Goal: Transaction & Acquisition: Purchase product/service

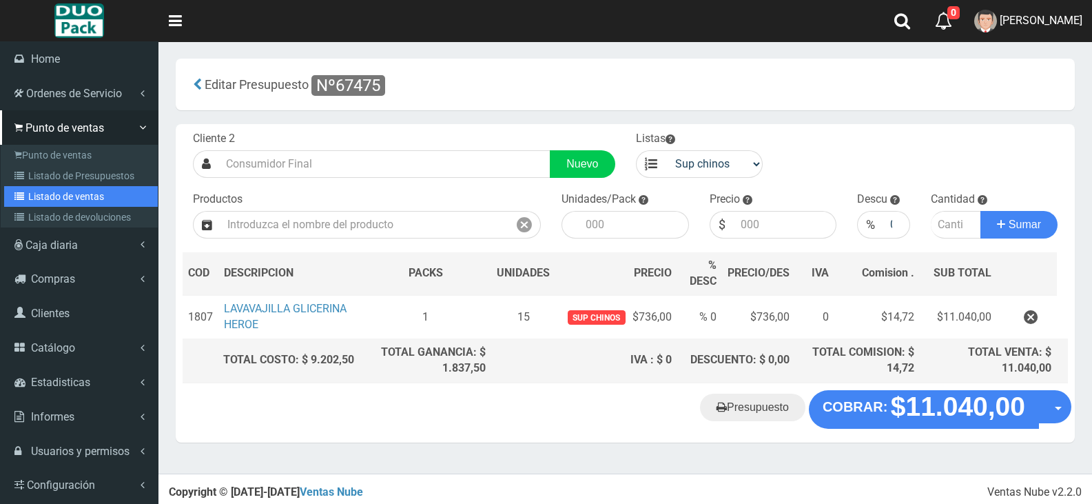
click at [48, 194] on link "Listado de ventas" at bounding box center [81, 196] width 154 height 21
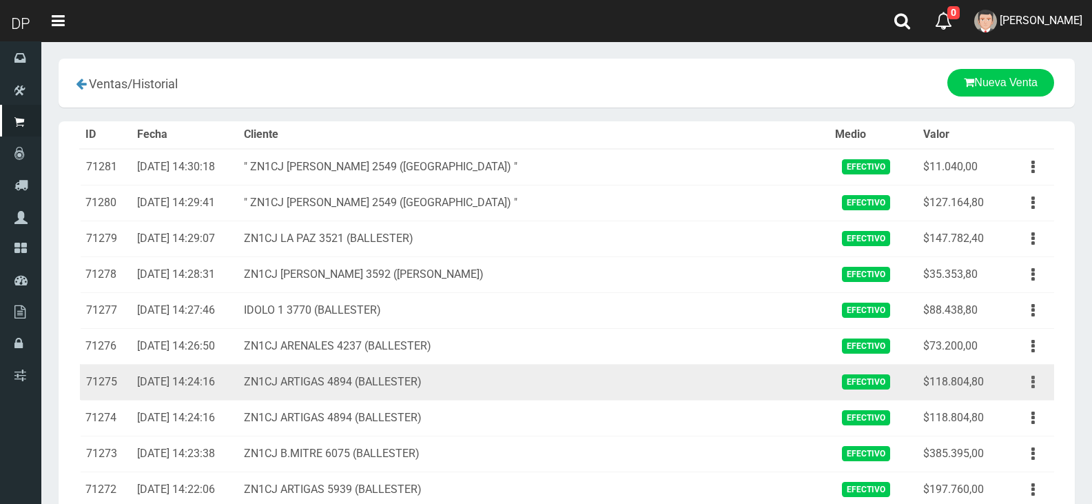
click at [1039, 380] on button "button" at bounding box center [1033, 382] width 31 height 24
click at [1006, 454] on link "Eliminar" at bounding box center [993, 456] width 109 height 30
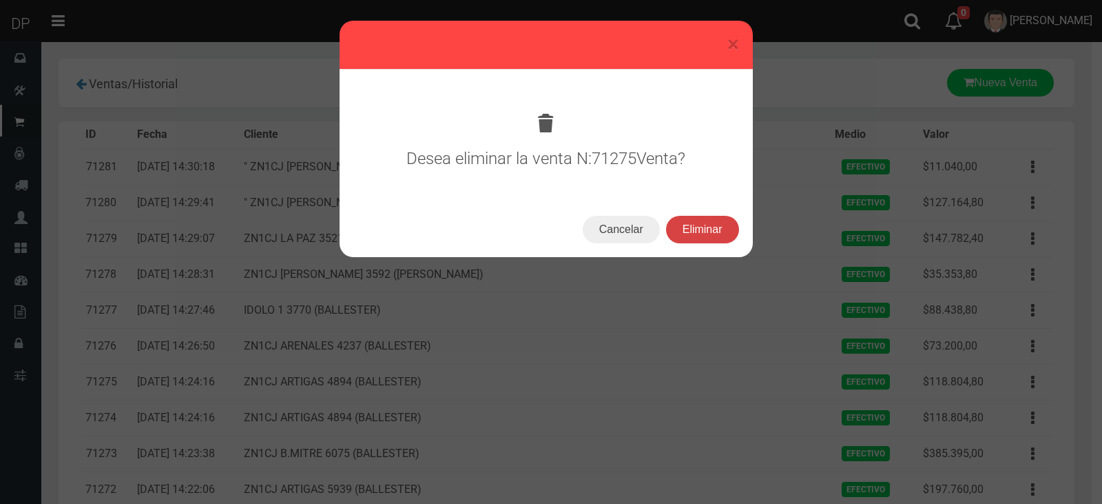
click at [692, 226] on button "Eliminar" at bounding box center [702, 230] width 73 height 28
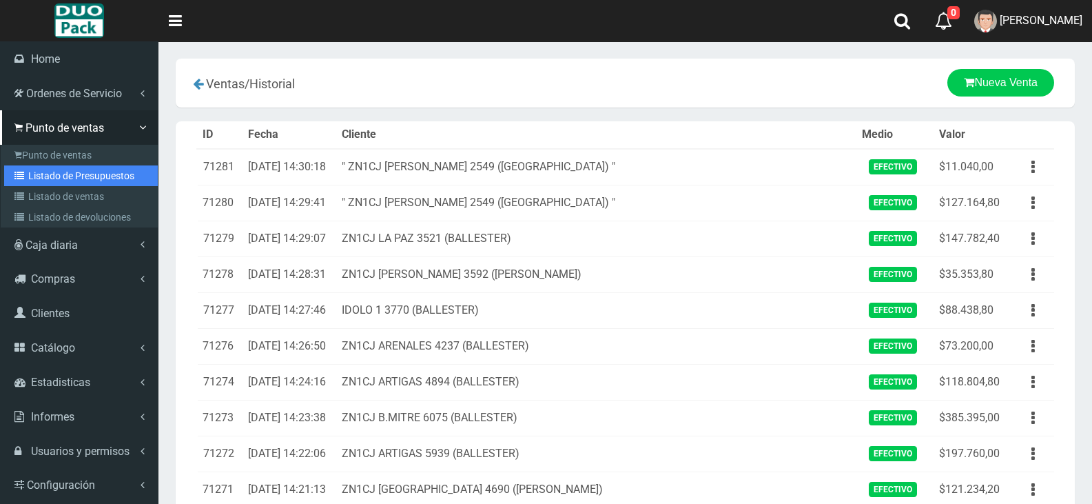
click at [79, 185] on link "Listado de Presupuestos" at bounding box center [81, 175] width 154 height 21
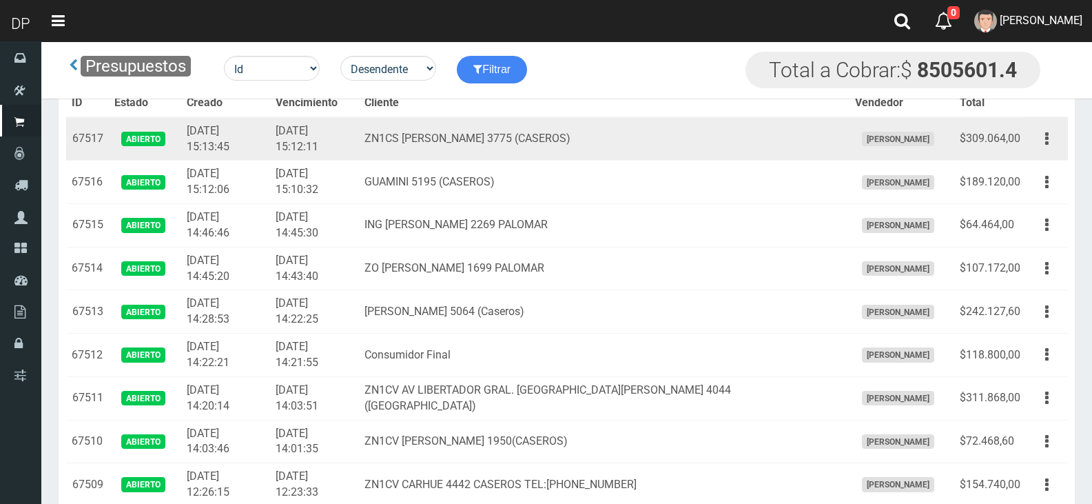
scroll to position [3255, 0]
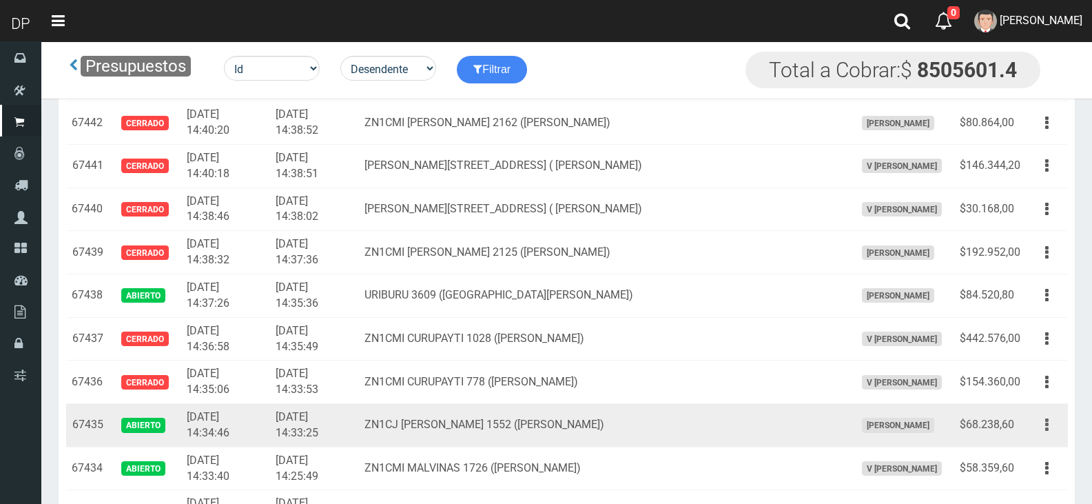
click at [1046, 425] on icon "button" at bounding box center [1046, 425] width 3 height 24
click at [1026, 462] on link "Editar" at bounding box center [1007, 458] width 109 height 30
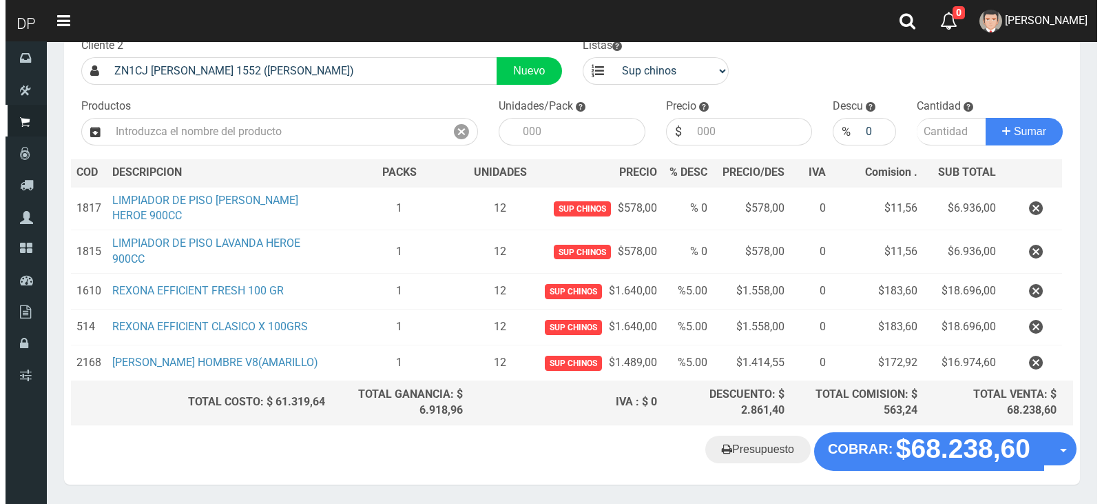
scroll to position [145, 0]
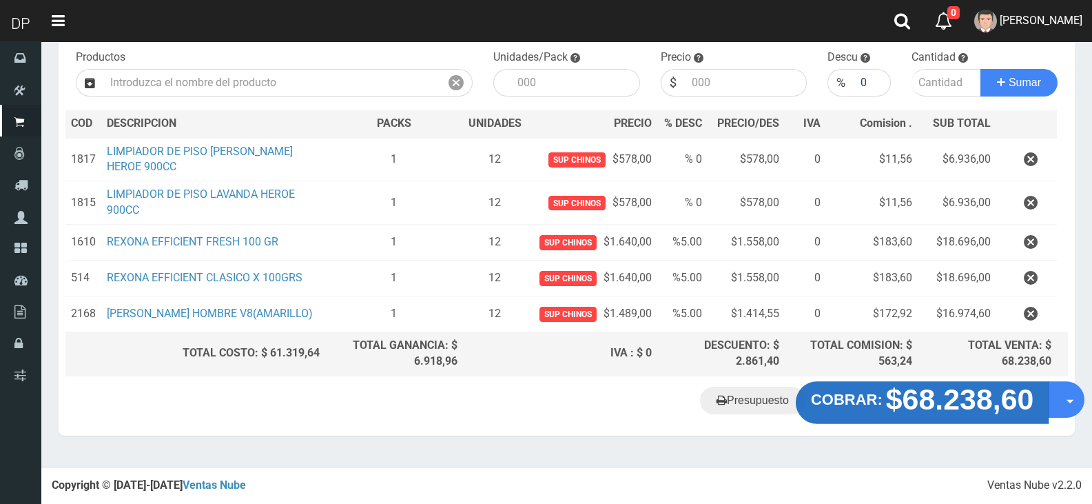
click at [917, 411] on strong "$68.238,60" at bounding box center [960, 398] width 148 height 32
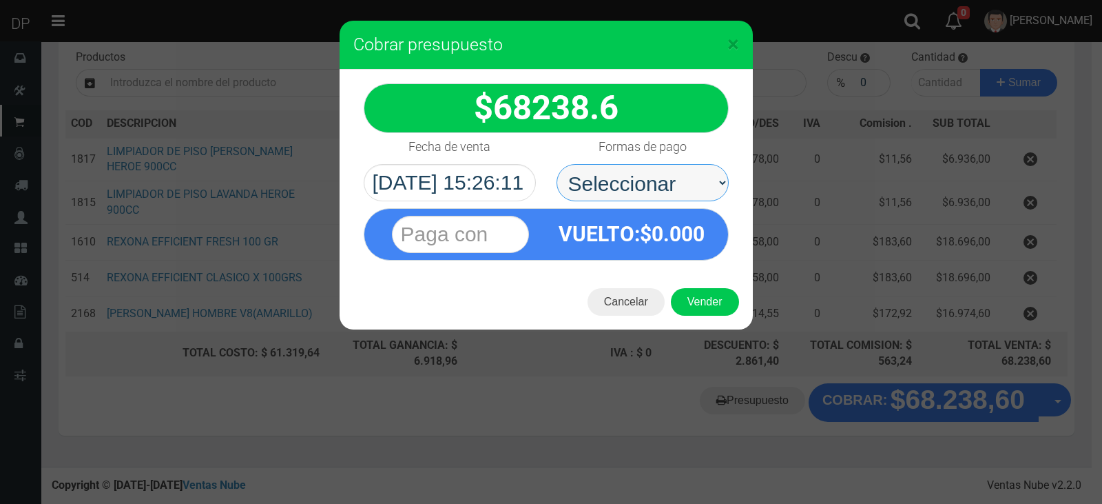
drag, startPoint x: 671, startPoint y: 209, endPoint x: 657, endPoint y: 200, distance: 16.8
click at [659, 187] on select "Seleccionar Efectivo Tarjeta de Crédito Depósito Débito" at bounding box center [643, 182] width 172 height 37
select select "Efectivo"
click at [557, 164] on select "Seleccionar Efectivo Tarjeta de Crédito Depósito Débito" at bounding box center [643, 182] width 172 height 37
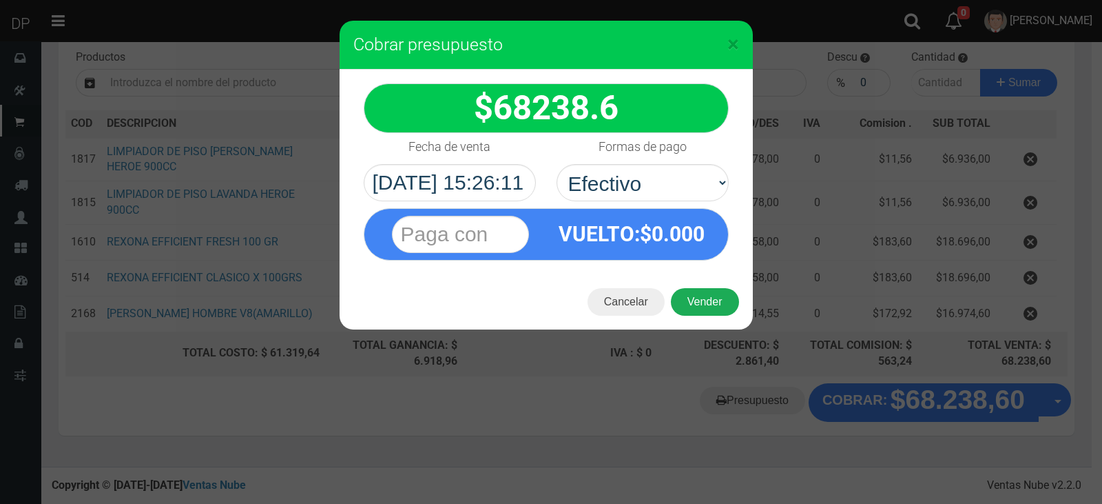
click at [710, 301] on button "Vender" at bounding box center [705, 302] width 68 height 28
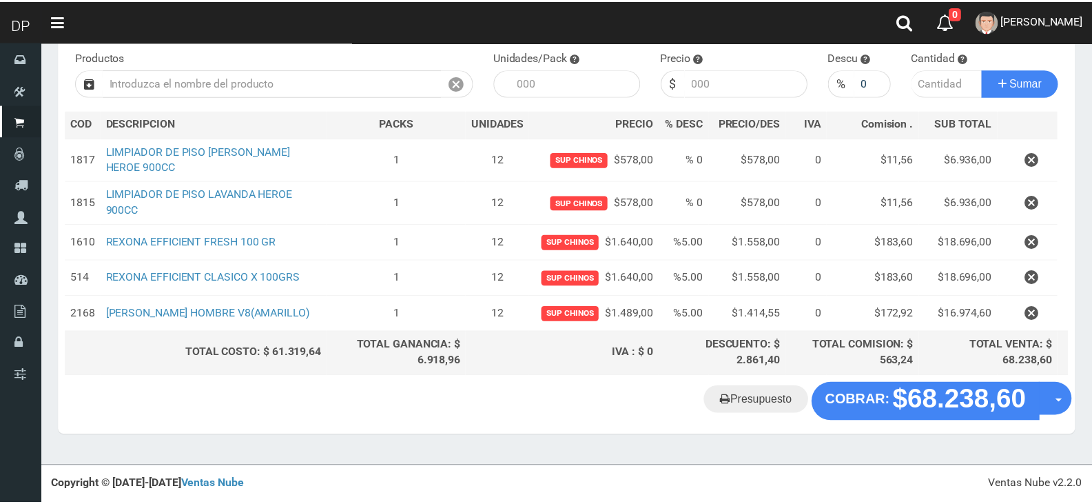
scroll to position [137, 0]
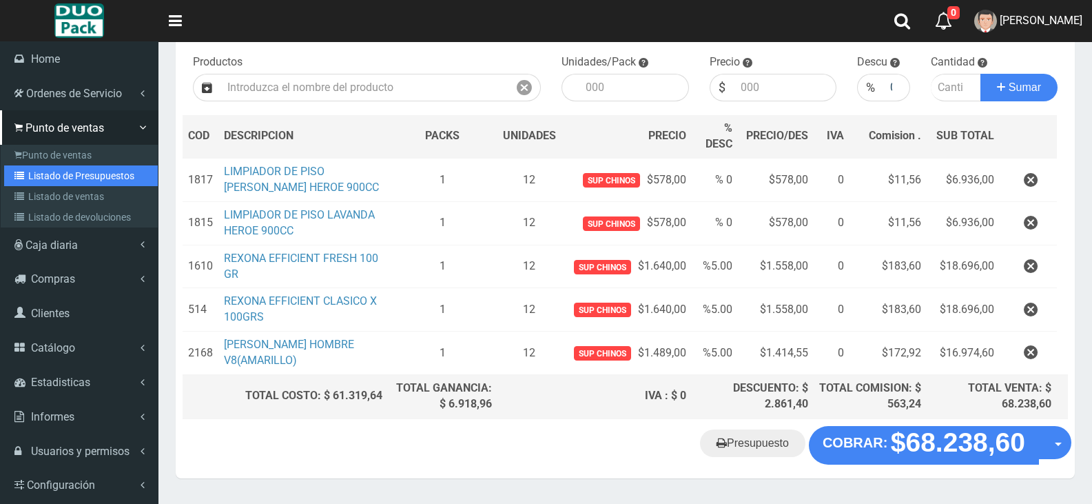
click at [117, 171] on link "Listado de Presupuestos" at bounding box center [81, 175] width 154 height 21
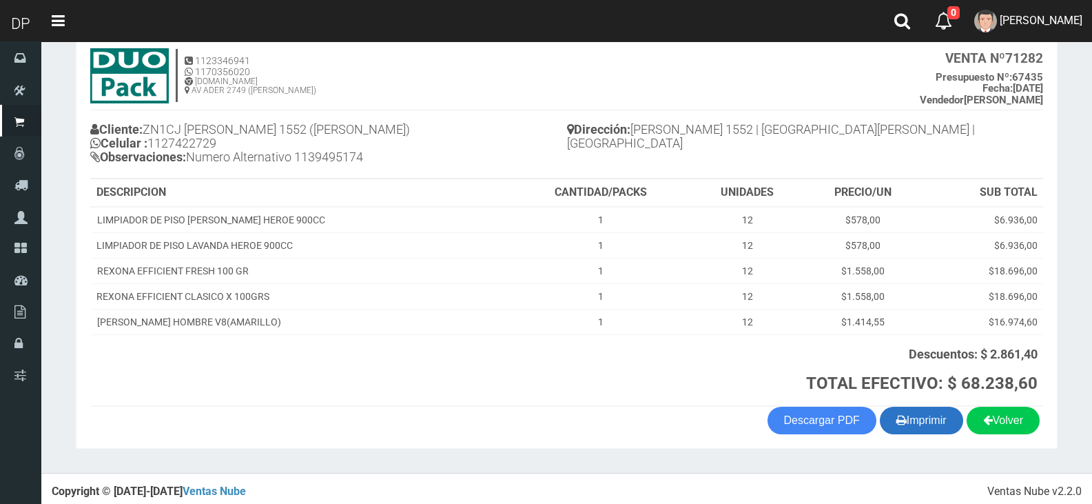
scroll to position [88, 0]
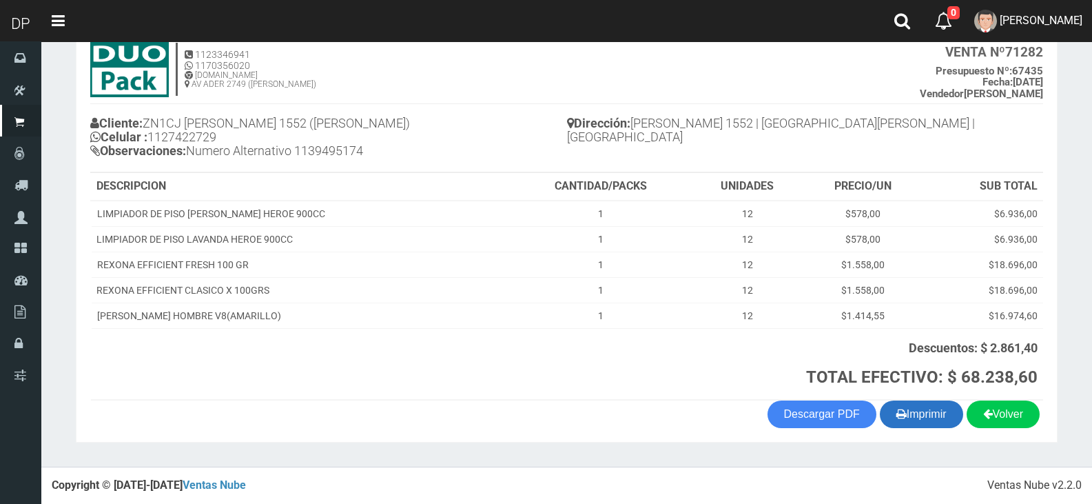
click at [932, 415] on button "Imprimir" at bounding box center [921, 414] width 83 height 28
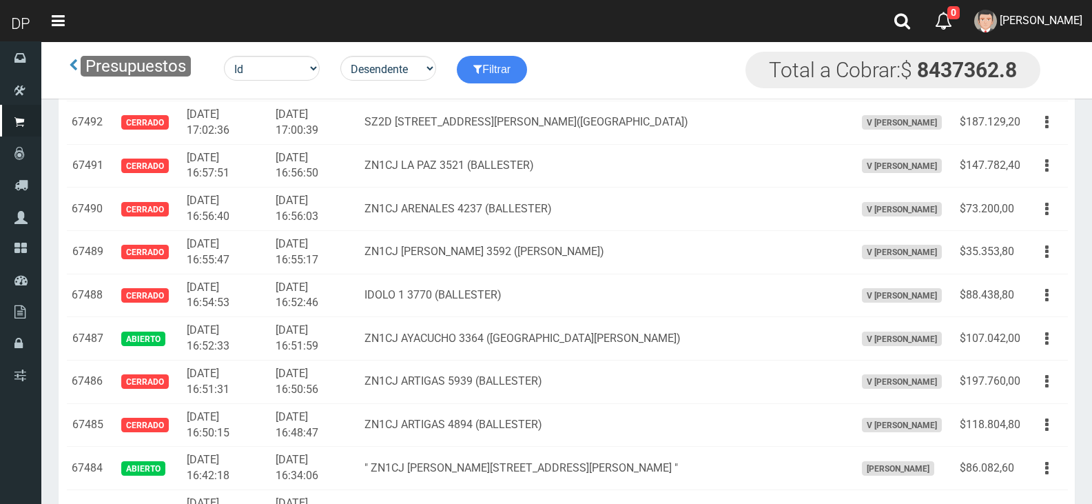
scroll to position [1399, 0]
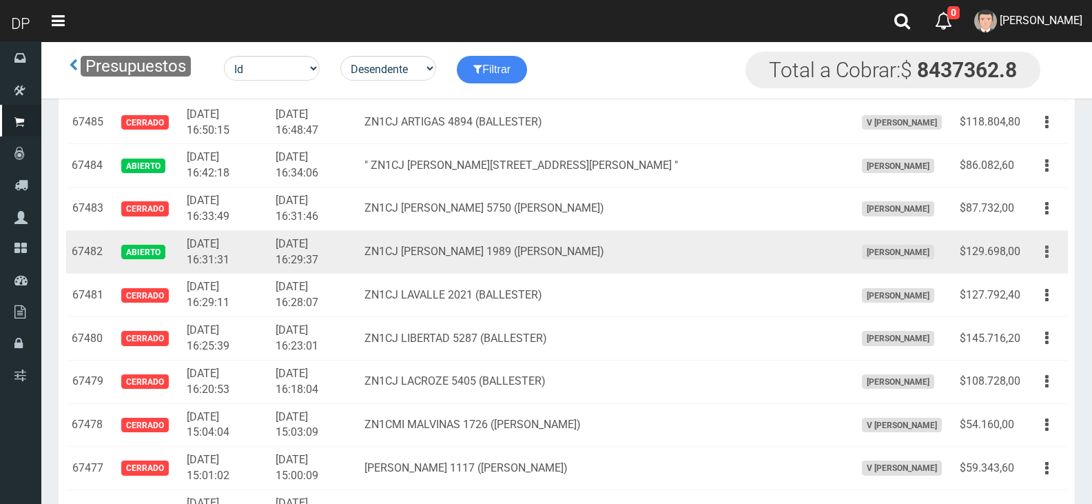
click at [1043, 251] on button "button" at bounding box center [1046, 252] width 31 height 24
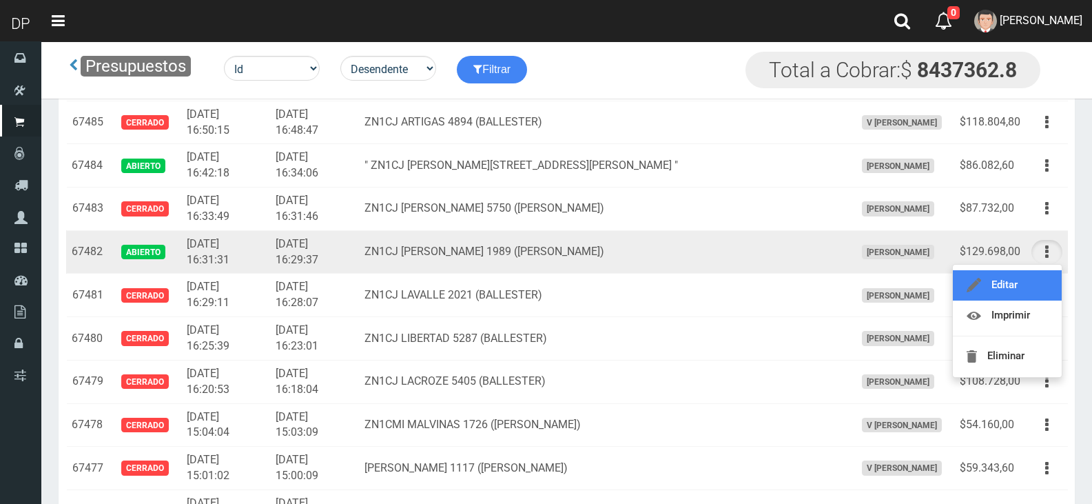
click at [1024, 278] on link "Editar" at bounding box center [1007, 285] width 109 height 30
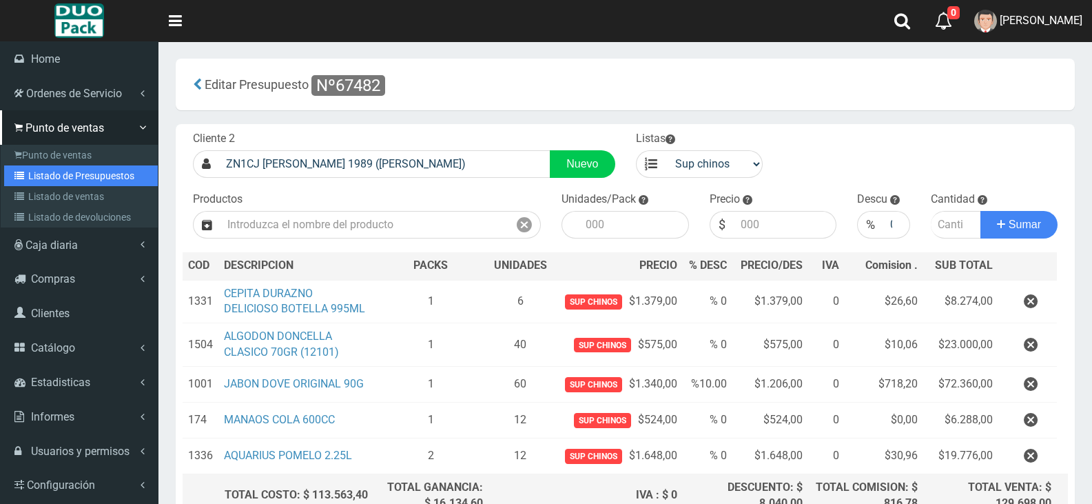
click at [84, 176] on link "Listado de Presupuestos" at bounding box center [81, 175] width 154 height 21
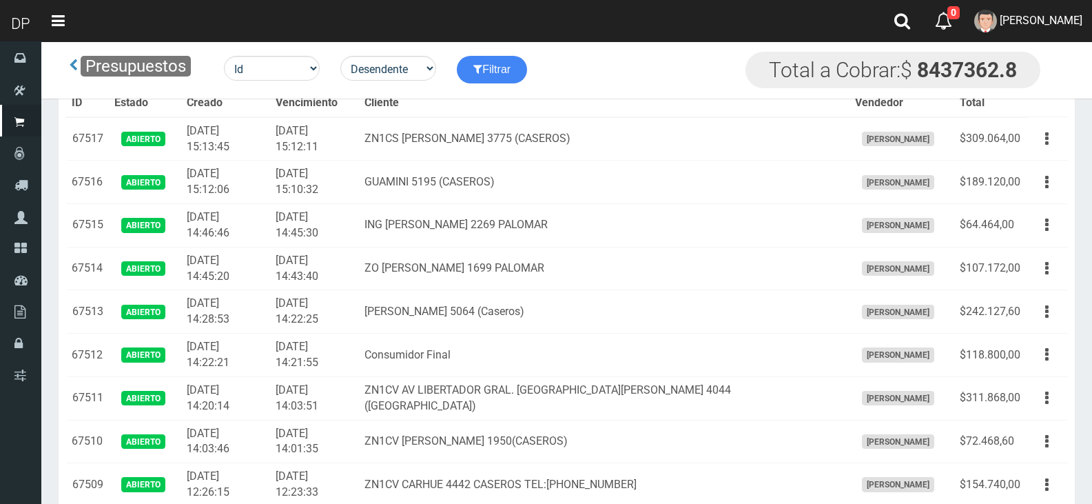
scroll to position [1470, 0]
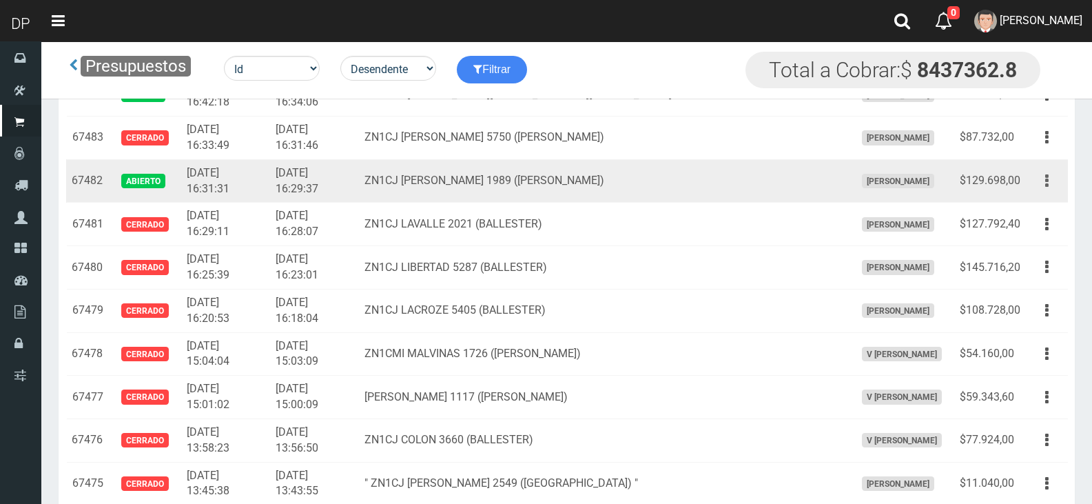
click at [1038, 181] on button "button" at bounding box center [1046, 181] width 31 height 24
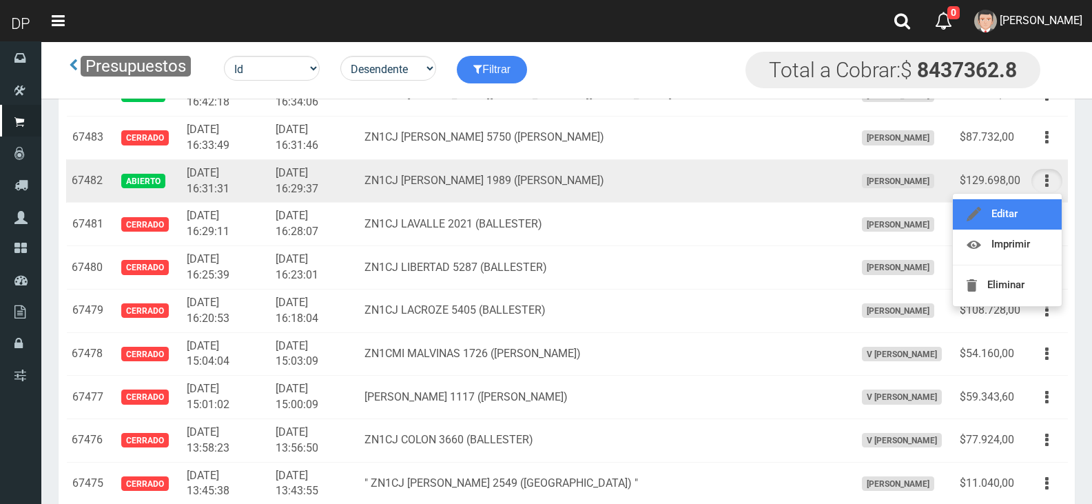
click at [1030, 217] on link "Editar" at bounding box center [1007, 214] width 109 height 30
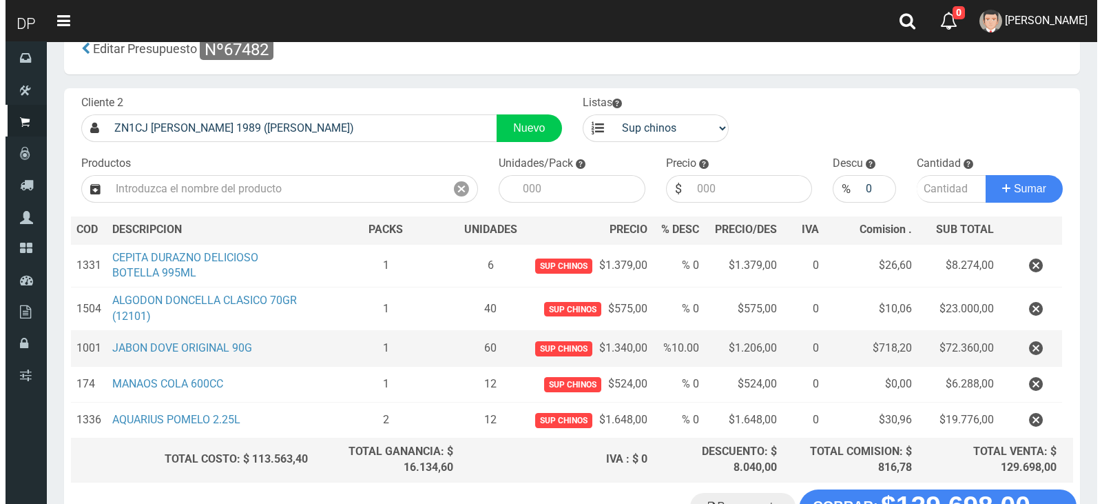
scroll to position [69, 0]
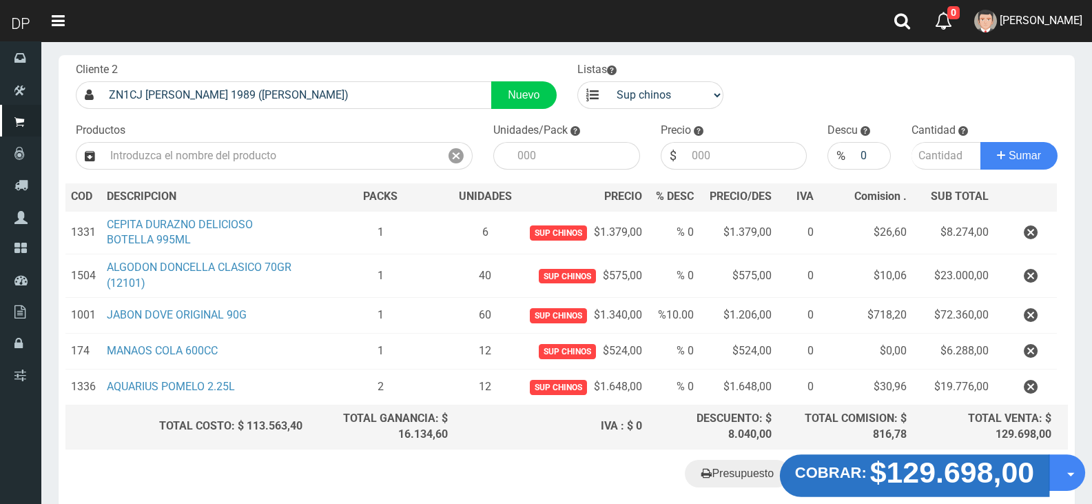
click at [1015, 473] on strong "$129.698,00" at bounding box center [952, 471] width 165 height 32
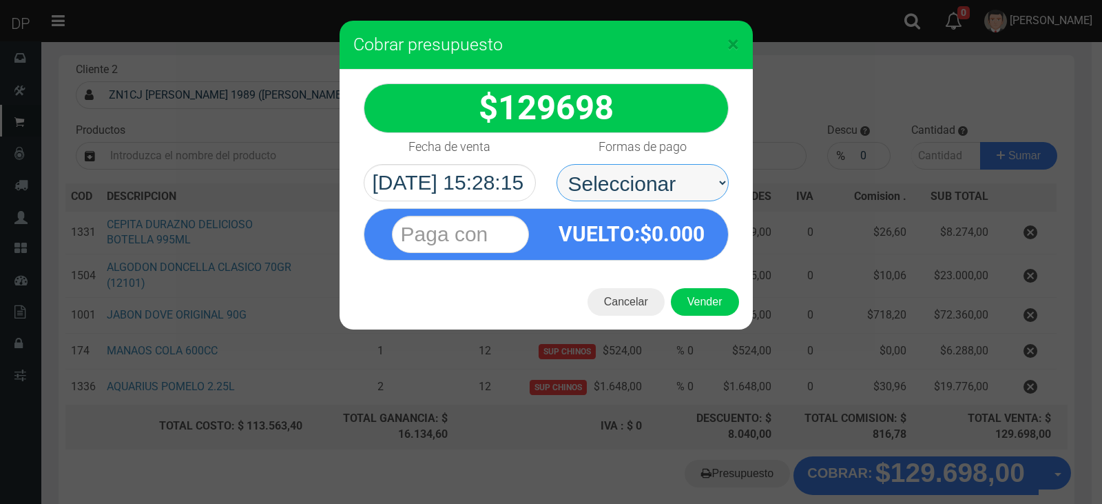
click at [688, 194] on select "Seleccionar Efectivo Tarjeta de Crédito Depósito Débito" at bounding box center [643, 182] width 172 height 37
select select "Efectivo"
click at [557, 164] on select "Seleccionar Efectivo Tarjeta de Crédito Depósito Débito" at bounding box center [643, 182] width 172 height 37
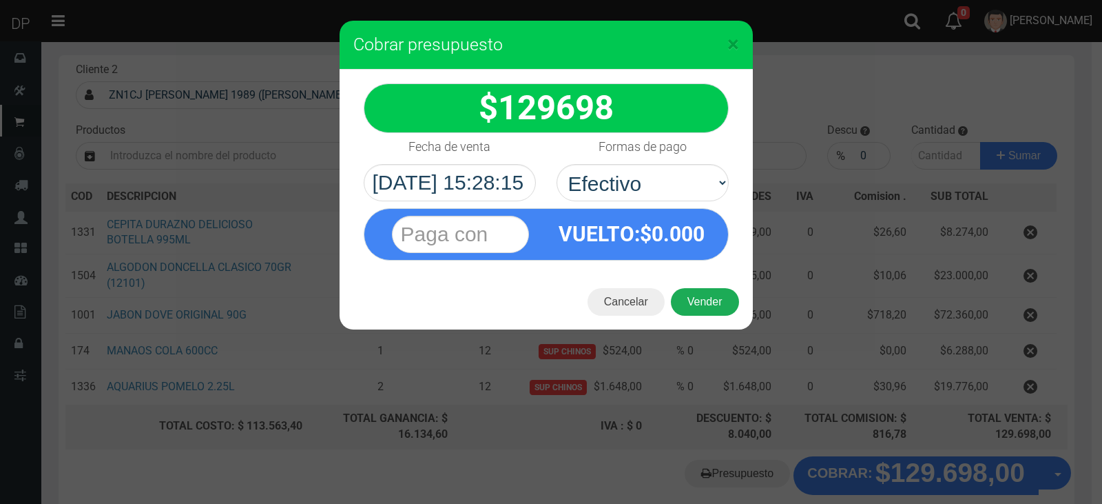
click at [693, 301] on button "Vender" at bounding box center [705, 302] width 68 height 28
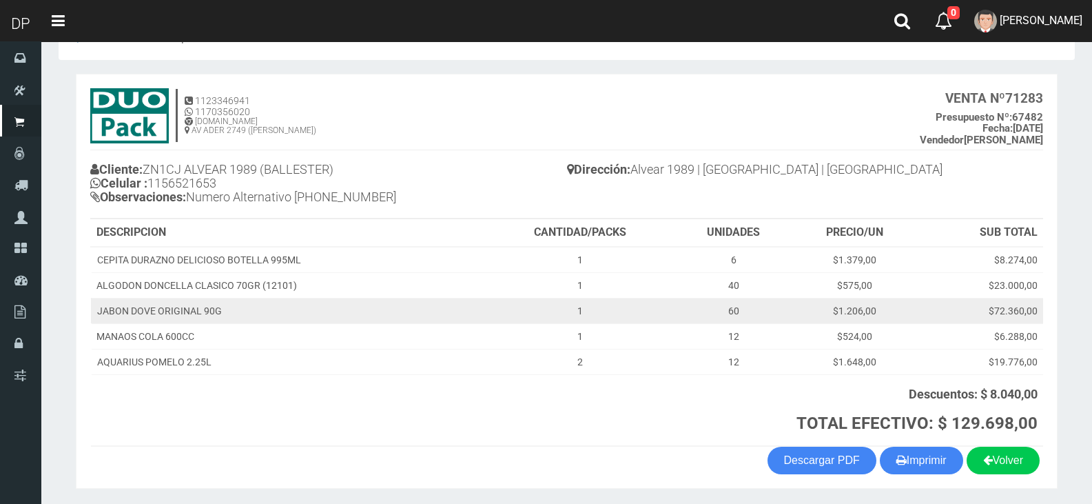
scroll to position [88, 0]
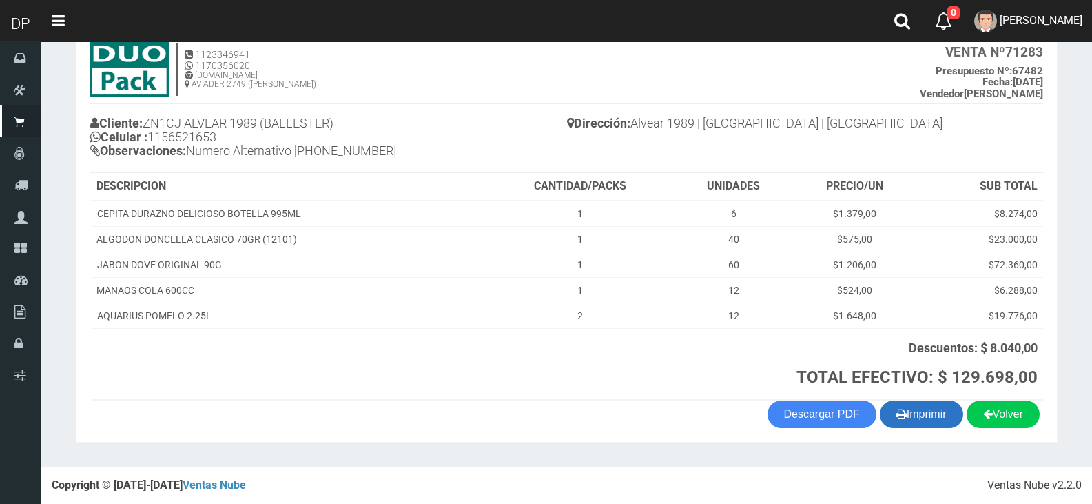
click at [917, 404] on button "Imprimir" at bounding box center [921, 414] width 83 height 28
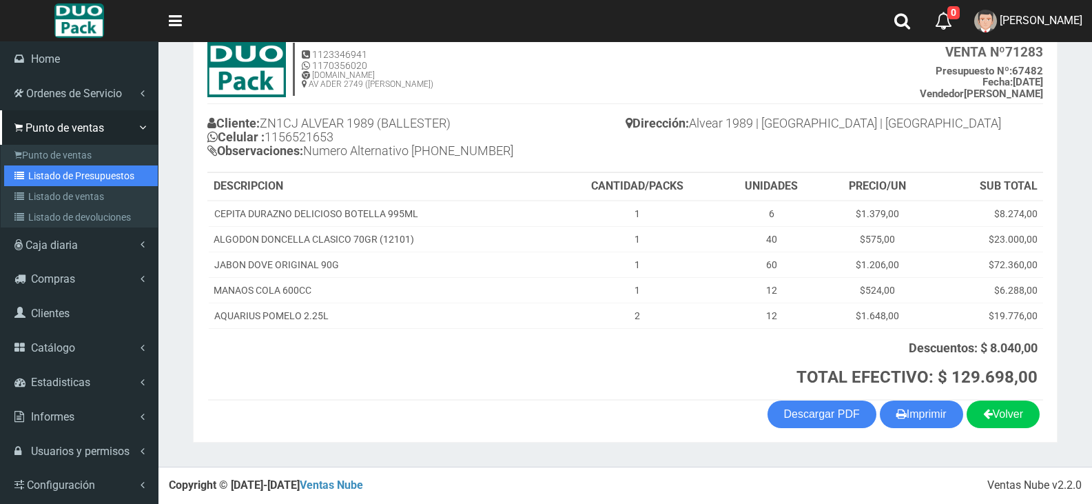
click at [94, 181] on link "Listado de Presupuestos" at bounding box center [81, 175] width 154 height 21
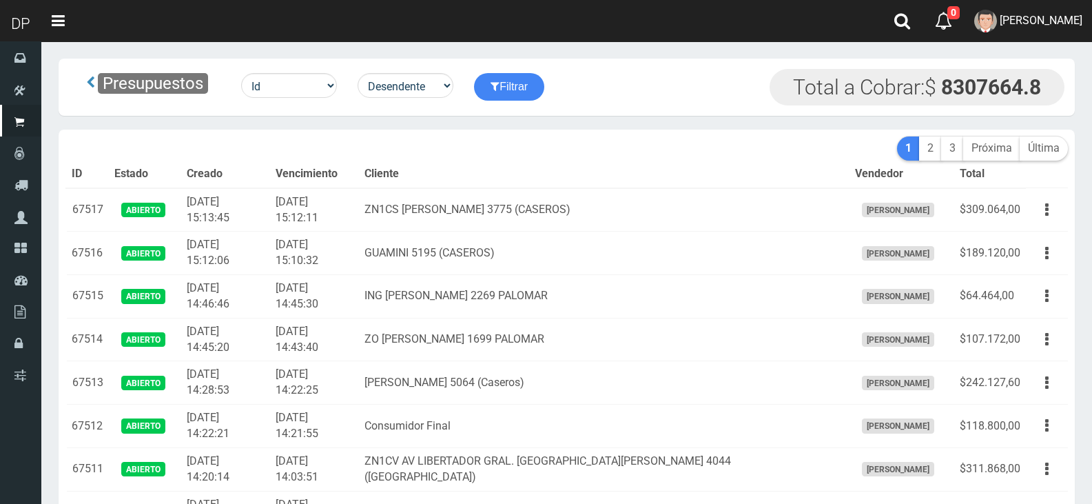
scroll to position [735, 0]
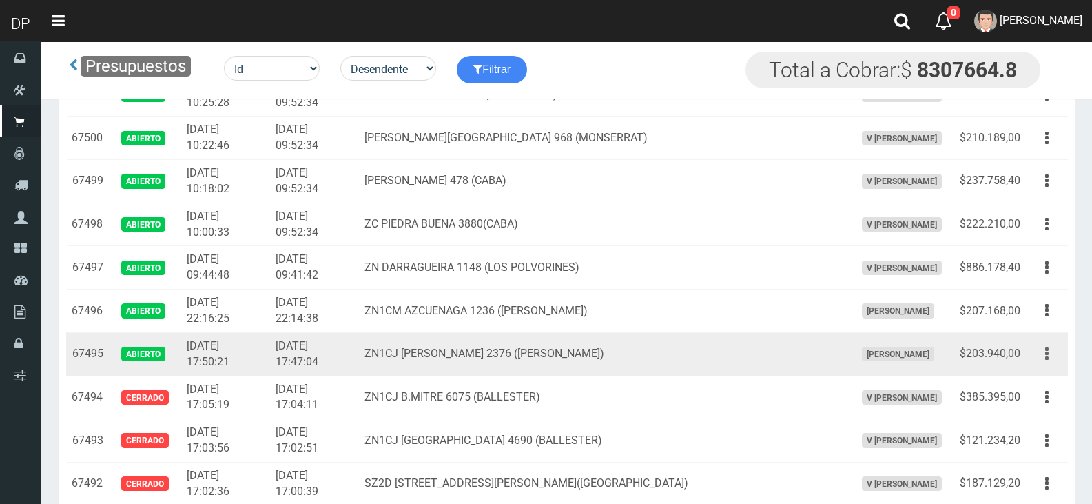
click at [1040, 349] on button "button" at bounding box center [1046, 354] width 31 height 24
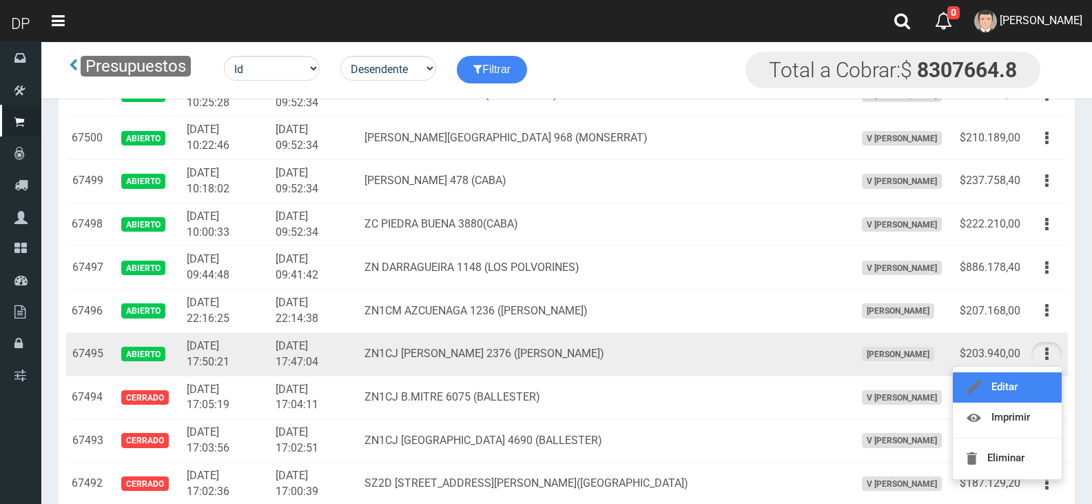
click at [999, 375] on link "Editar" at bounding box center [1007, 387] width 109 height 30
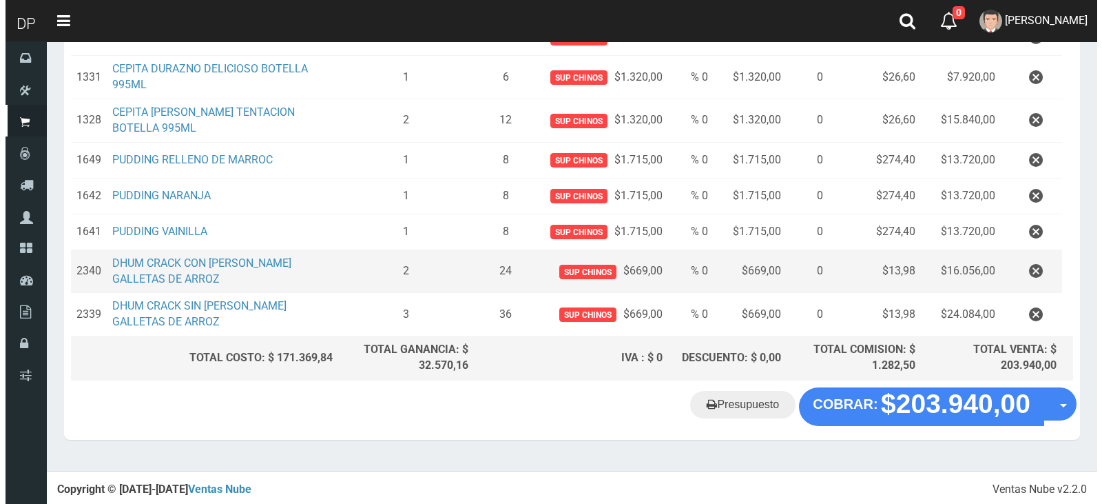
scroll to position [314, 0]
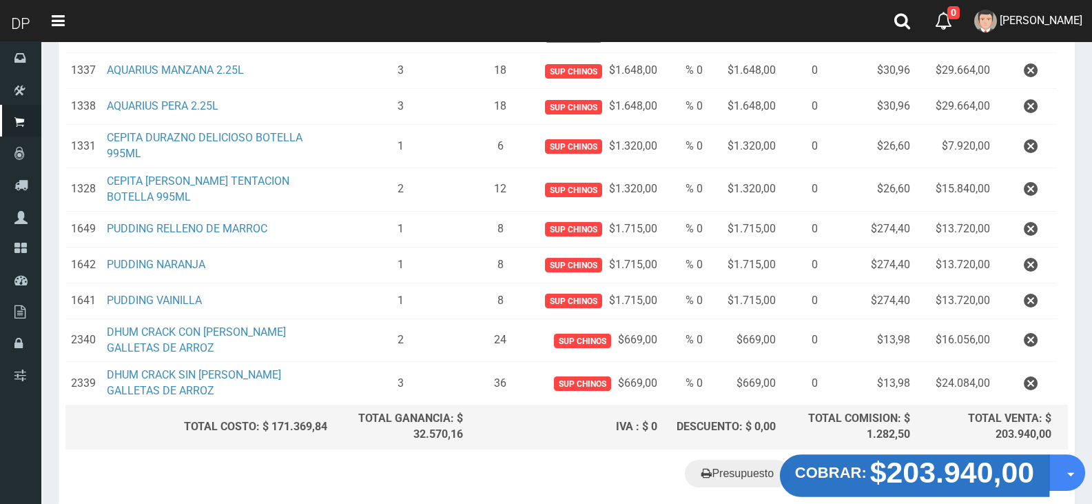
click at [963, 460] on strong "$203.940,00" at bounding box center [952, 472] width 165 height 32
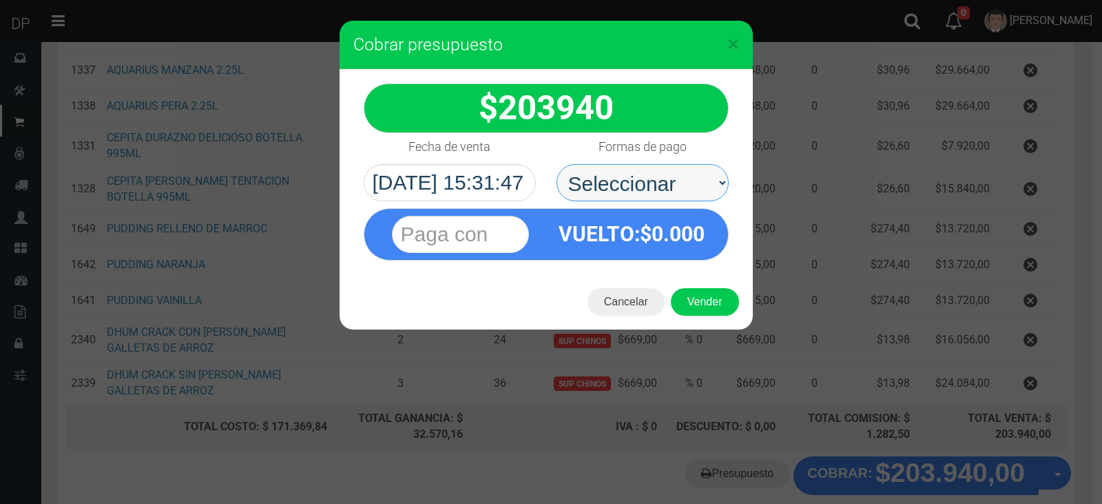
click at [629, 189] on select "Seleccionar Efectivo Tarjeta de Crédito Depósito Débito" at bounding box center [643, 182] width 172 height 37
select select "Efectivo"
click at [557, 164] on select "Seleccionar Efectivo Tarjeta de Crédito Depósito Débito" at bounding box center [643, 182] width 172 height 37
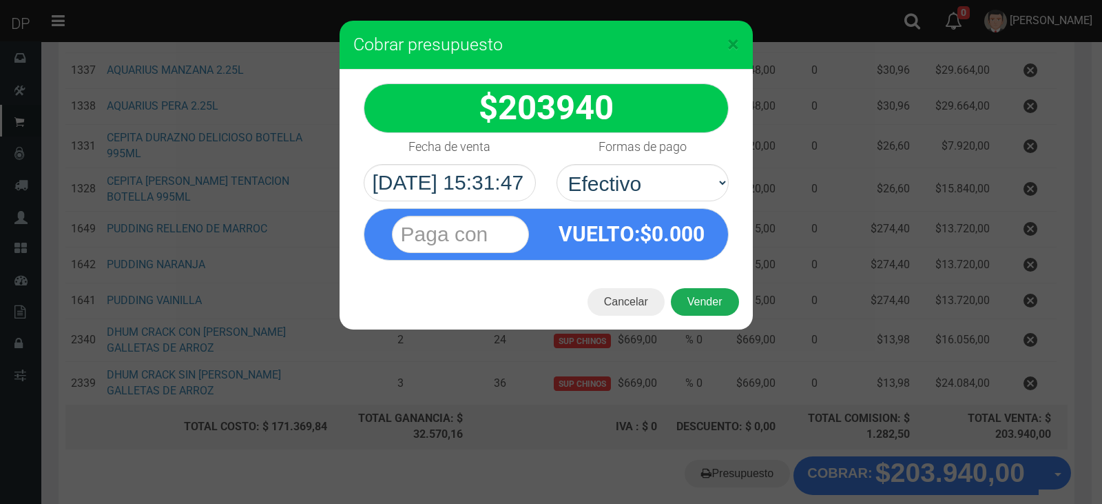
click at [712, 294] on button "Vender" at bounding box center [705, 302] width 68 height 28
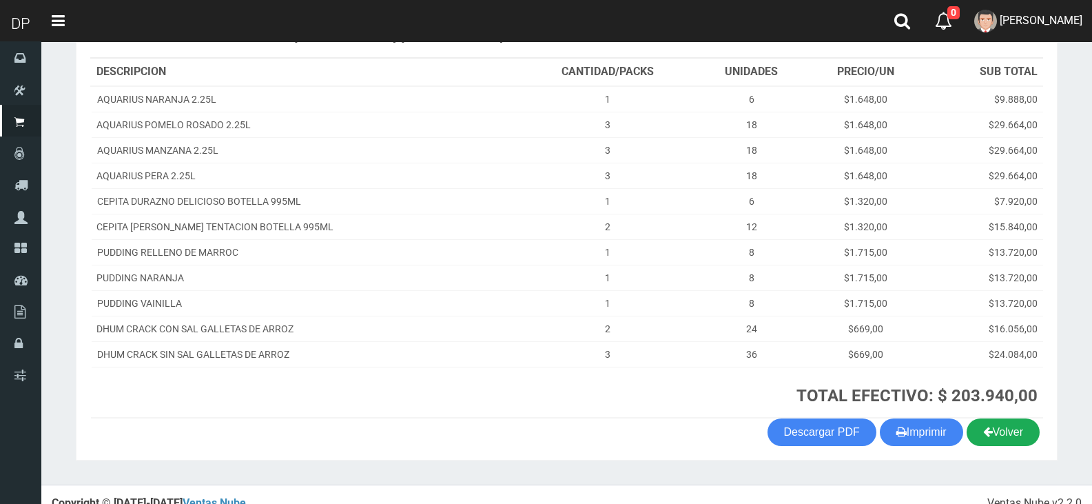
scroll to position [220, 0]
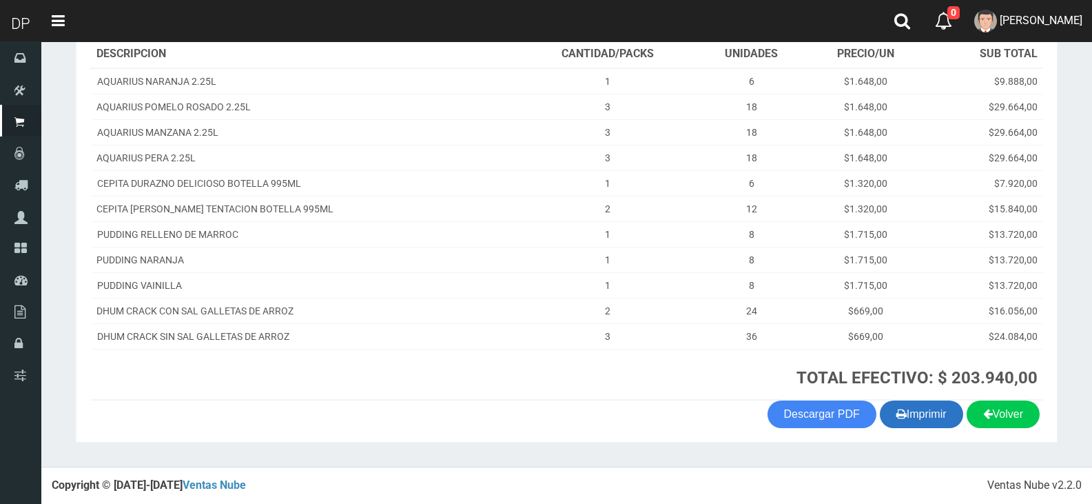
click at [936, 411] on button "Imprimir" at bounding box center [921, 414] width 83 height 28
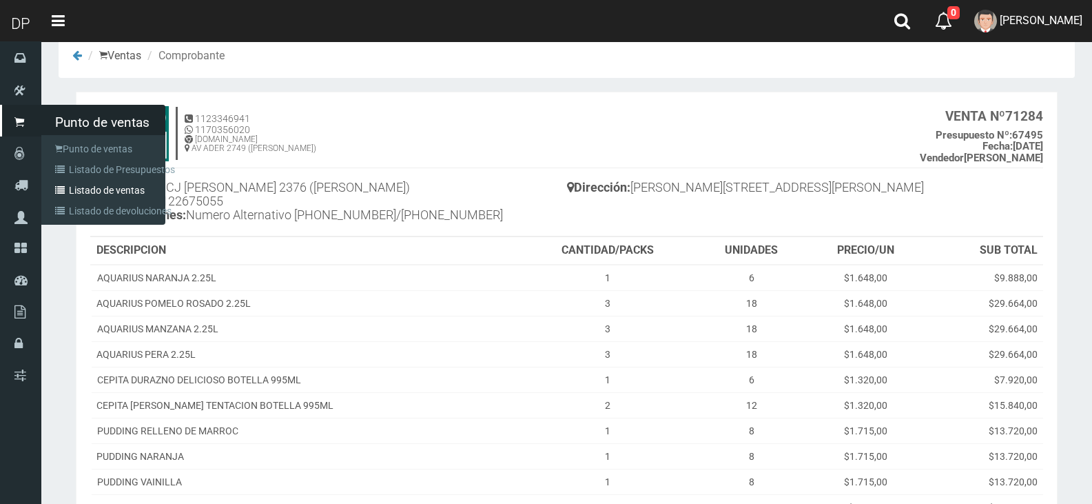
scroll to position [14, 0]
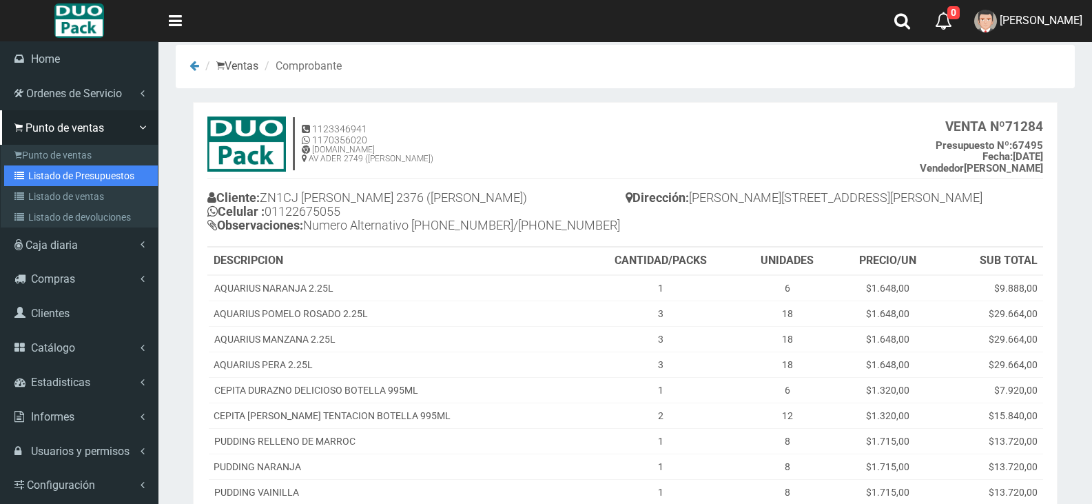
click at [77, 177] on link "Listado de Presupuestos" at bounding box center [81, 175] width 154 height 21
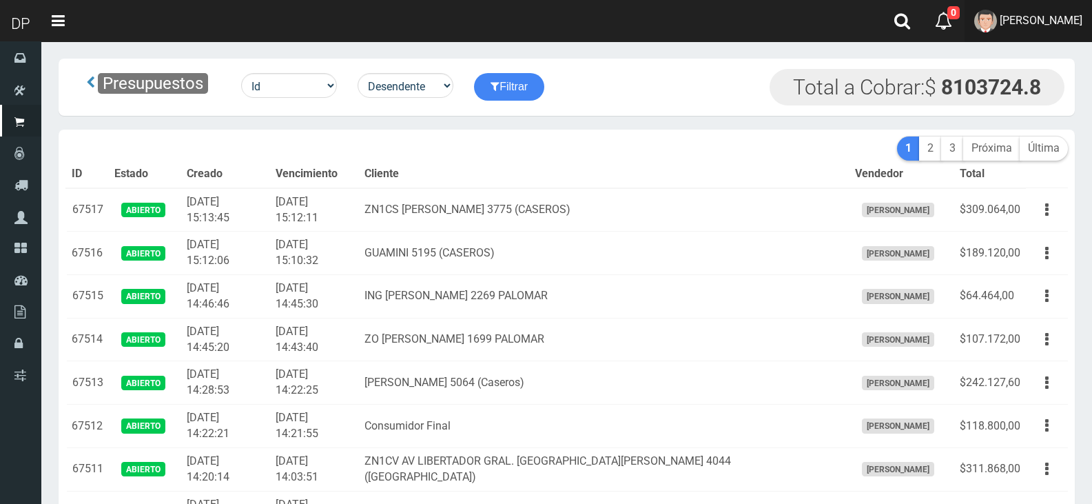
scroll to position [3758, 0]
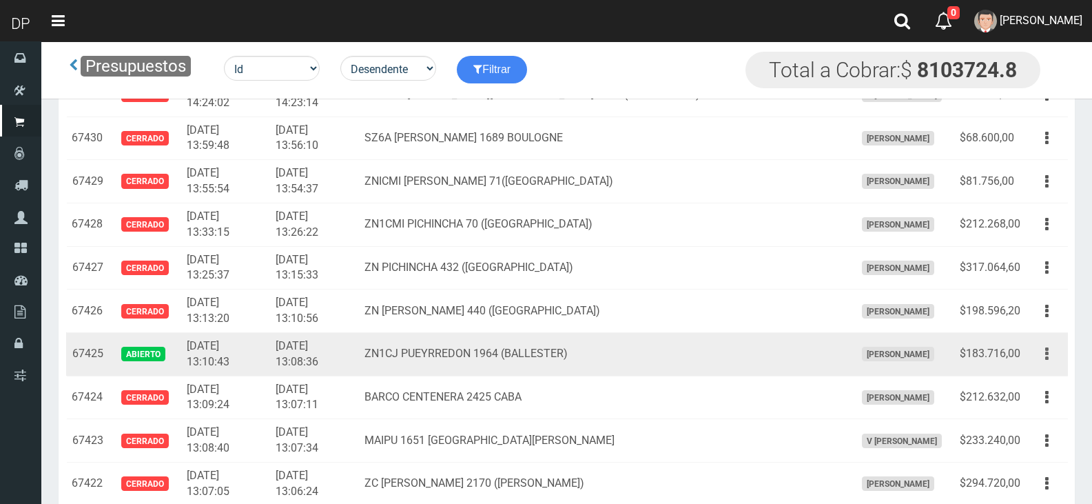
click at [1044, 351] on button "button" at bounding box center [1046, 354] width 31 height 24
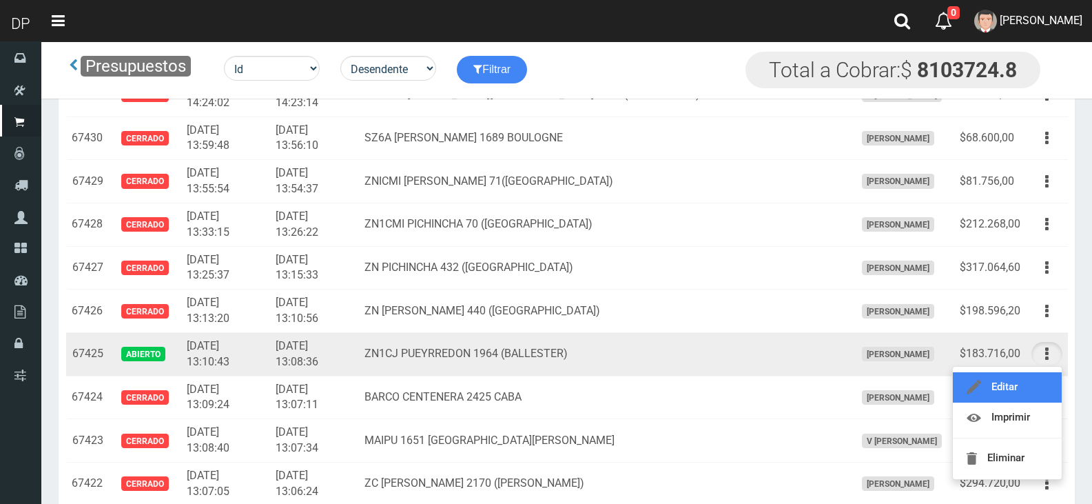
click at [989, 378] on link "Editar" at bounding box center [1007, 387] width 109 height 30
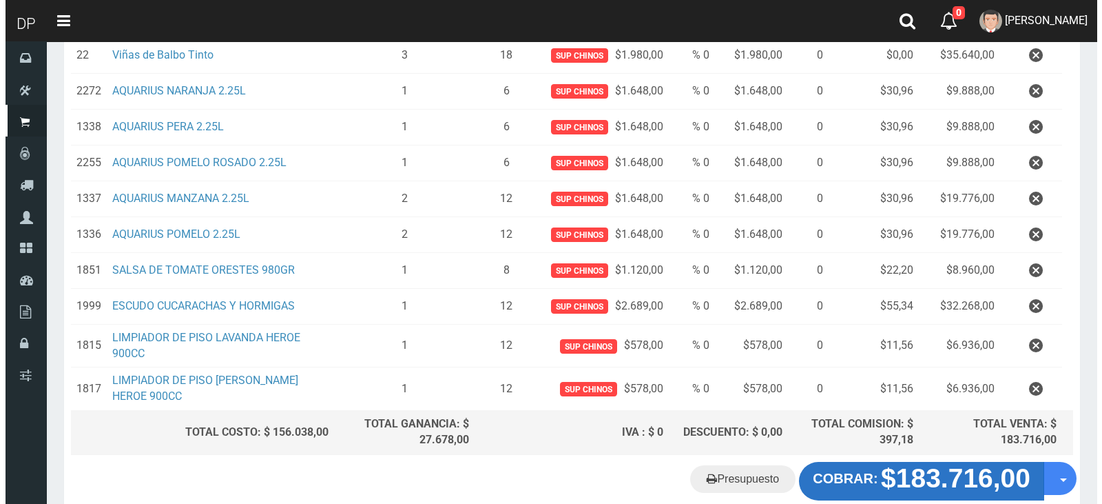
scroll to position [419, 0]
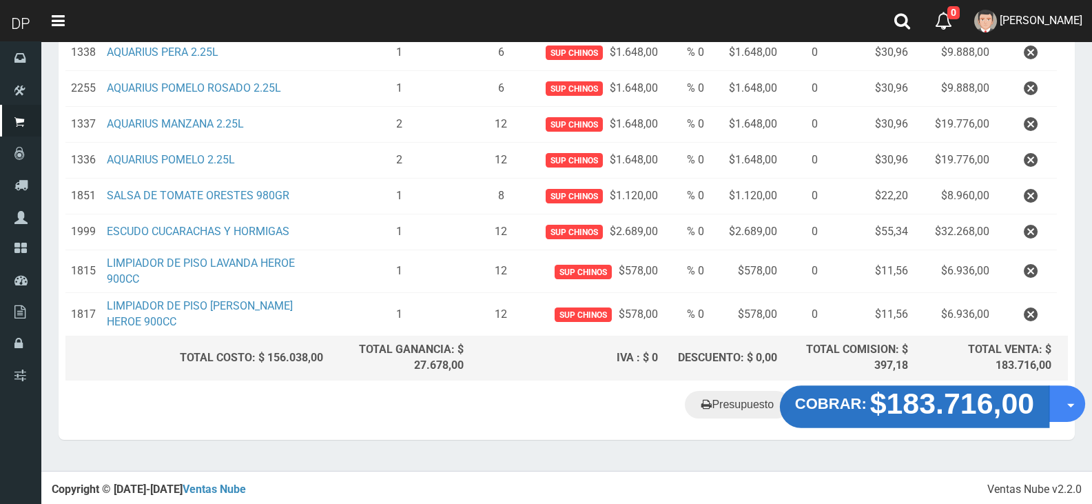
click at [958, 410] on strong "$183.716,00" at bounding box center [952, 403] width 165 height 32
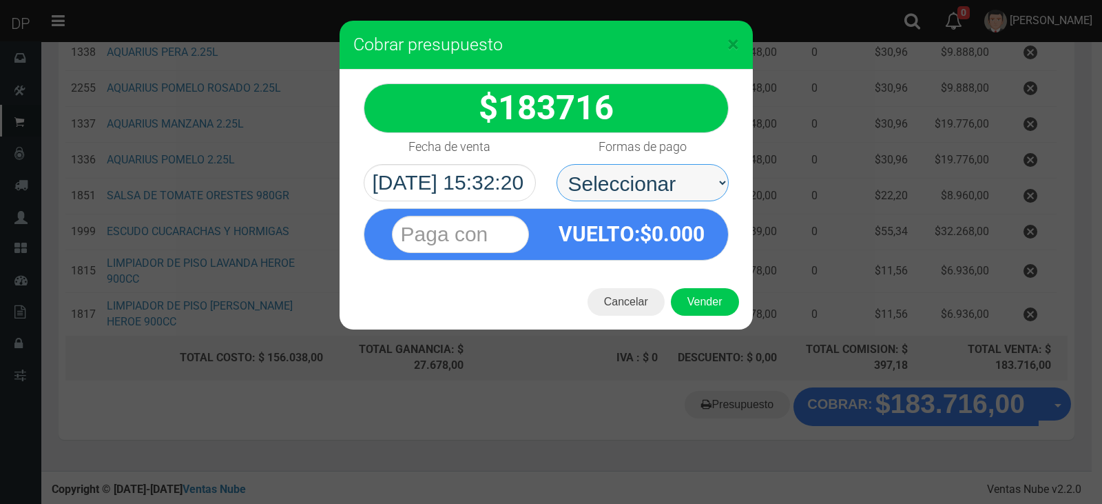
click at [655, 185] on select "Seleccionar Efectivo Tarjeta de Crédito Depósito Débito" at bounding box center [643, 182] width 172 height 37
select select "Efectivo"
click at [557, 164] on select "Seleccionar Efectivo Tarjeta de Crédito Depósito Débito" at bounding box center [643, 182] width 172 height 37
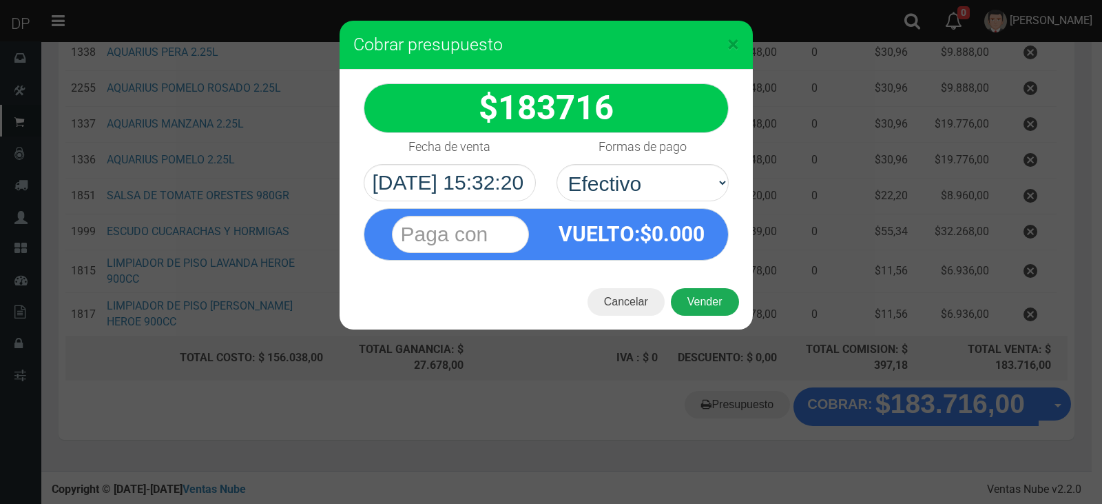
click at [693, 293] on button "Vender" at bounding box center [705, 302] width 68 height 28
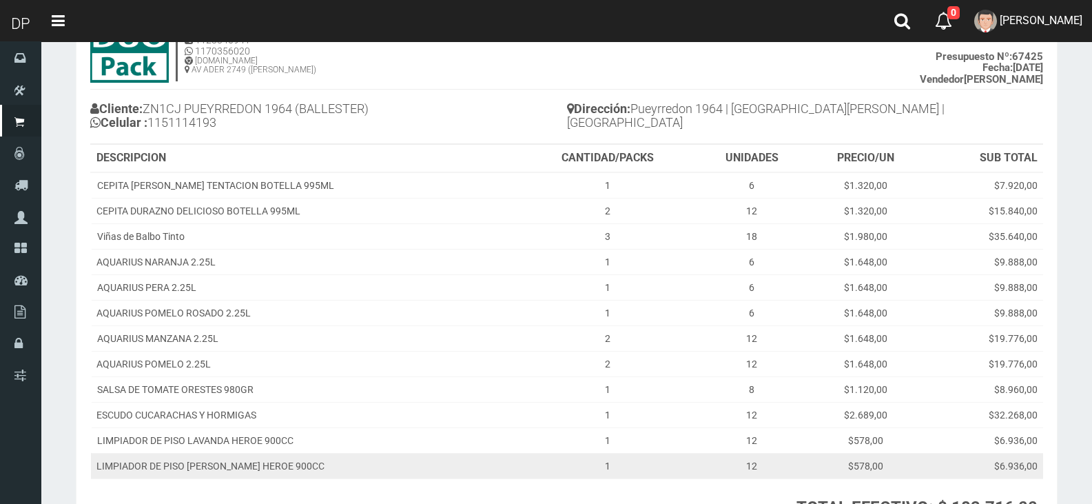
scroll to position [207, 0]
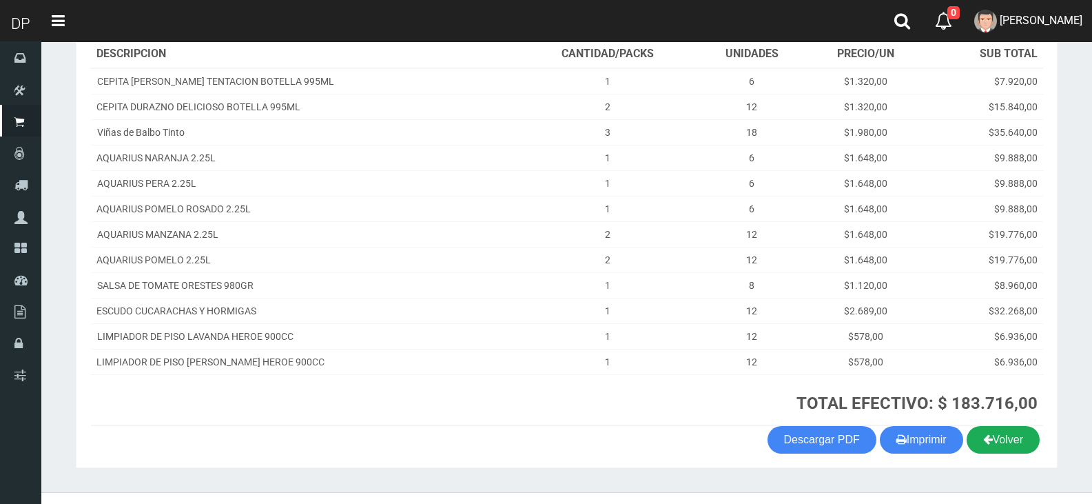
click at [1018, 444] on link "Volver" at bounding box center [1003, 440] width 73 height 28
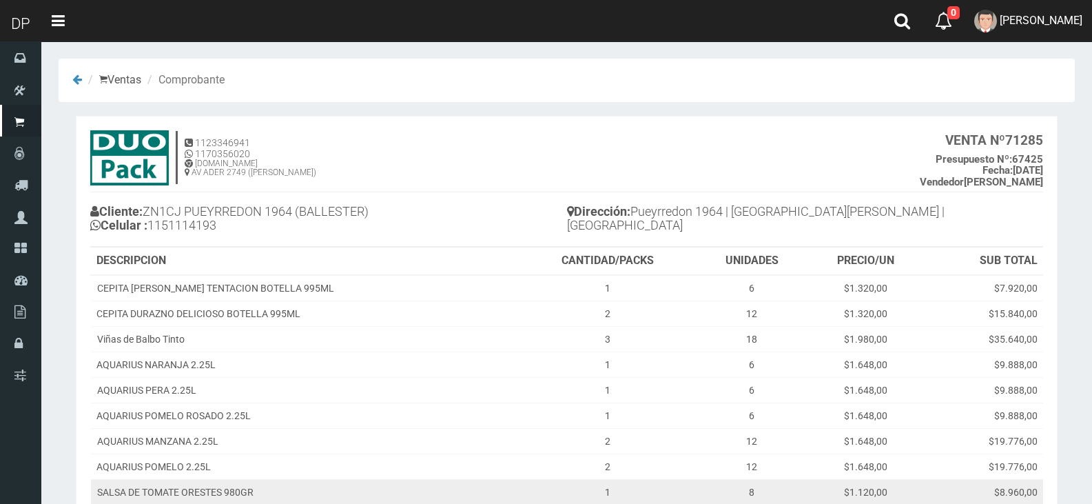
scroll to position [207, 0]
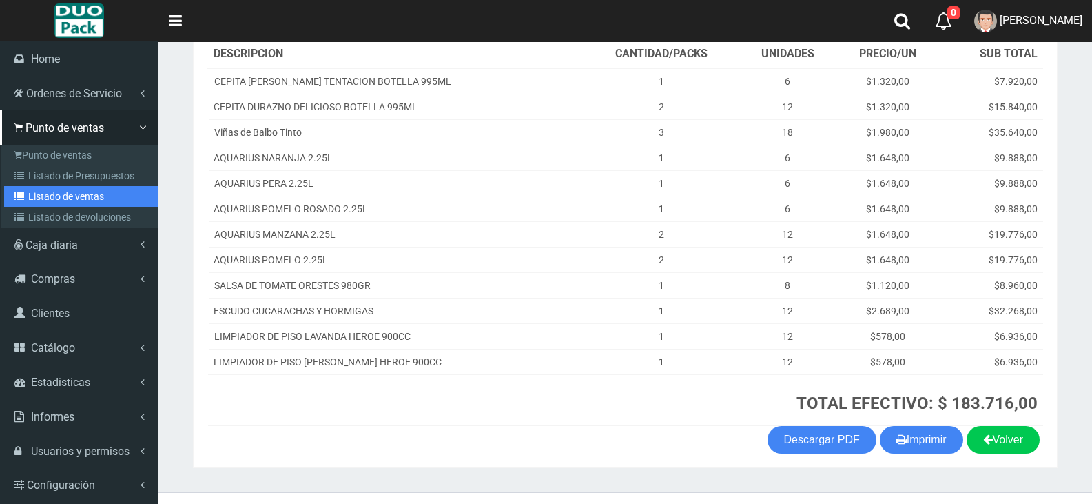
click at [105, 200] on link "Listado de ventas" at bounding box center [81, 196] width 154 height 21
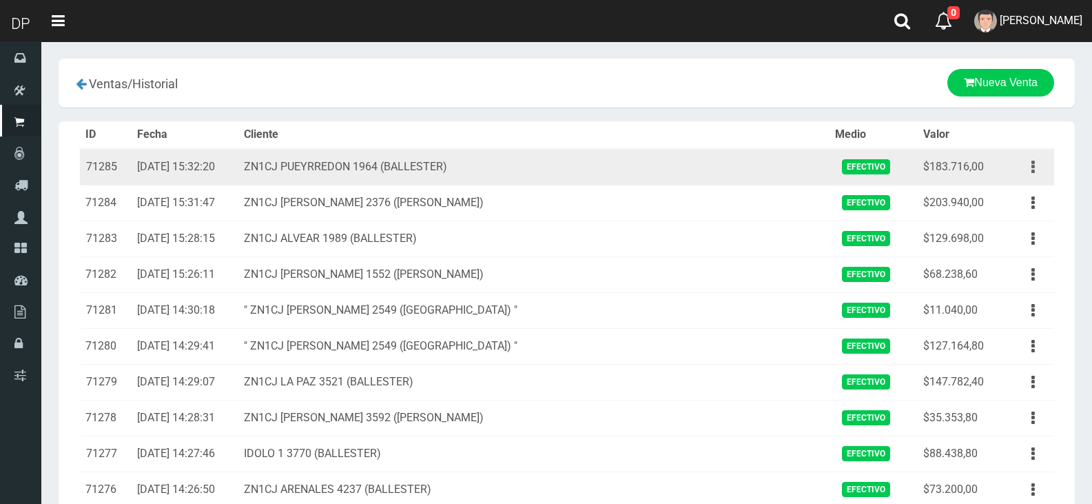
click at [1031, 172] on icon "button" at bounding box center [1032, 167] width 3 height 24
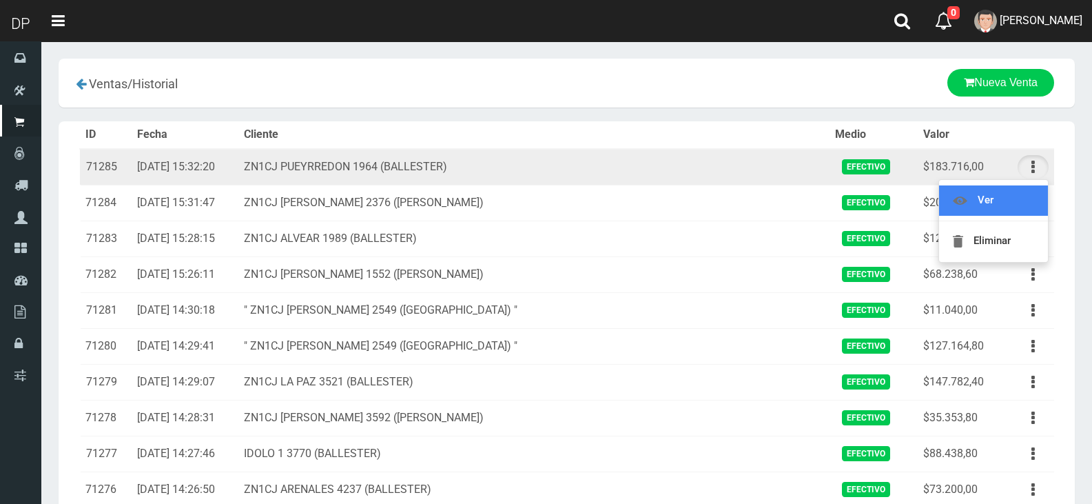
click at [1001, 202] on link "Ver" at bounding box center [993, 200] width 109 height 30
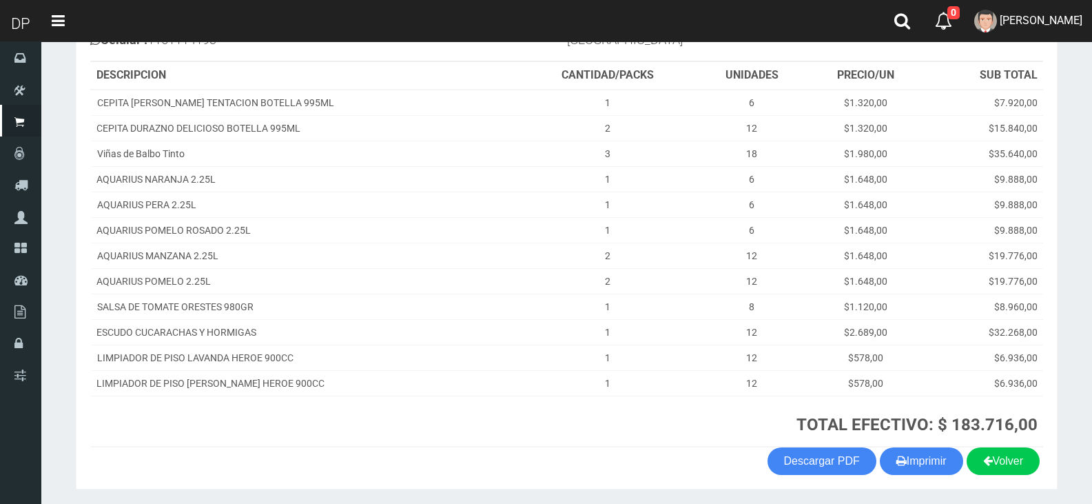
scroll to position [163, 0]
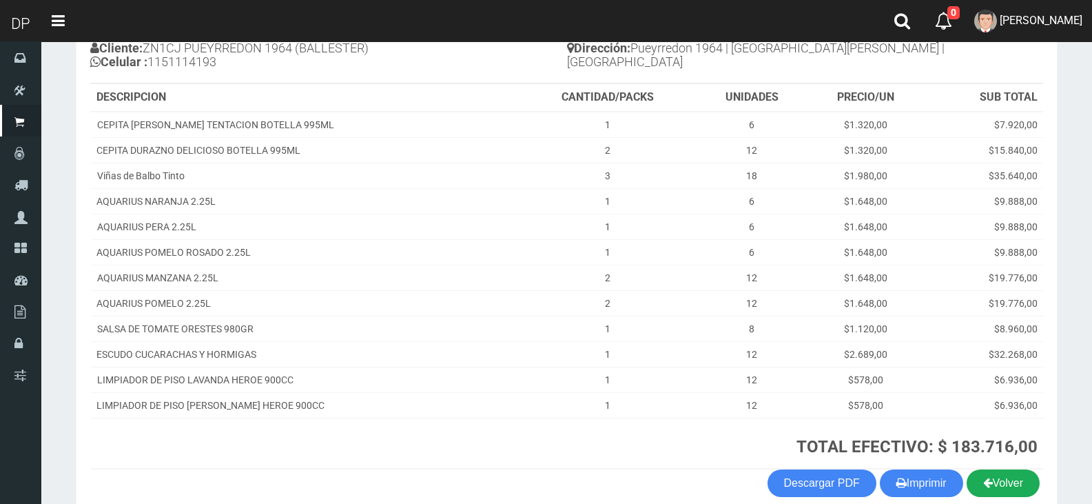
drag, startPoint x: 610, startPoint y: 331, endPoint x: 1002, endPoint y: 492, distance: 423.6
click at [1004, 493] on link "Volver" at bounding box center [1003, 483] width 73 height 28
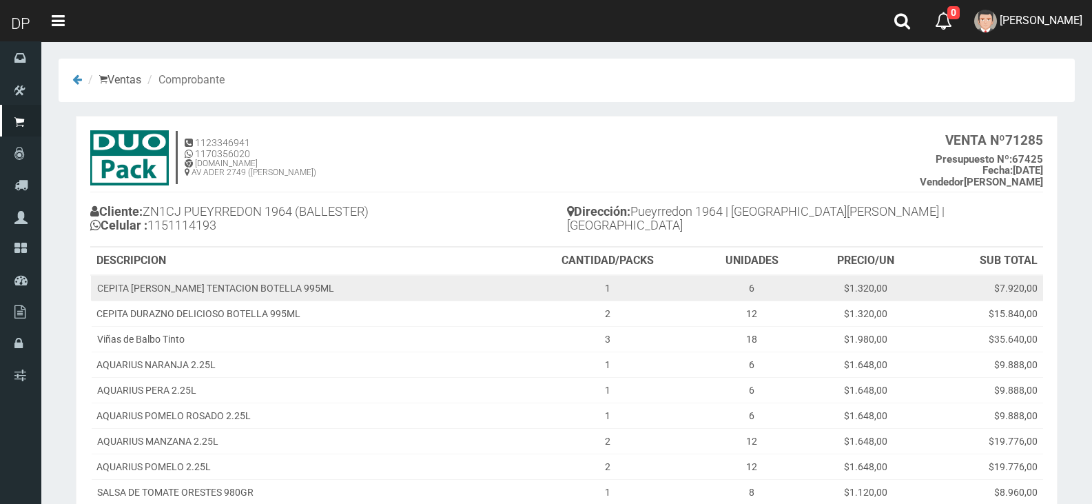
scroll to position [163, 0]
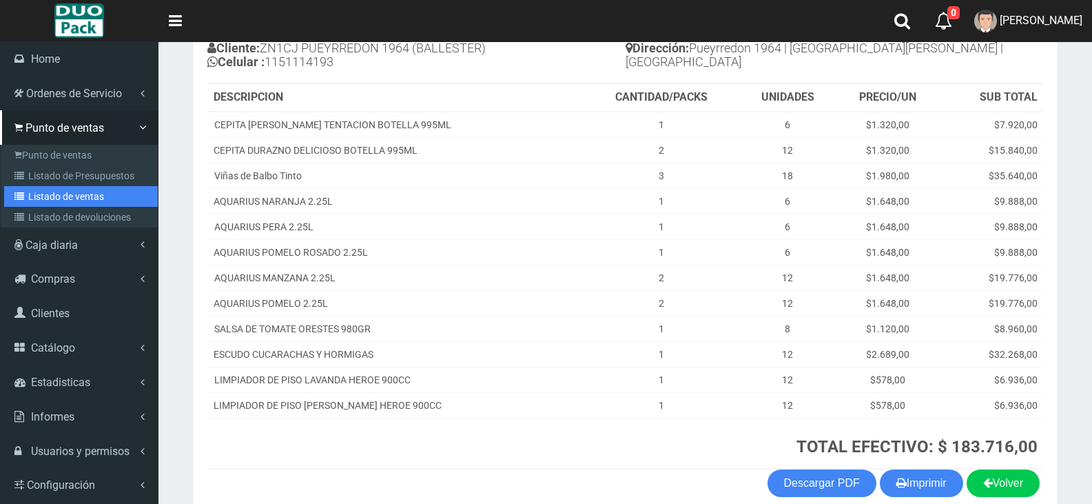
click at [76, 197] on link "Listado de ventas" at bounding box center [81, 196] width 154 height 21
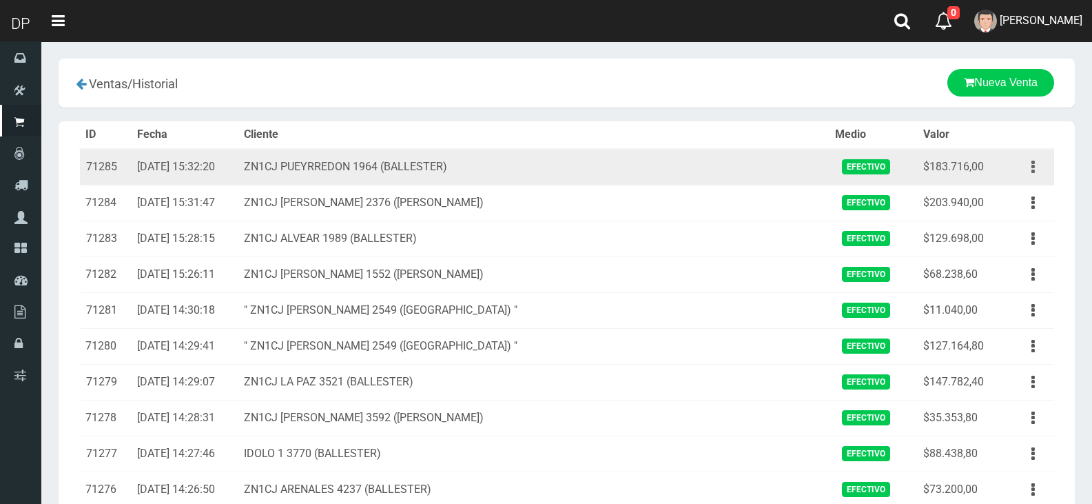
click at [1036, 173] on button "button" at bounding box center [1033, 167] width 31 height 24
click at [1010, 237] on link "Eliminar" at bounding box center [993, 241] width 109 height 30
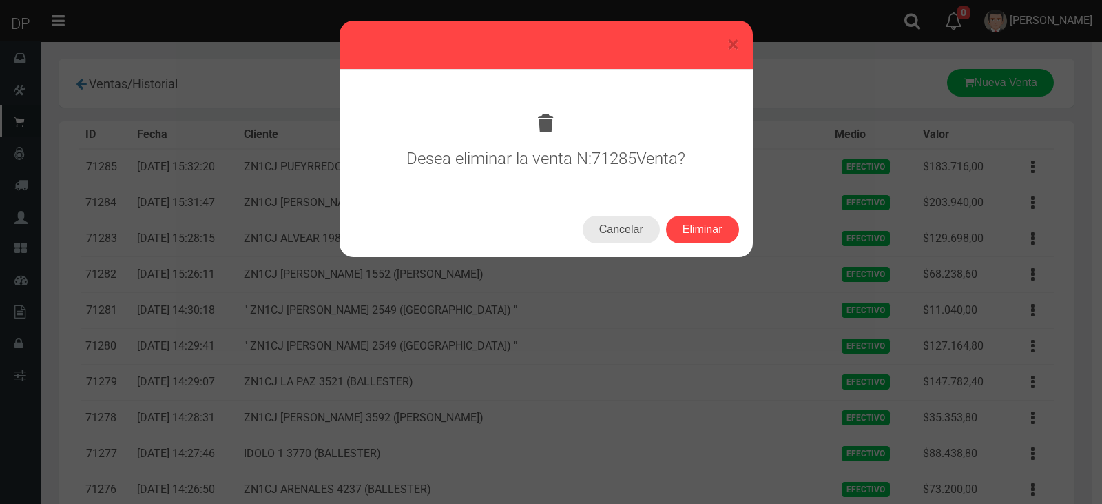
click at [639, 229] on button "Cancelar" at bounding box center [621, 230] width 77 height 28
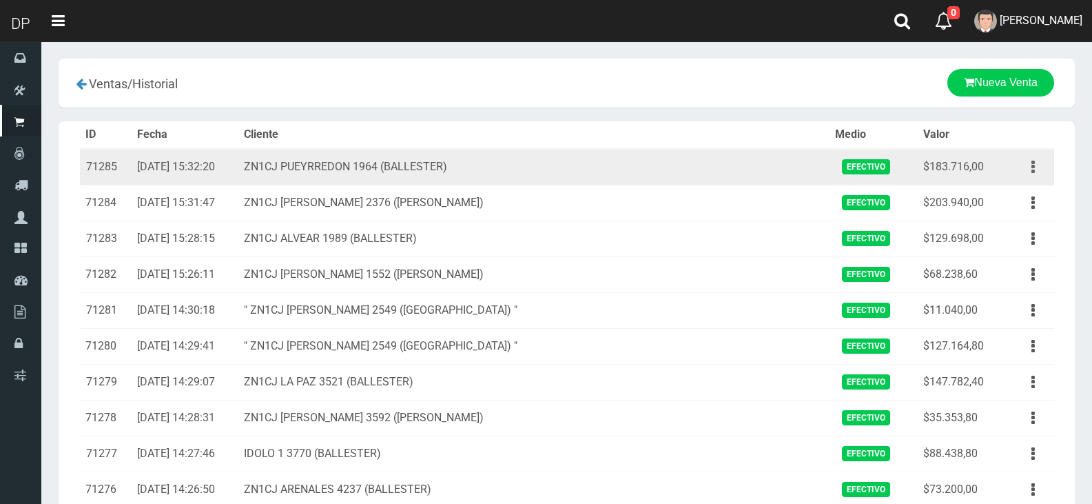
click at [1033, 169] on icon "button" at bounding box center [1032, 167] width 3 height 24
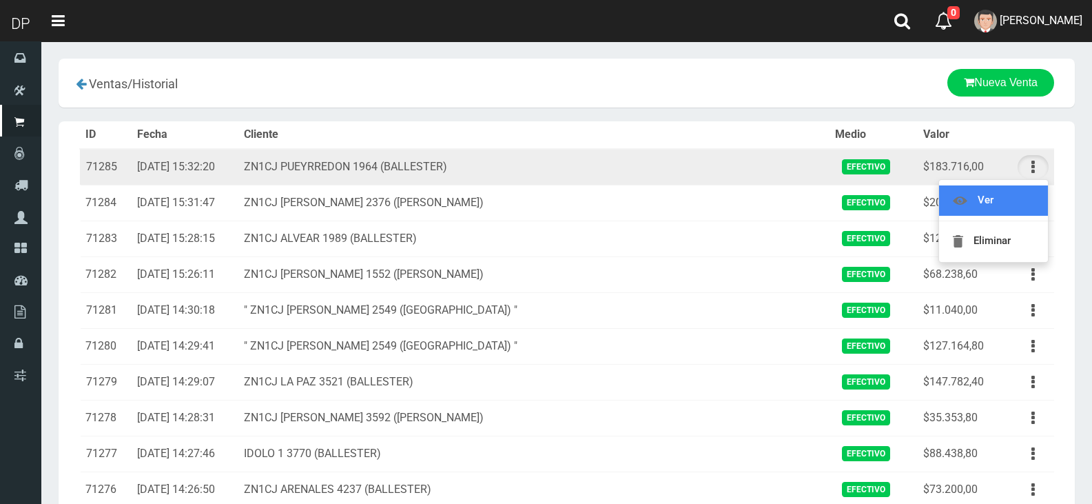
click at [1002, 207] on link "Ver" at bounding box center [993, 200] width 109 height 30
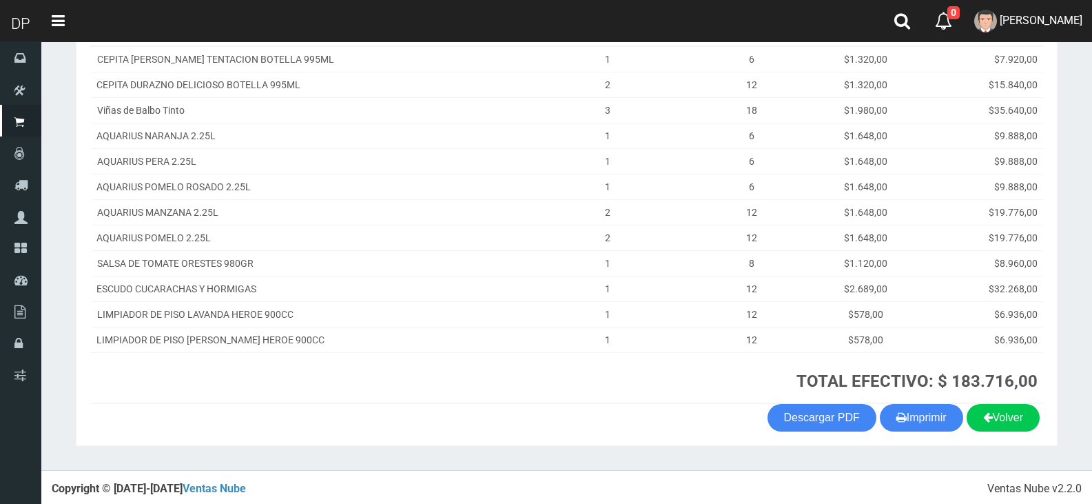
scroll to position [232, 0]
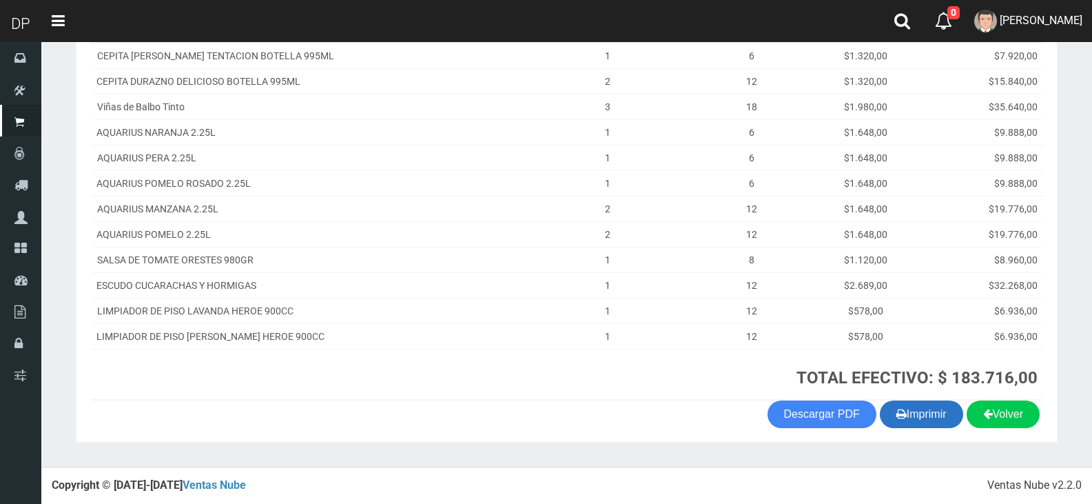
click at [920, 411] on button "Imprimir" at bounding box center [921, 414] width 83 height 28
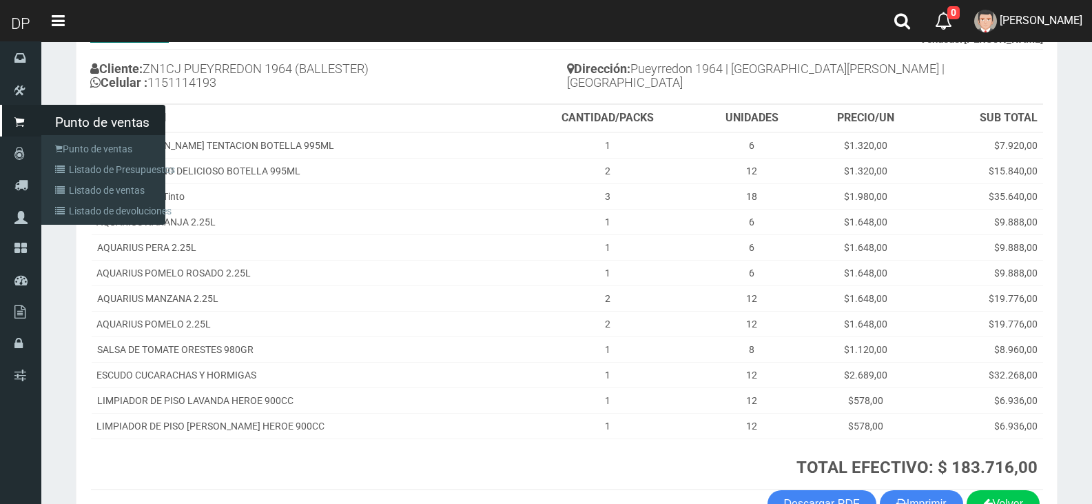
scroll to position [25, 0]
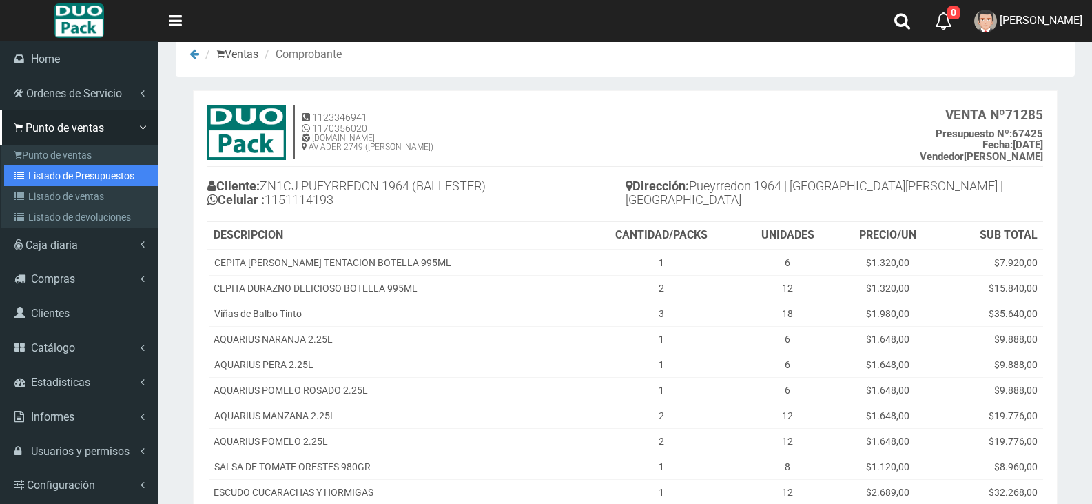
click at [92, 180] on link "Listado de Presupuestos" at bounding box center [81, 175] width 154 height 21
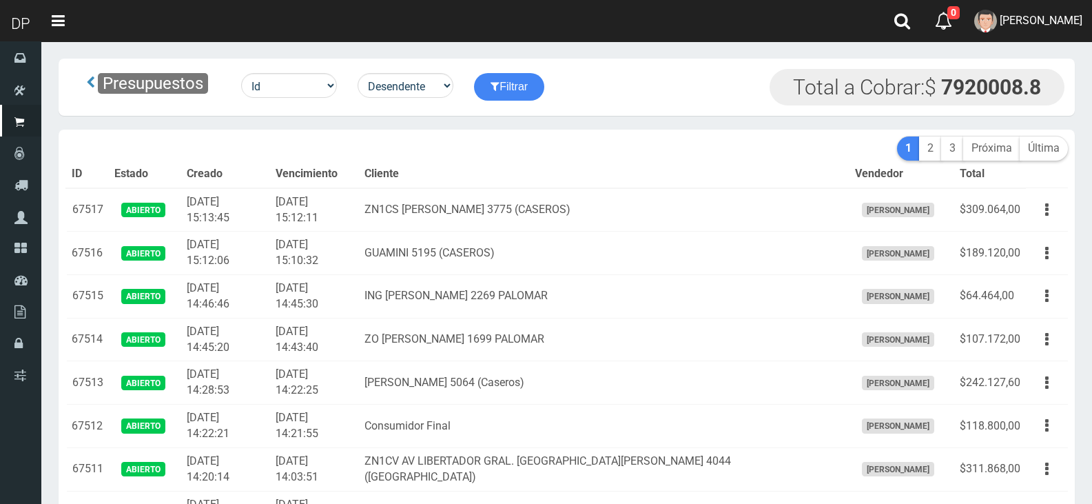
scroll to position [1167, 0]
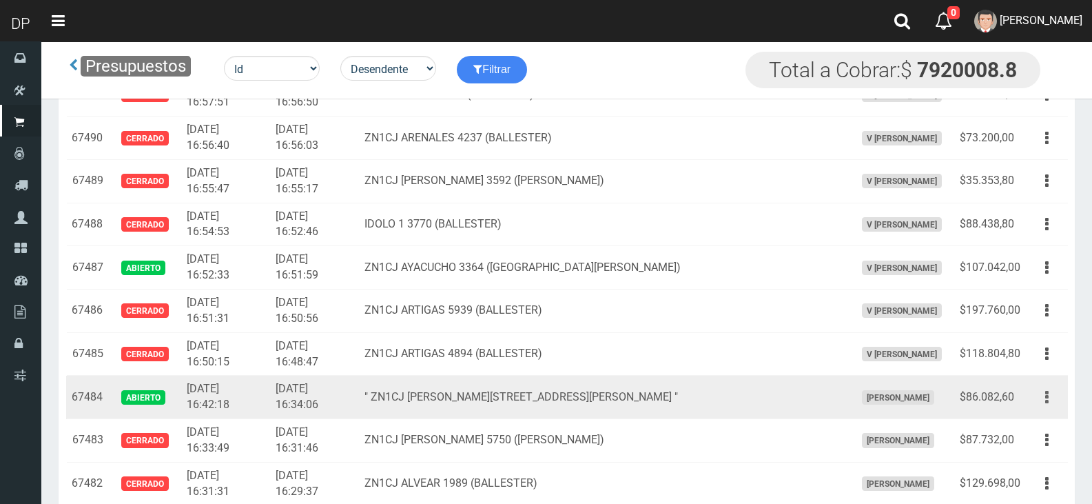
click at [1049, 395] on button "button" at bounding box center [1046, 397] width 31 height 24
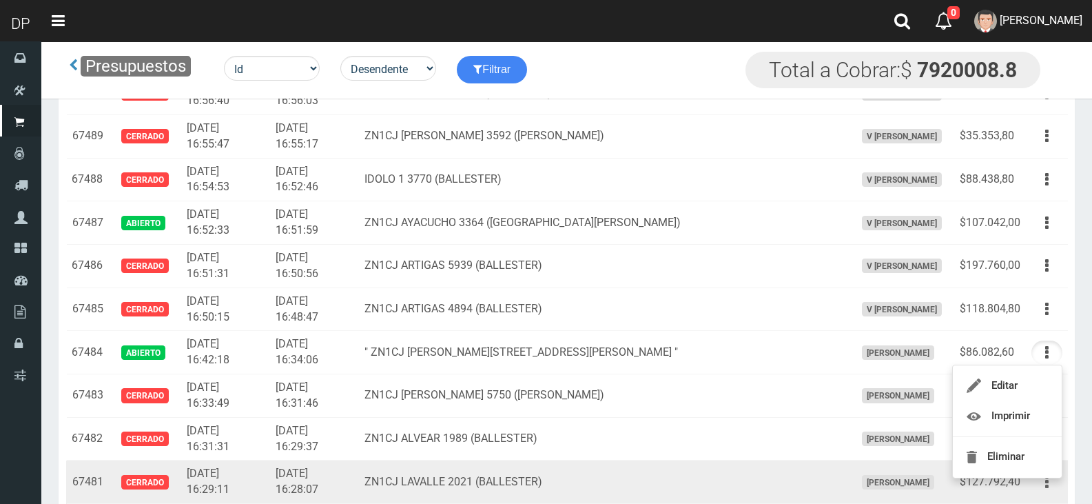
scroll to position [1236, 0]
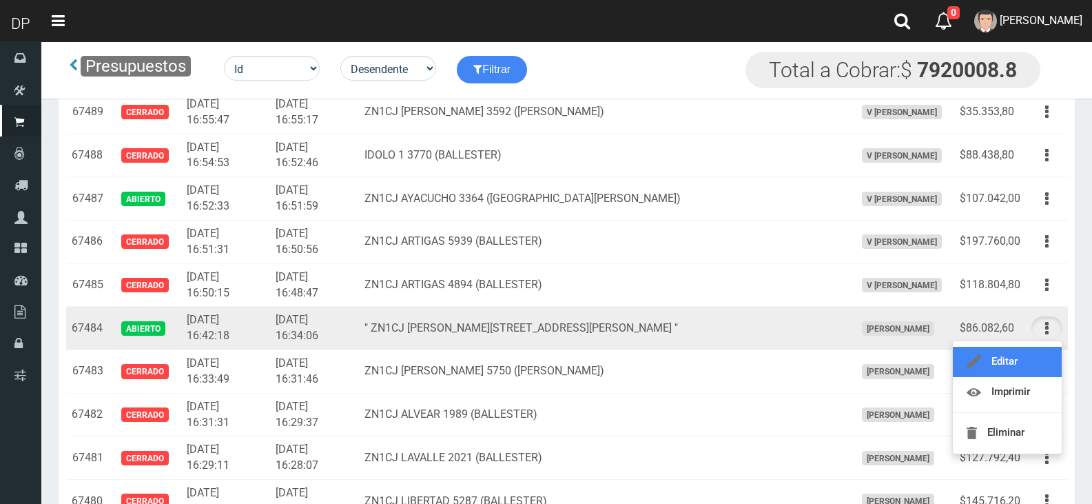
click at [1027, 360] on link "Editar" at bounding box center [1007, 362] width 109 height 30
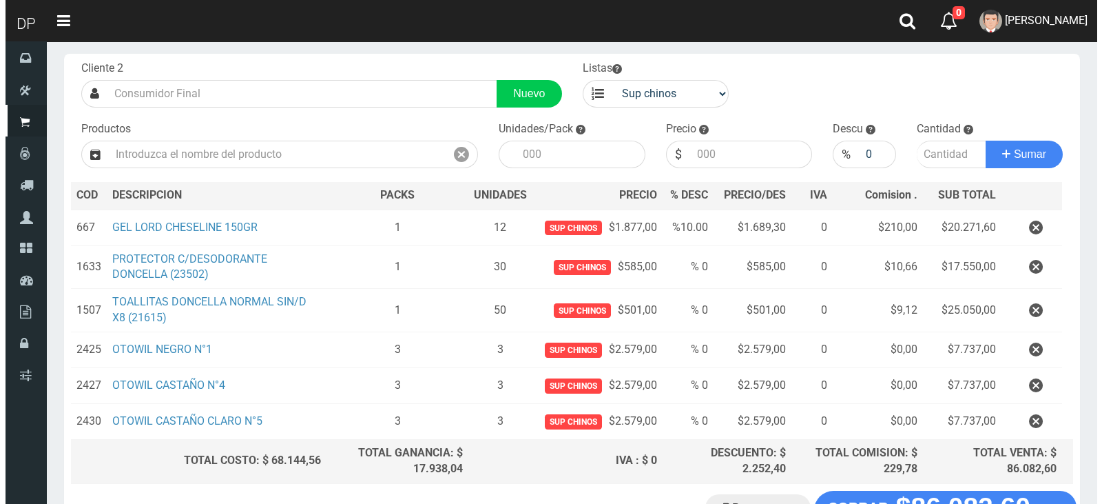
scroll to position [173, 0]
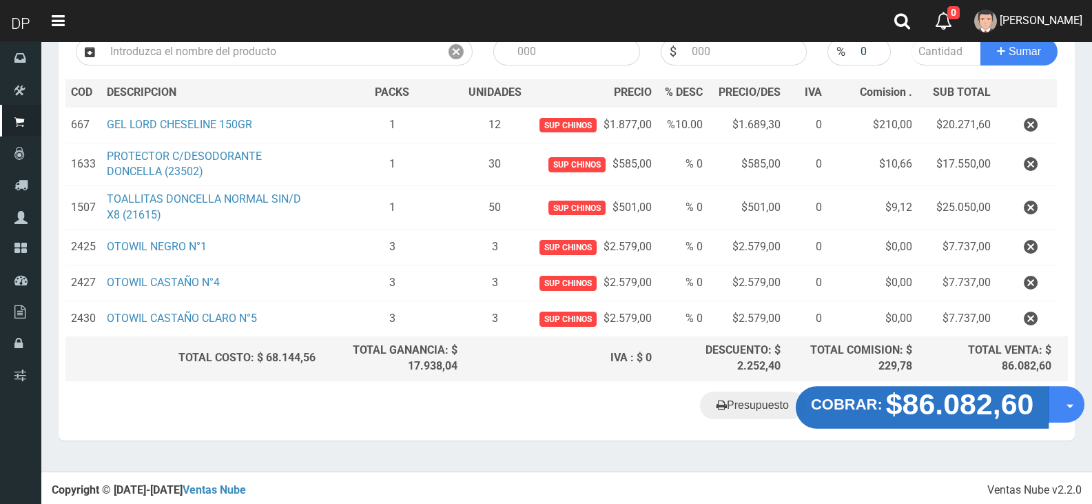
click at [974, 408] on strong "$86.082,60" at bounding box center [960, 403] width 148 height 32
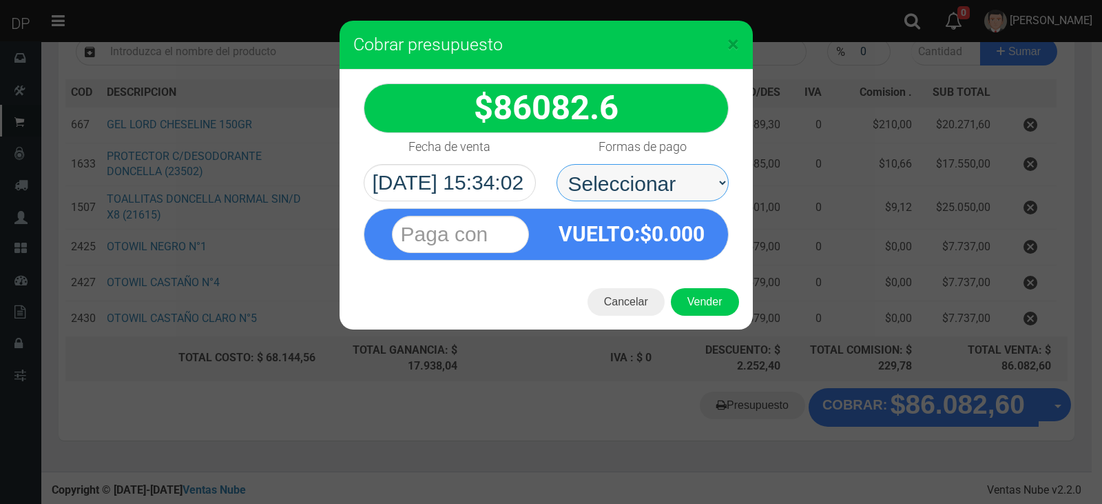
click at [584, 176] on select "Seleccionar Efectivo Tarjeta de Crédito Depósito Débito" at bounding box center [643, 182] width 172 height 37
select select "Efectivo"
click at [557, 164] on select "Seleccionar Efectivo Tarjeta de Crédito Depósito Débito" at bounding box center [643, 182] width 172 height 37
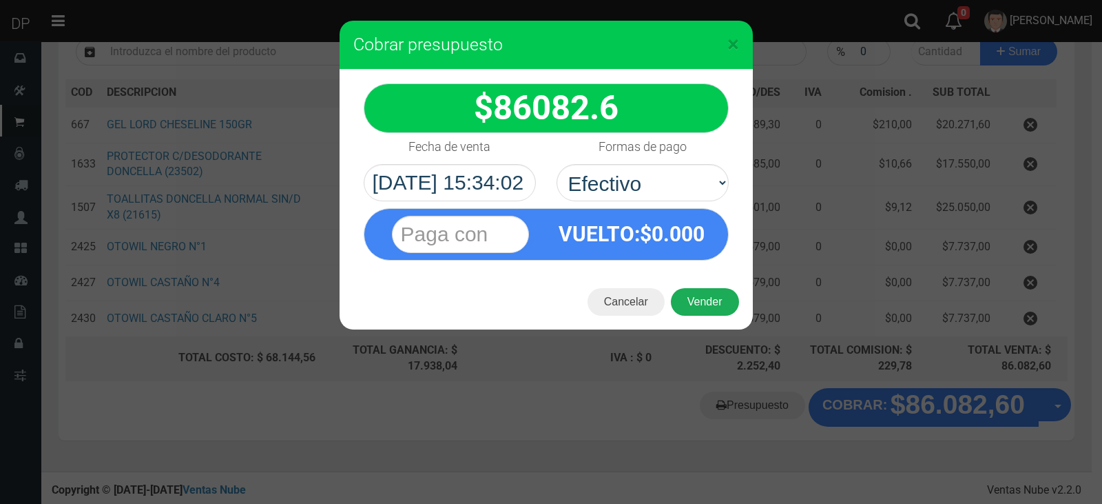
click at [726, 308] on button "Vender" at bounding box center [705, 302] width 68 height 28
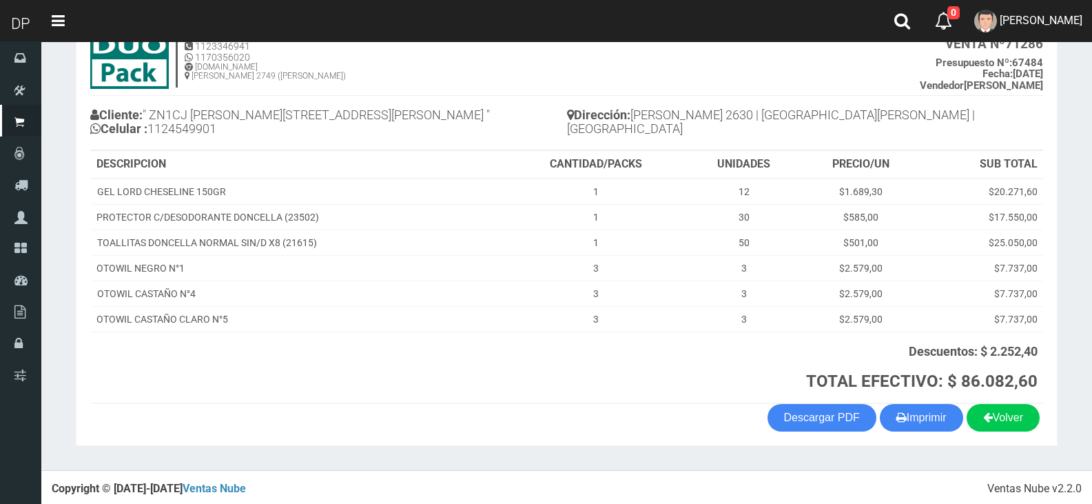
scroll to position [100, 0]
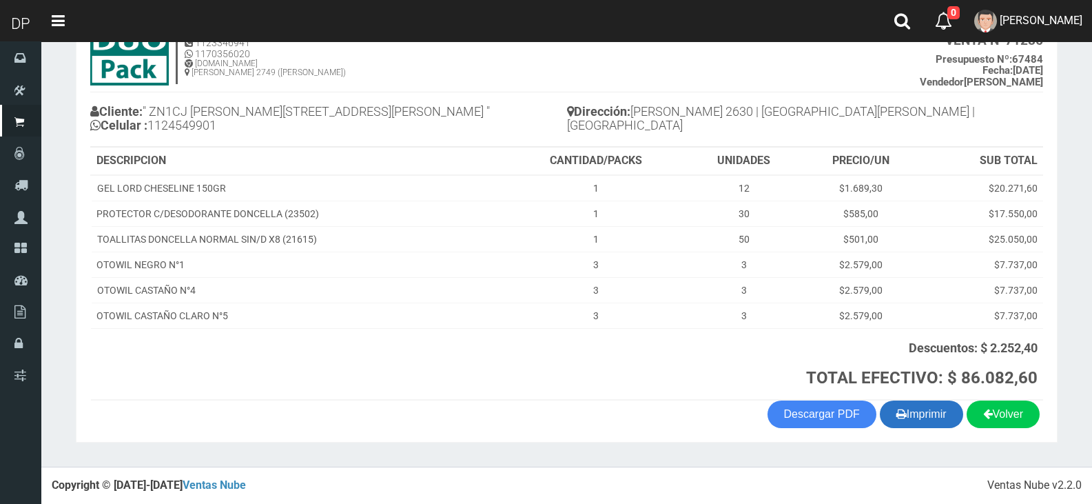
click at [918, 402] on button "Imprimir" at bounding box center [921, 414] width 83 height 28
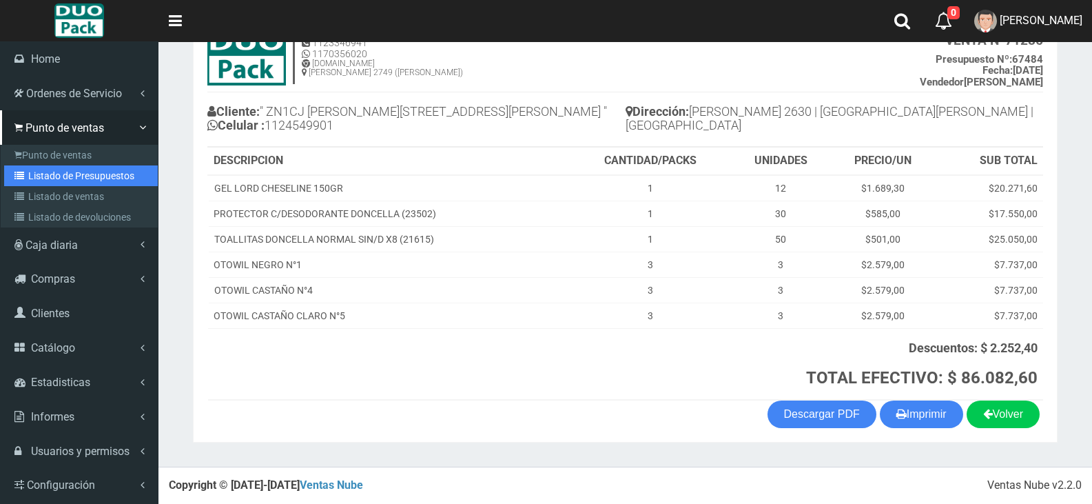
click at [95, 179] on link "Listado de Presupuestos" at bounding box center [81, 175] width 154 height 21
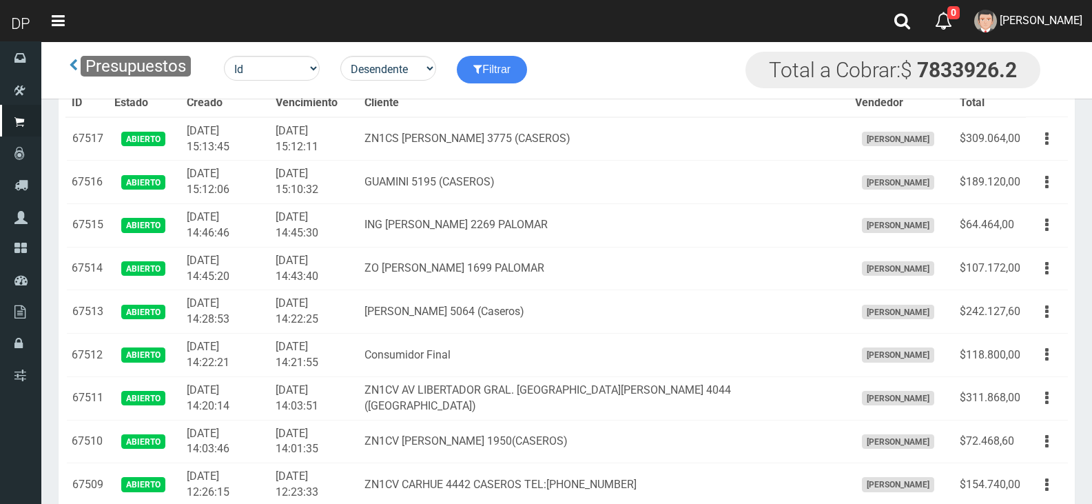
scroll to position [1167, 0]
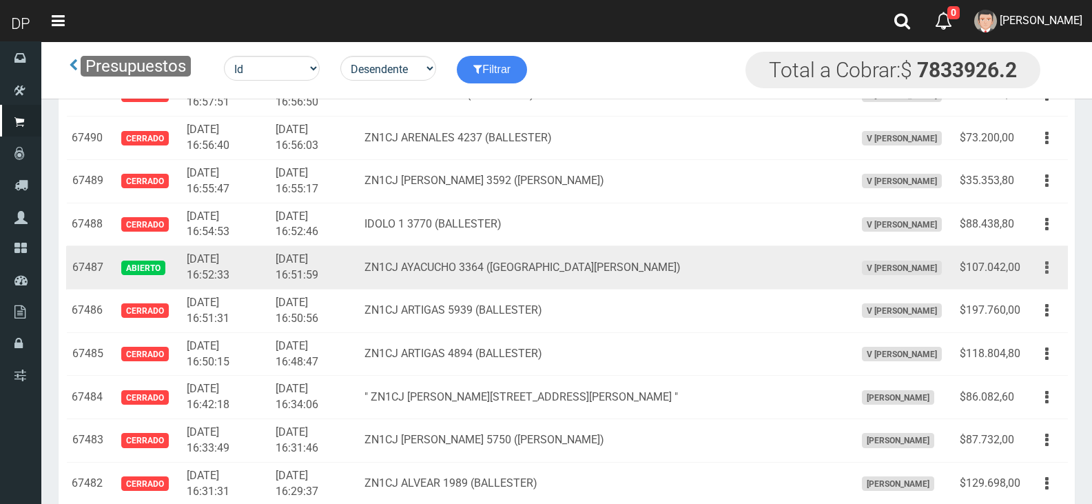
click at [1049, 265] on button "button" at bounding box center [1046, 268] width 31 height 24
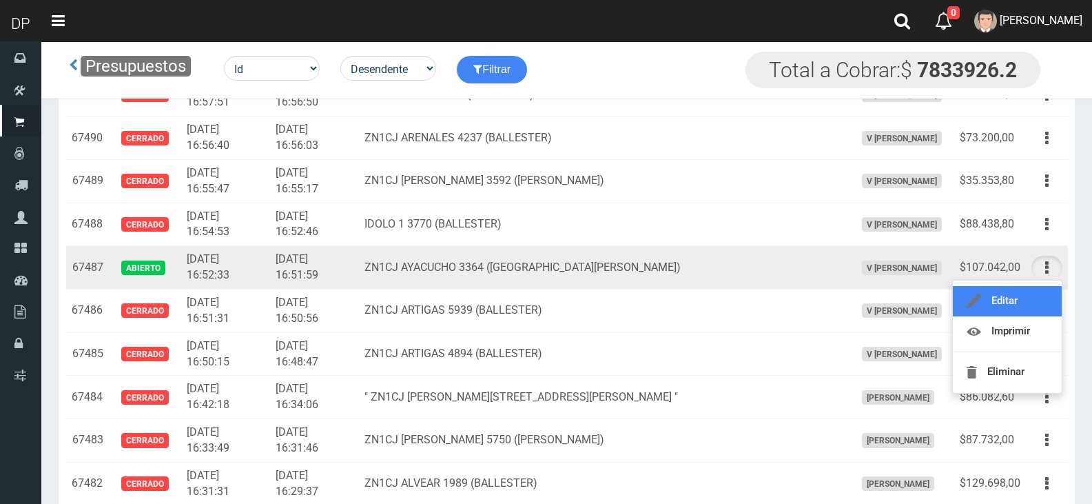
click at [1026, 294] on link "Editar" at bounding box center [1007, 301] width 109 height 30
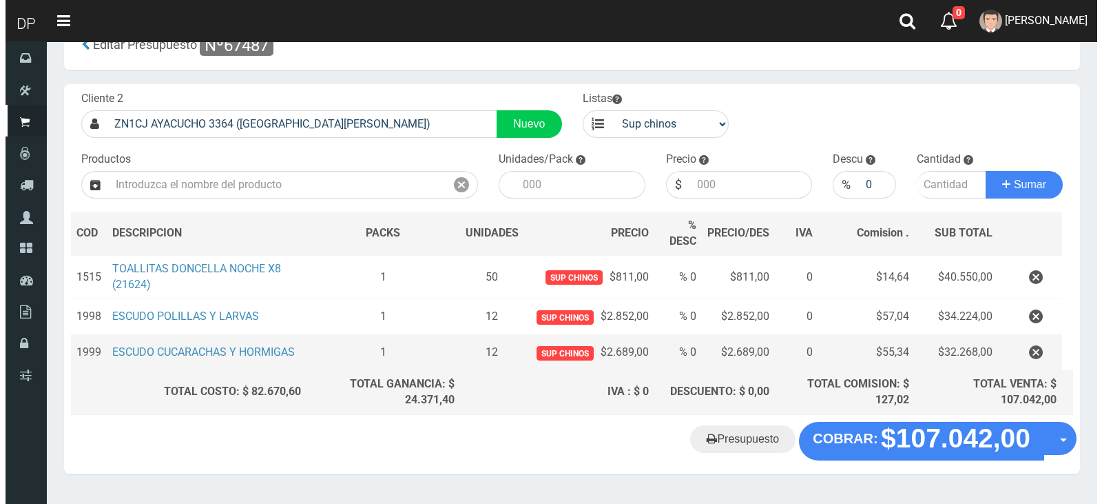
scroll to position [74, 0]
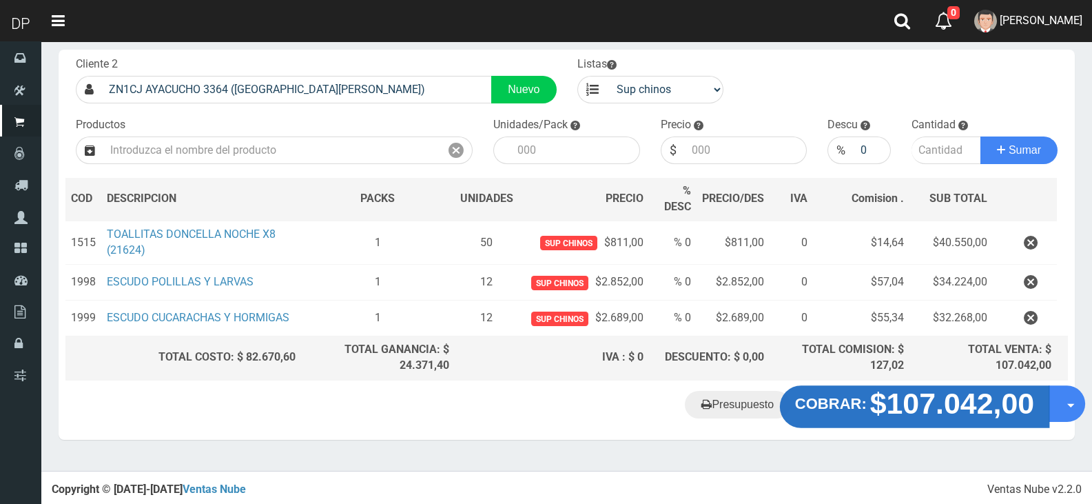
click at [945, 411] on strong "$107.042,00" at bounding box center [952, 403] width 165 height 32
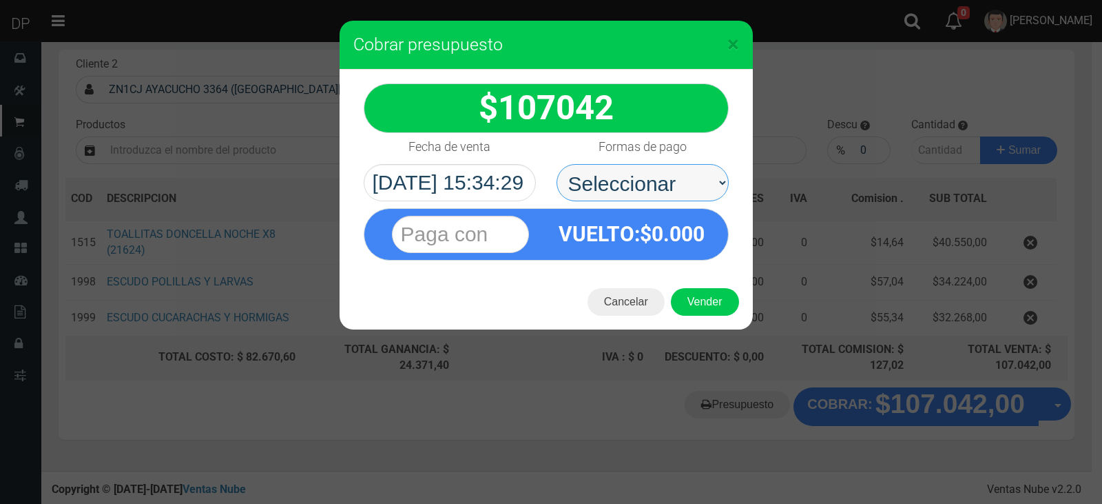
click at [670, 190] on select "Seleccionar Efectivo Tarjeta de Crédito Depósito Débito" at bounding box center [643, 182] width 172 height 37
select select "Efectivo"
click at [557, 164] on select "Seleccionar Efectivo Tarjeta de Crédito Depósito Débito" at bounding box center [643, 182] width 172 height 37
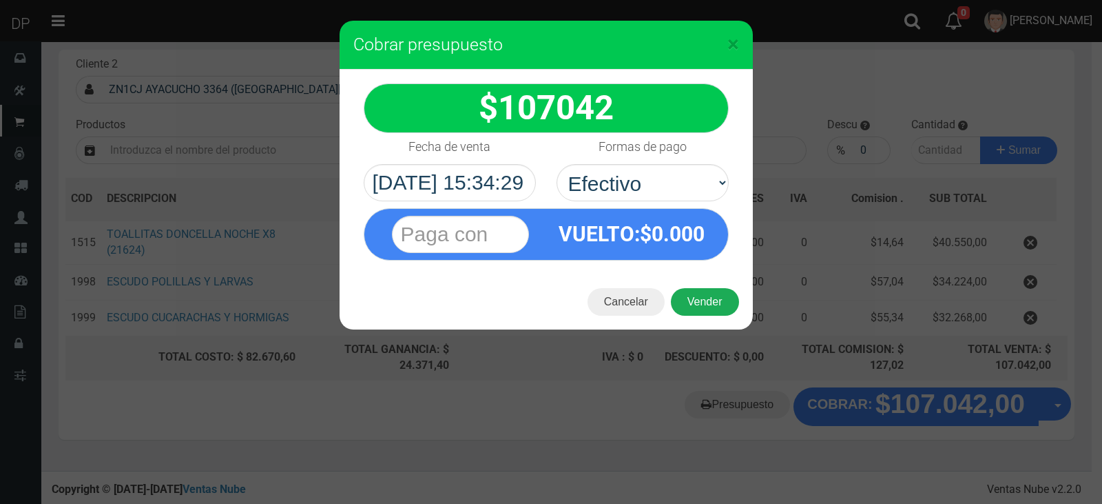
click at [719, 311] on button "Vender" at bounding box center [705, 302] width 68 height 28
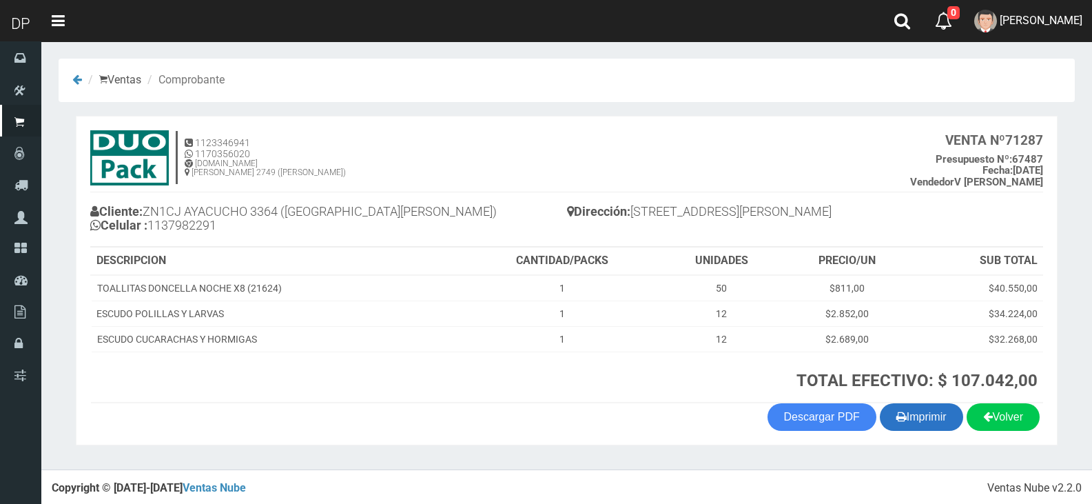
click at [927, 415] on button "Imprimir" at bounding box center [921, 417] width 83 height 28
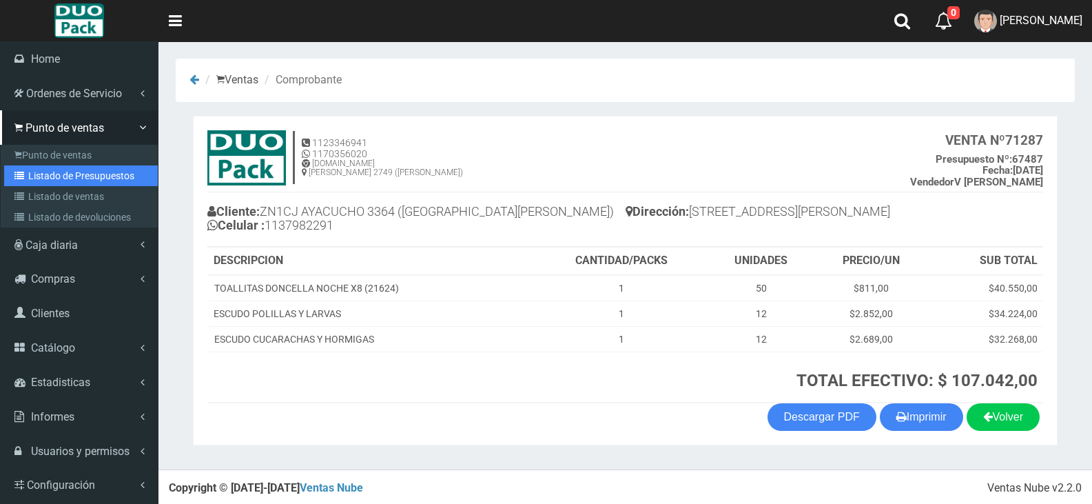
drag, startPoint x: 69, startPoint y: 172, endPoint x: 205, endPoint y: 170, distance: 136.4
click at [69, 172] on link "Listado de Presupuestos" at bounding box center [81, 175] width 154 height 21
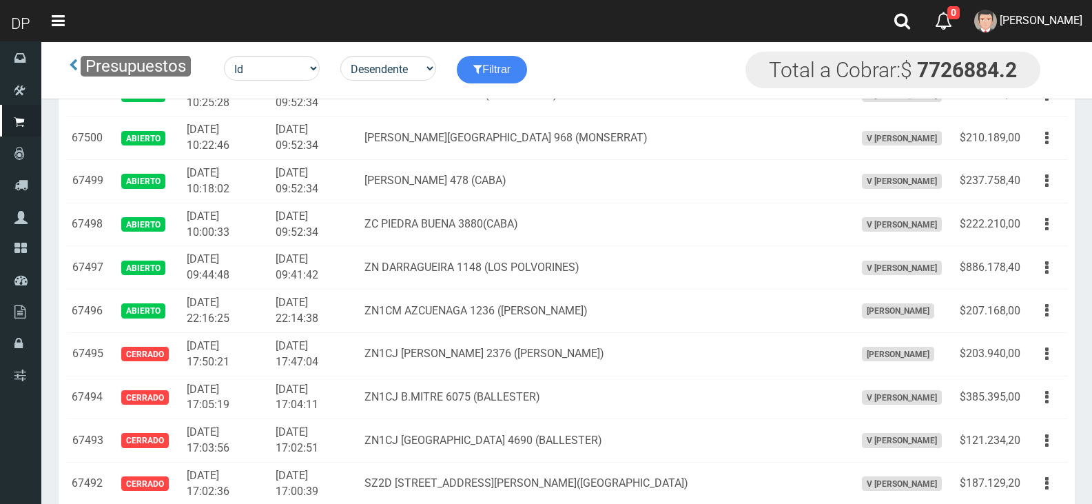
scroll to position [1960, 0]
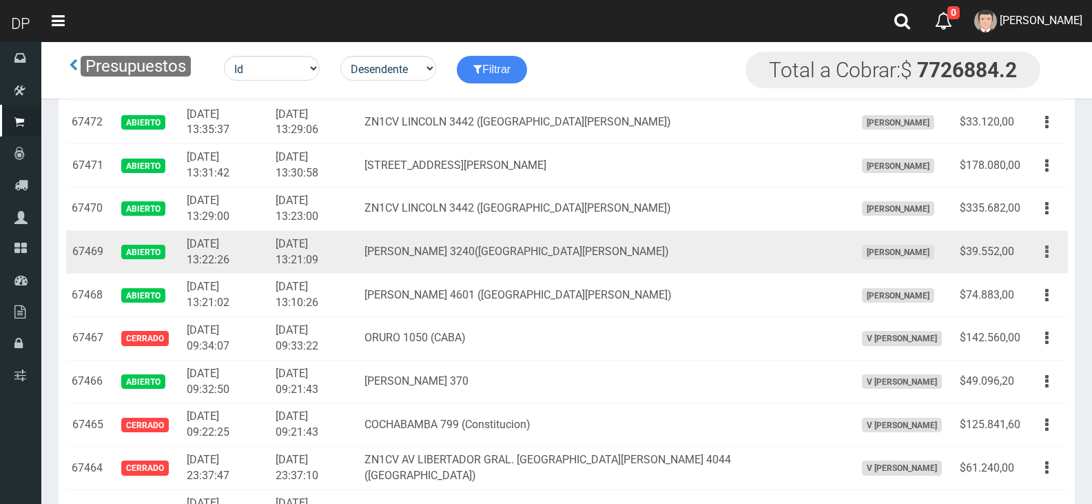
click at [1054, 255] on button "button" at bounding box center [1046, 252] width 31 height 24
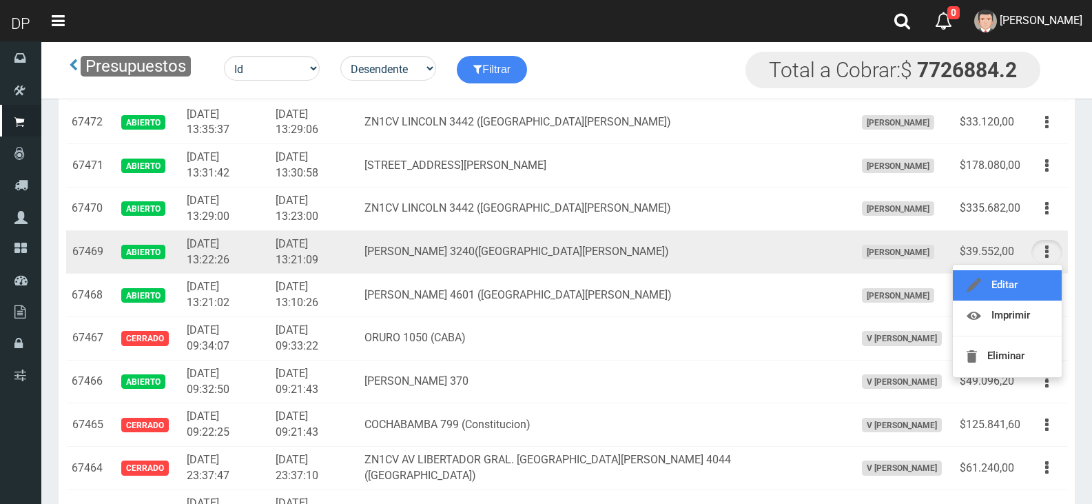
click at [1024, 286] on link "Editar" at bounding box center [1007, 285] width 109 height 30
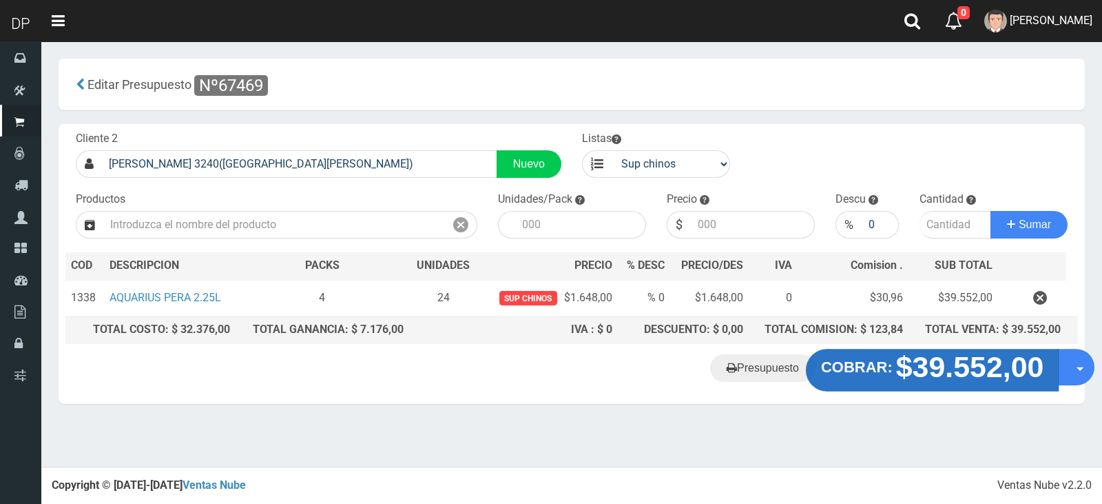
click at [998, 371] on strong "$39.552,00" at bounding box center [970, 367] width 148 height 32
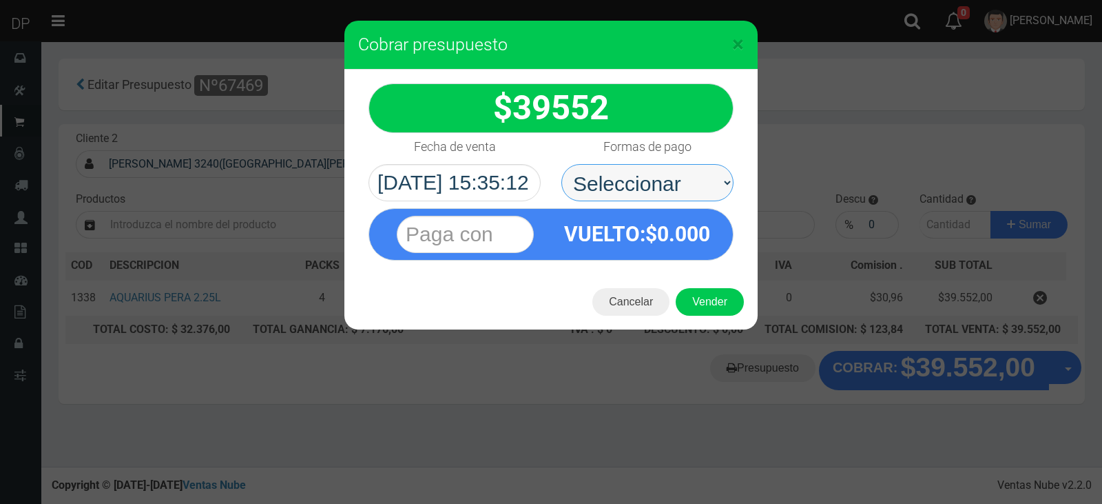
click at [662, 194] on select "Seleccionar Efectivo Tarjeta de Crédito Depósito Débito" at bounding box center [648, 182] width 172 height 37
select select "Efectivo"
click at [562, 164] on select "Seleccionar Efectivo Tarjeta de Crédito Depósito Débito" at bounding box center [648, 182] width 172 height 37
click at [711, 307] on button "Vender" at bounding box center [710, 302] width 68 height 28
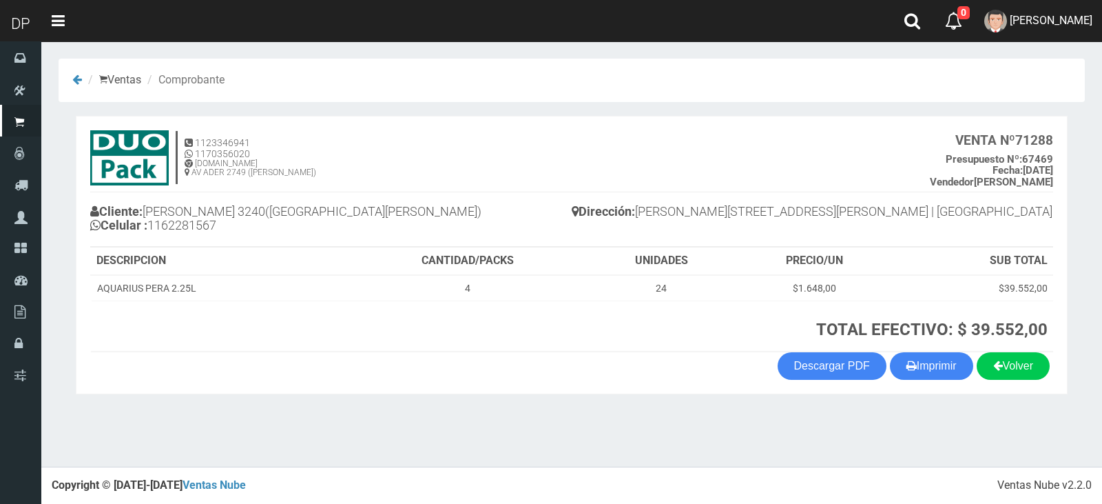
click at [936, 381] on section "1123346941 1170356020 WWW.DUOPACKS.COM.AR AV ADER 2749 (MUNRO) VENTA Nº 71288 P…" at bounding box center [572, 255] width 992 height 278
click at [932, 370] on button "Imprimir" at bounding box center [931, 366] width 83 height 28
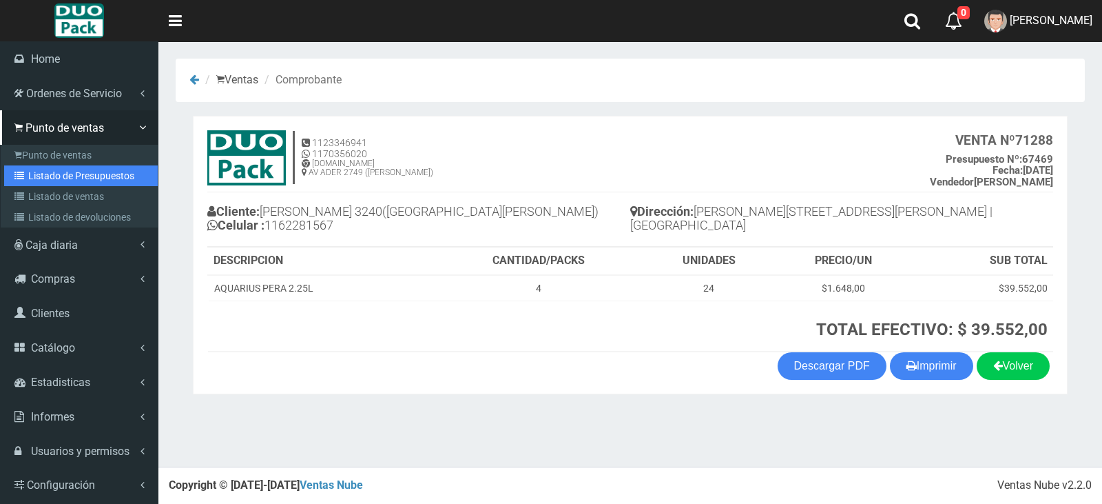
click at [108, 177] on link "Listado de Presupuestos" at bounding box center [81, 175] width 154 height 21
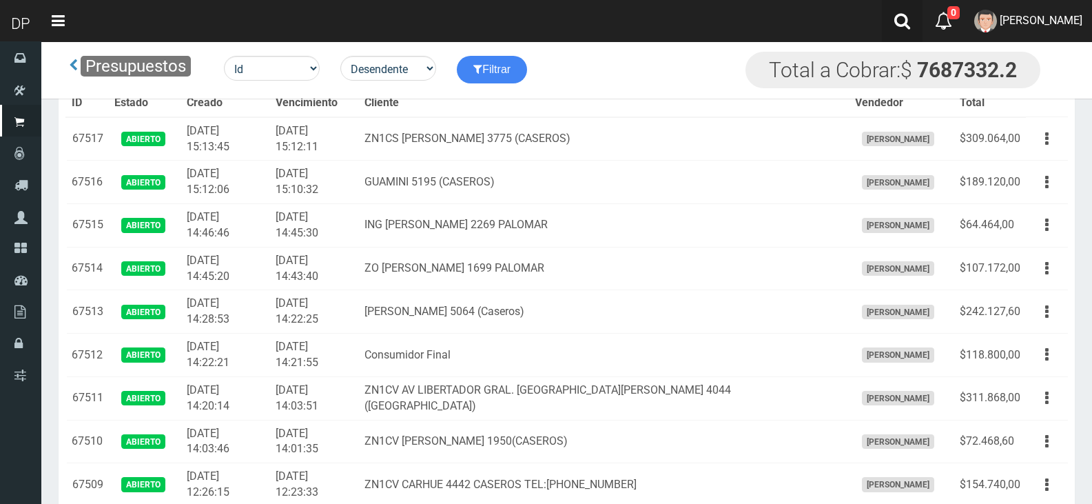
scroll to position [1960, 0]
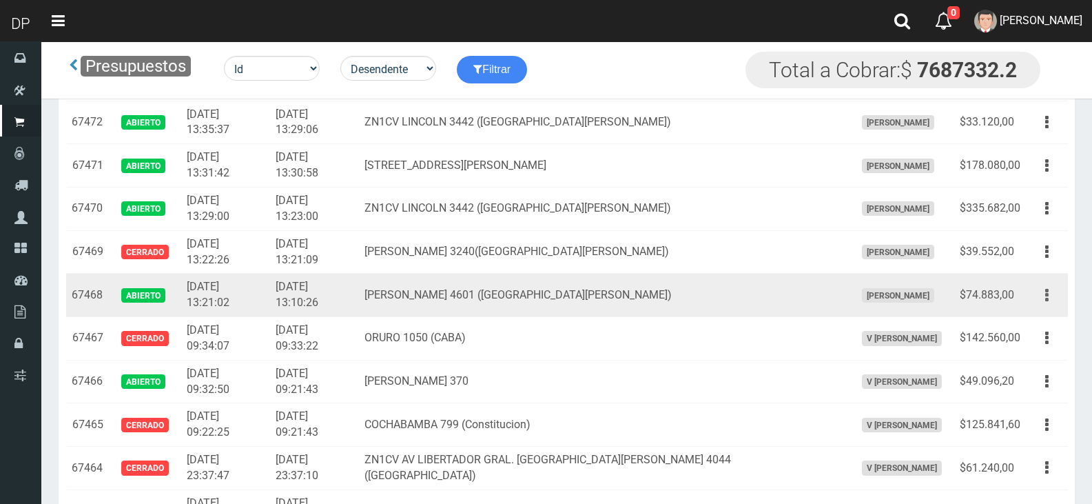
drag, startPoint x: 1047, startPoint y: 291, endPoint x: 1000, endPoint y: 291, distance: 46.9
click at [1047, 293] on icon "button" at bounding box center [1046, 295] width 3 height 24
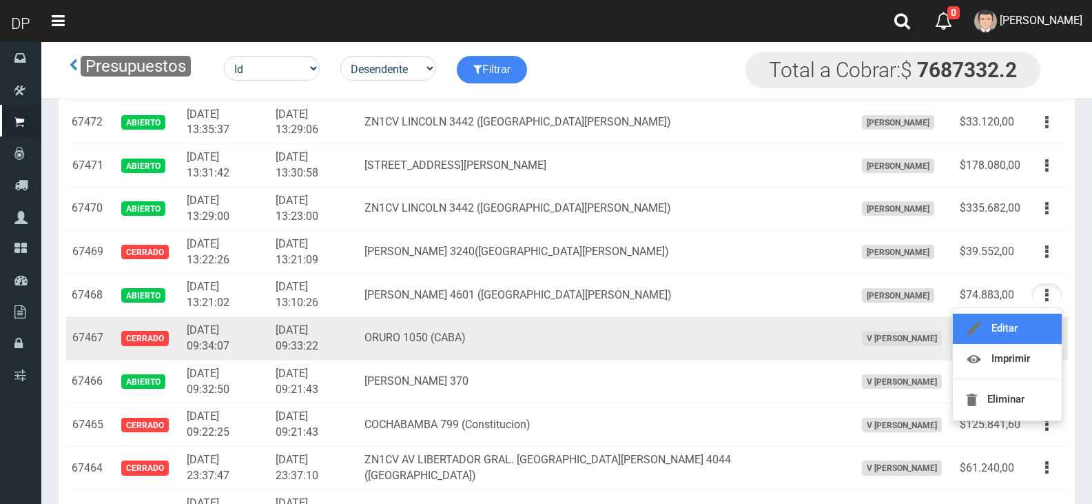
click at [1017, 329] on link "Editar" at bounding box center [1007, 328] width 109 height 30
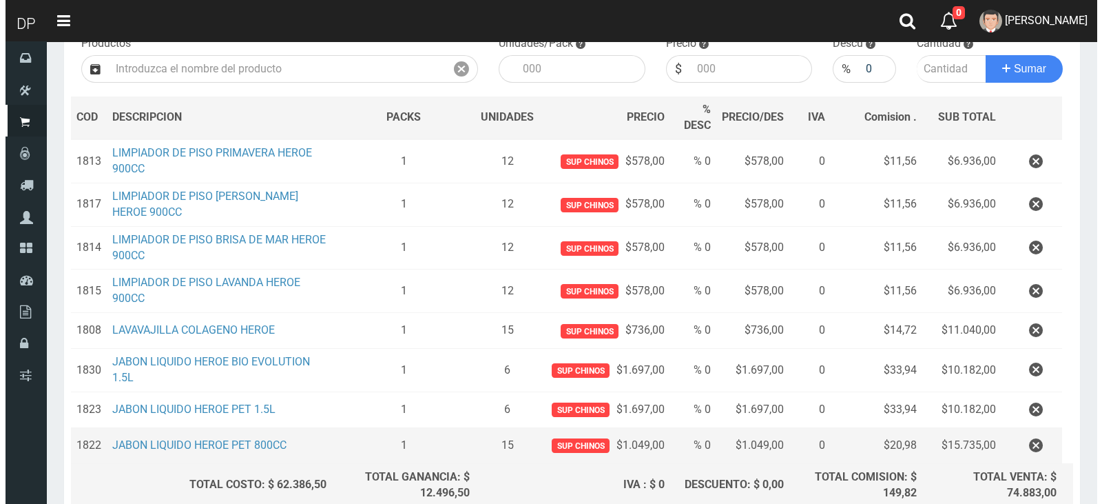
scroll to position [276, 0]
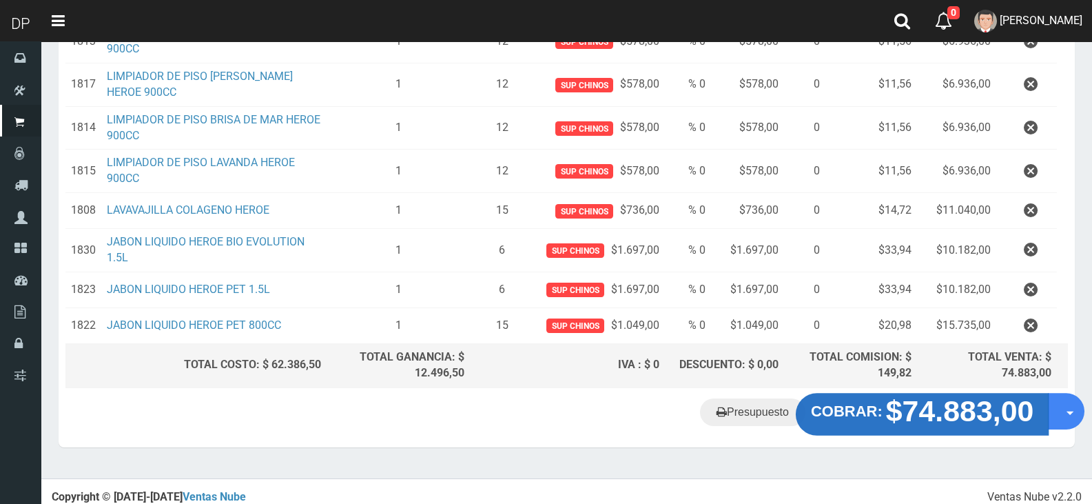
click at [944, 402] on strong "$74.883,00" at bounding box center [960, 410] width 148 height 32
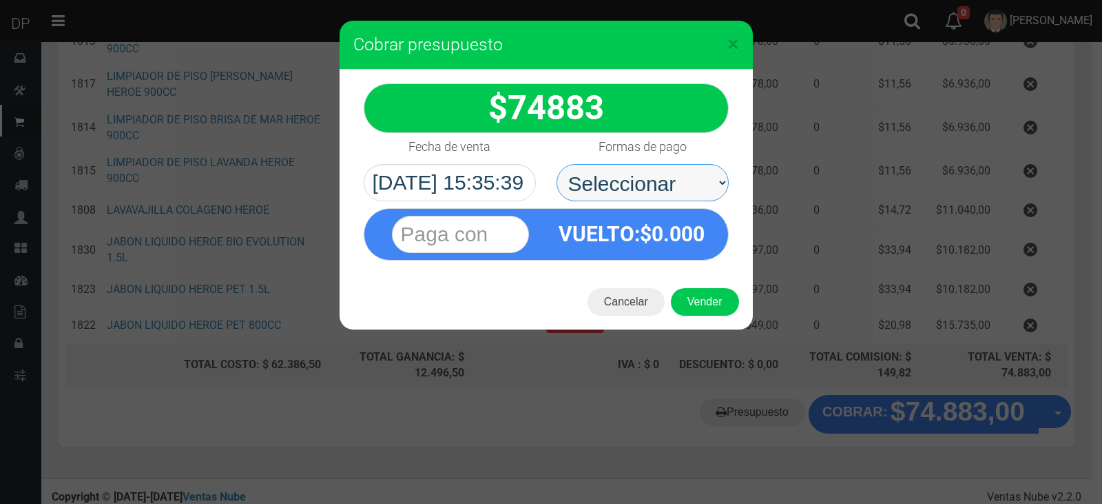
drag, startPoint x: 679, startPoint y: 179, endPoint x: 675, endPoint y: 200, distance: 21.1
click at [679, 179] on select "Seleccionar Efectivo Tarjeta de Crédito Depósito Débito" at bounding box center [643, 182] width 172 height 37
select select "Efectivo"
click at [557, 164] on select "Seleccionar Efectivo Tarjeta de Crédito Depósito Débito" at bounding box center [643, 182] width 172 height 37
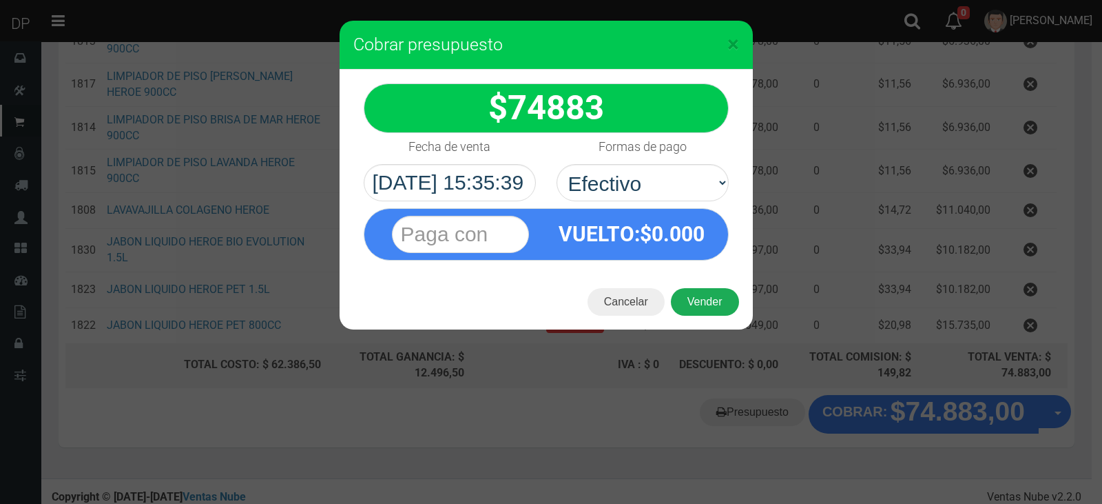
click at [718, 308] on button "Vender" at bounding box center [705, 302] width 68 height 28
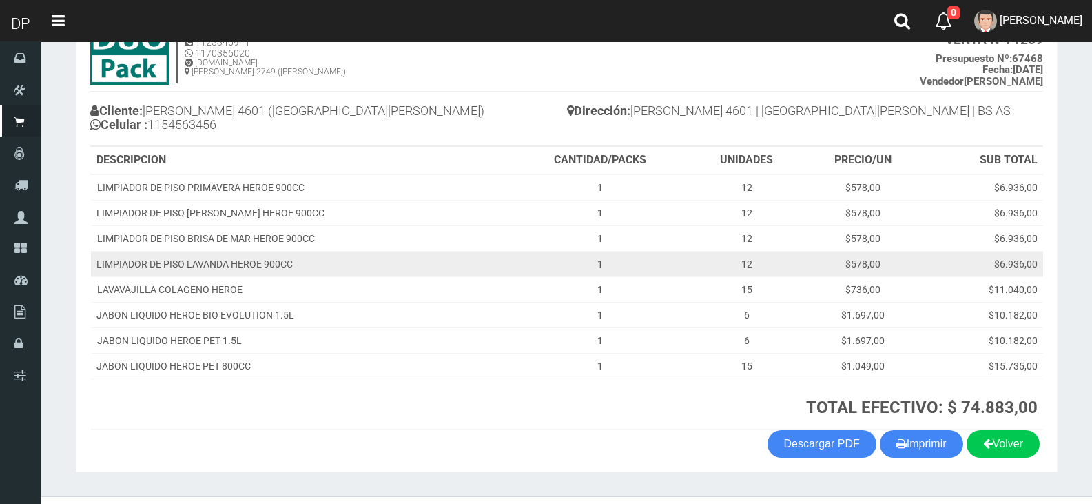
scroll to position [130, 0]
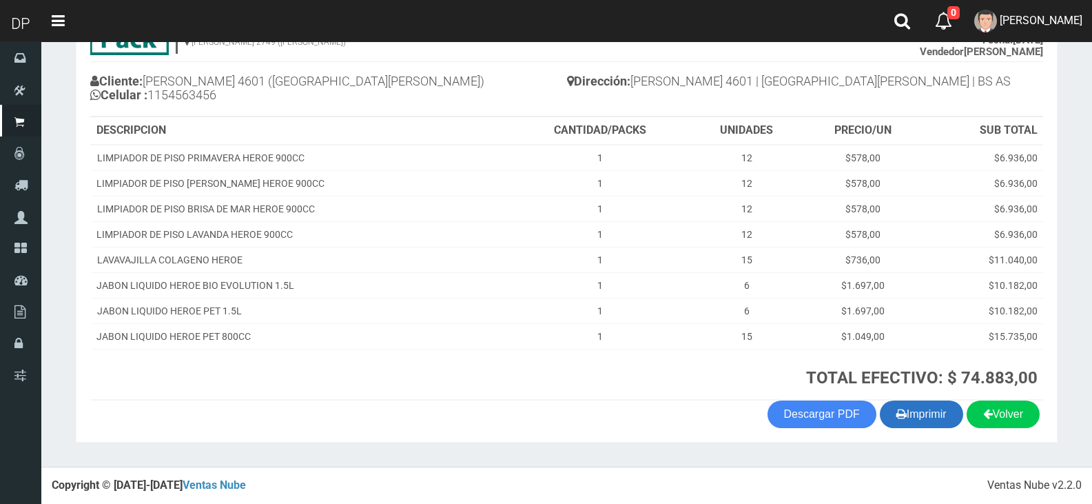
click at [937, 417] on button "Imprimir" at bounding box center [921, 414] width 83 height 28
click at [1007, 424] on link "Volver" at bounding box center [1003, 414] width 73 height 28
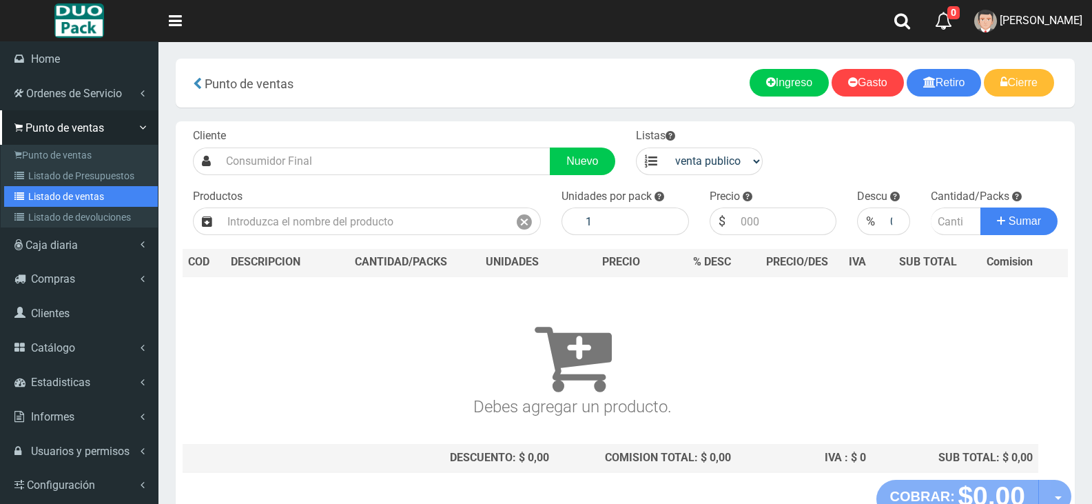
click at [105, 201] on link "Listado de ventas" at bounding box center [81, 196] width 154 height 21
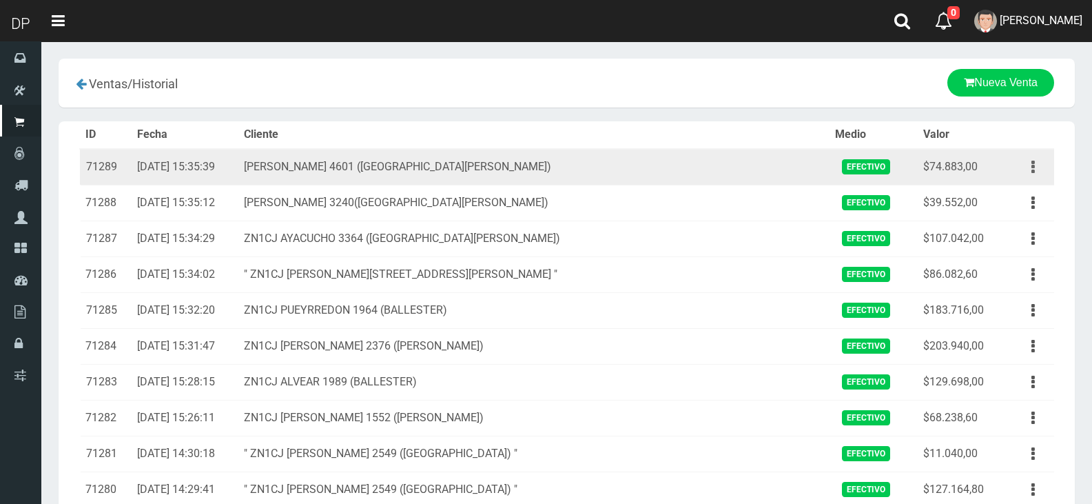
click at [1038, 172] on button "button" at bounding box center [1033, 167] width 31 height 24
click at [1013, 231] on link "Eliminar" at bounding box center [993, 241] width 109 height 30
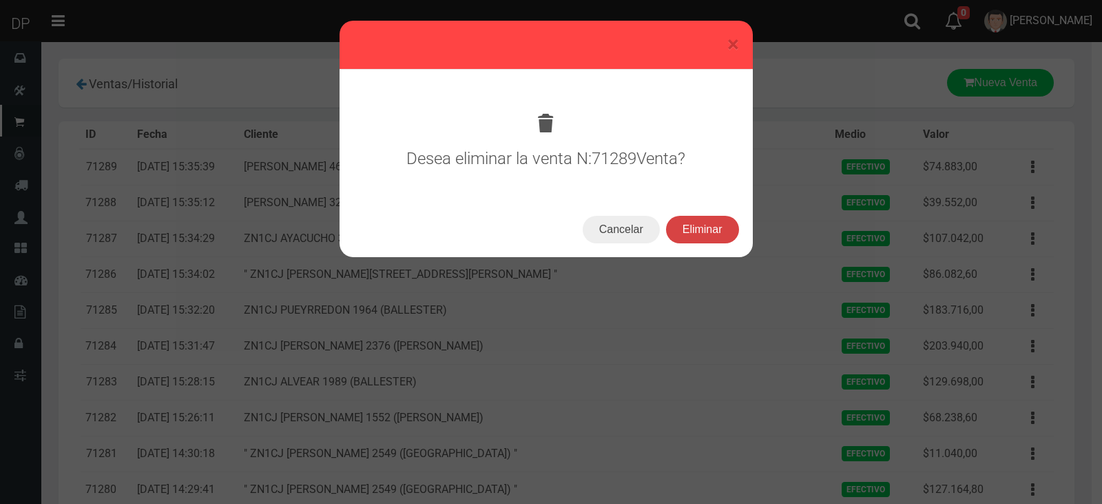
click at [710, 229] on button "Eliminar" at bounding box center [702, 230] width 73 height 28
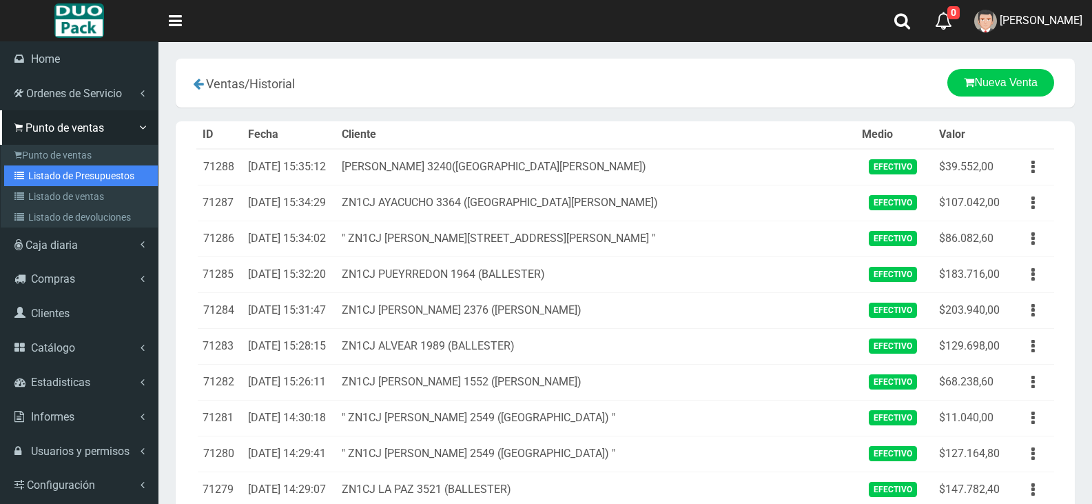
click at [70, 169] on link "Listado de Presupuestos" at bounding box center [81, 175] width 154 height 21
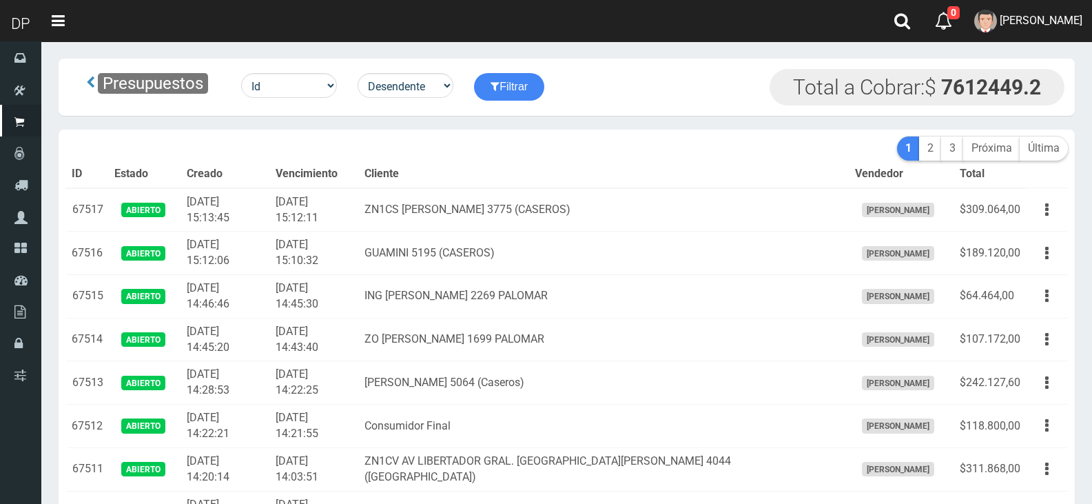
scroll to position [2074, 0]
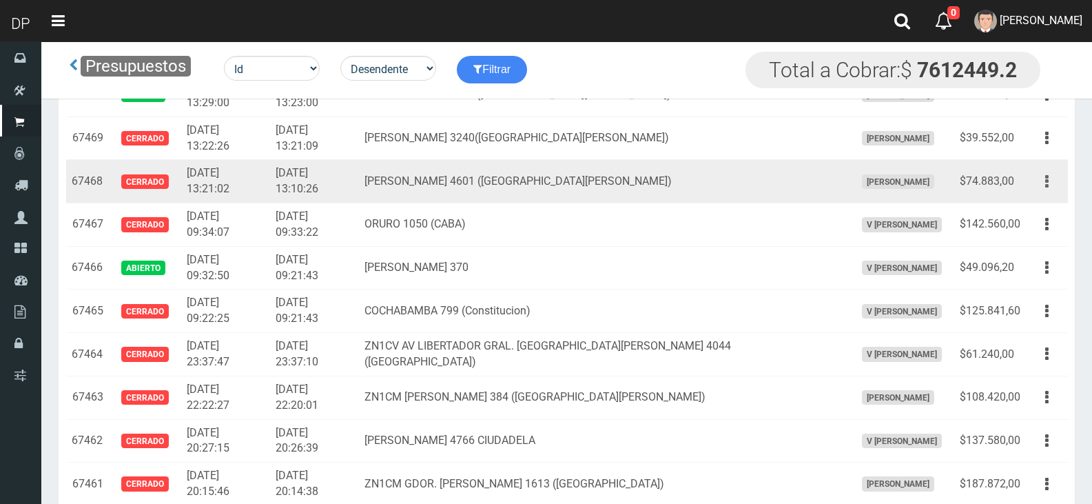
click at [1053, 186] on button "button" at bounding box center [1046, 181] width 31 height 24
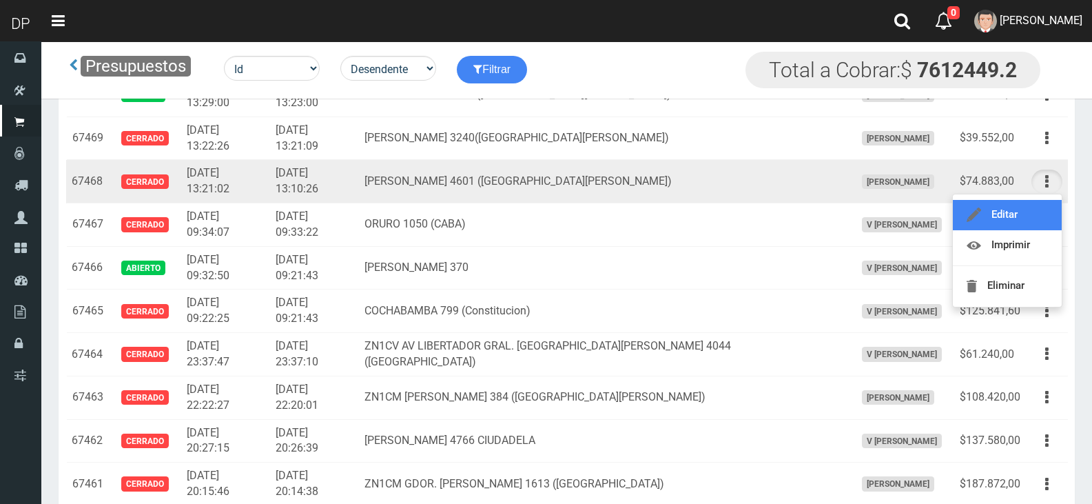
click at [1018, 218] on link "Editar" at bounding box center [1007, 215] width 109 height 30
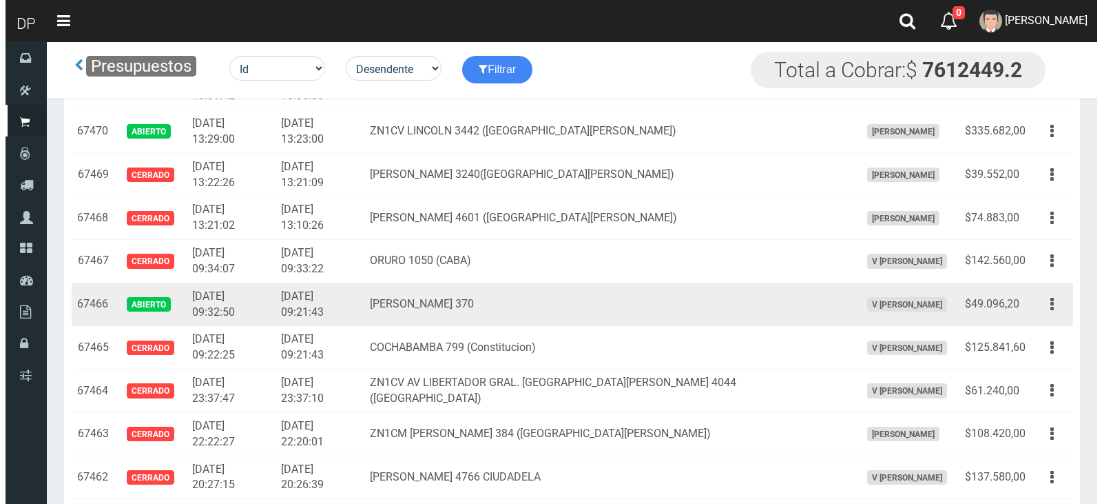
scroll to position [2005, 0]
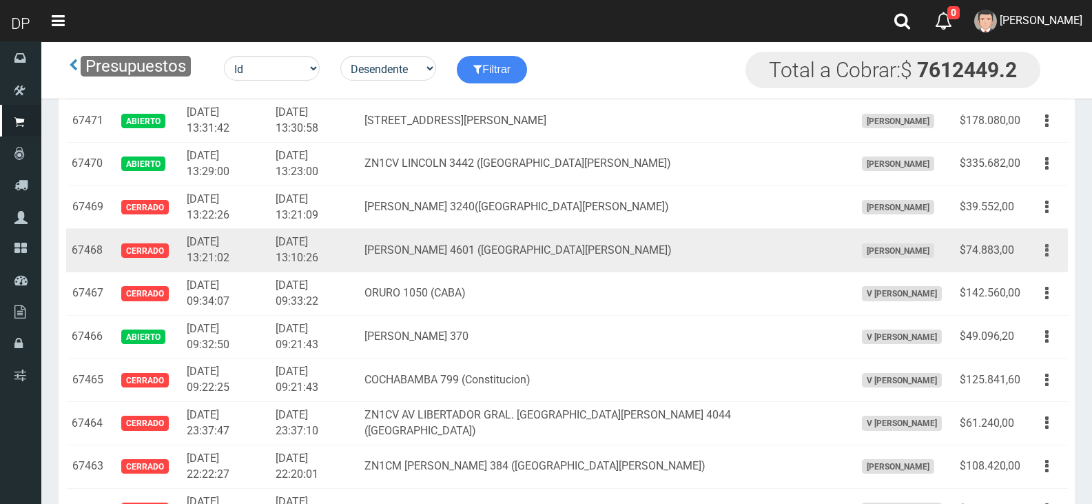
click at [1052, 249] on button "button" at bounding box center [1046, 250] width 31 height 24
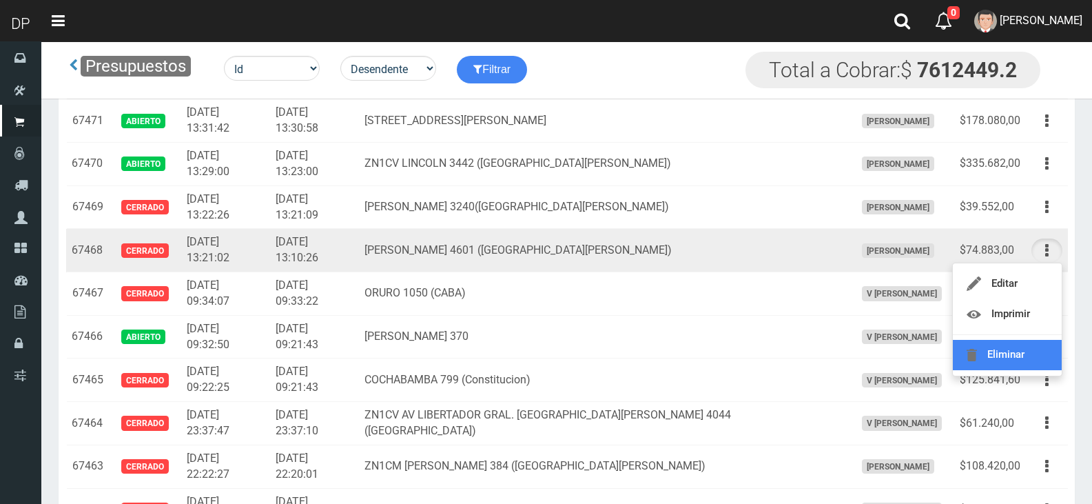
click at [1014, 346] on link "Eliminar" at bounding box center [1007, 355] width 109 height 30
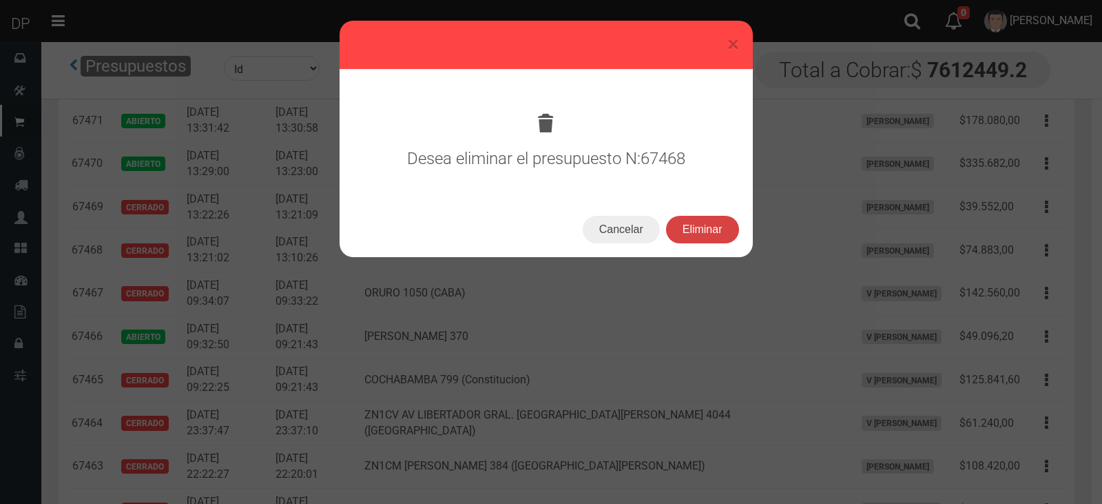
click at [701, 233] on button "Eliminar" at bounding box center [702, 230] width 73 height 28
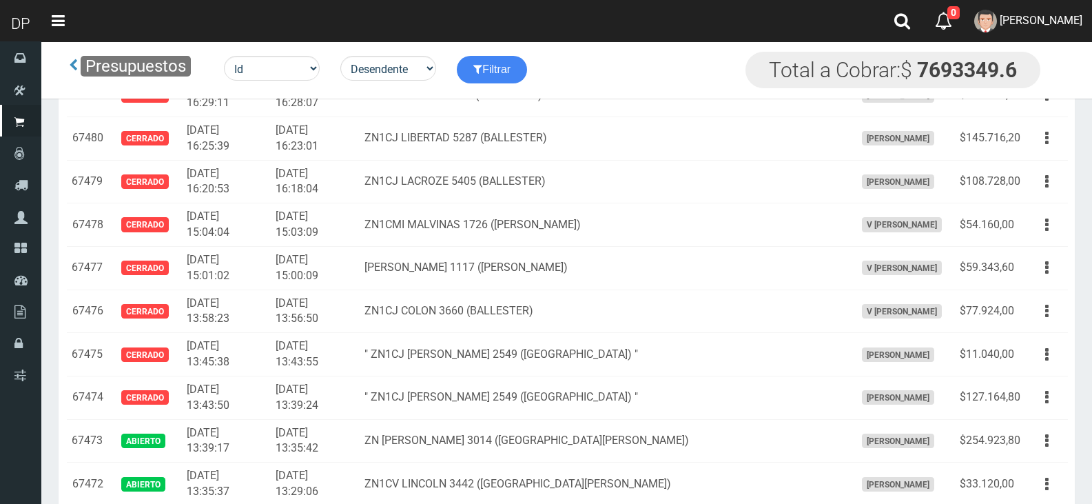
scroll to position [1960, 0]
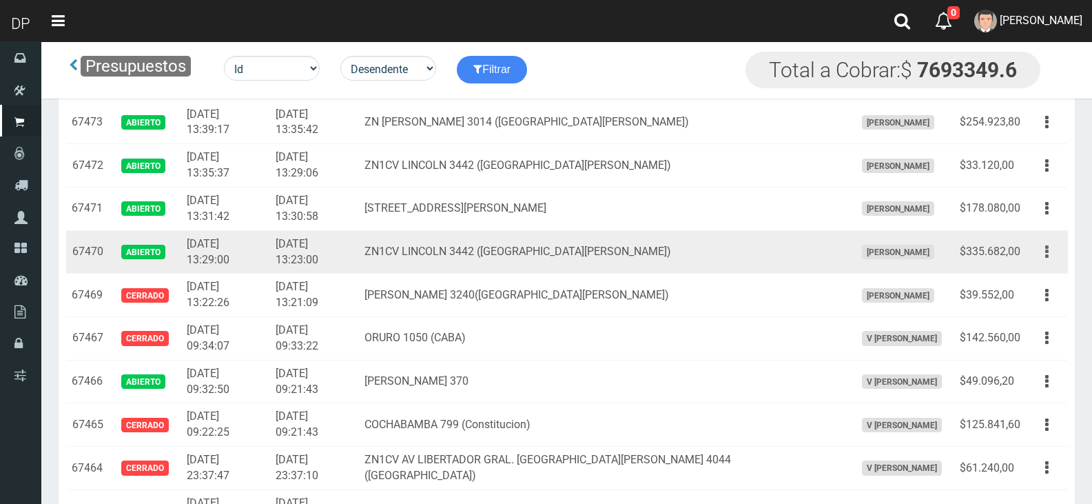
click at [1047, 260] on icon "button" at bounding box center [1046, 252] width 3 height 24
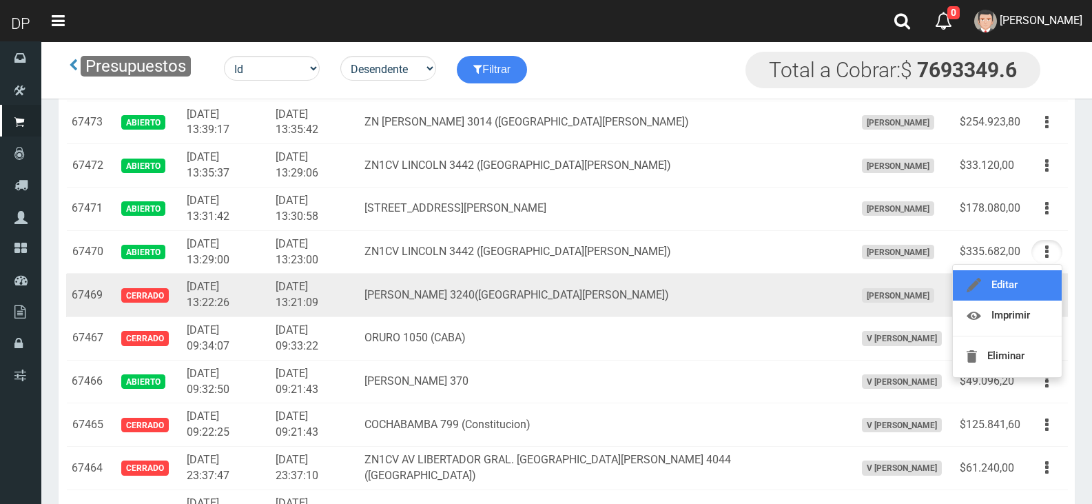
drag, startPoint x: 1011, startPoint y: 289, endPoint x: 1000, endPoint y: 297, distance: 14.3
click at [1011, 289] on link "Editar" at bounding box center [1007, 285] width 109 height 30
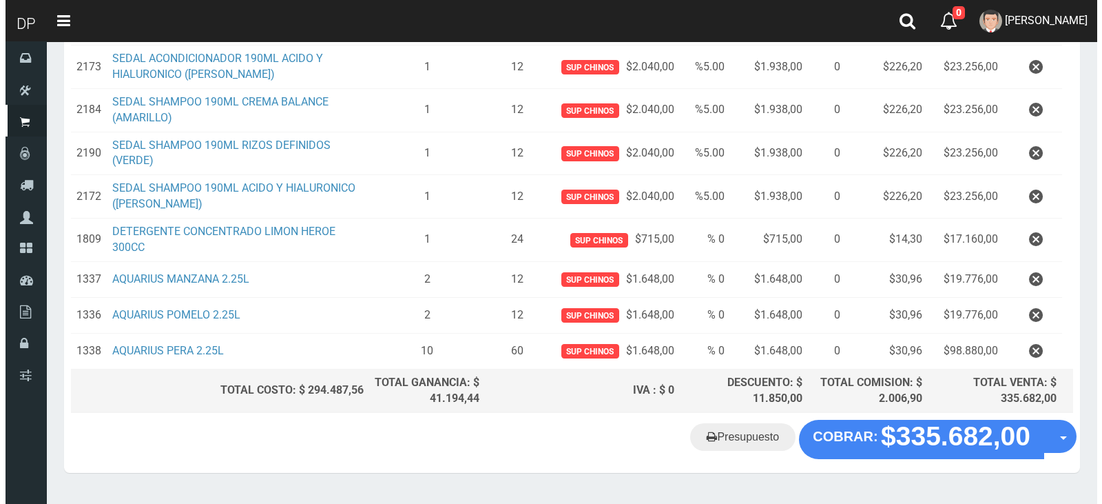
scroll to position [418, 0]
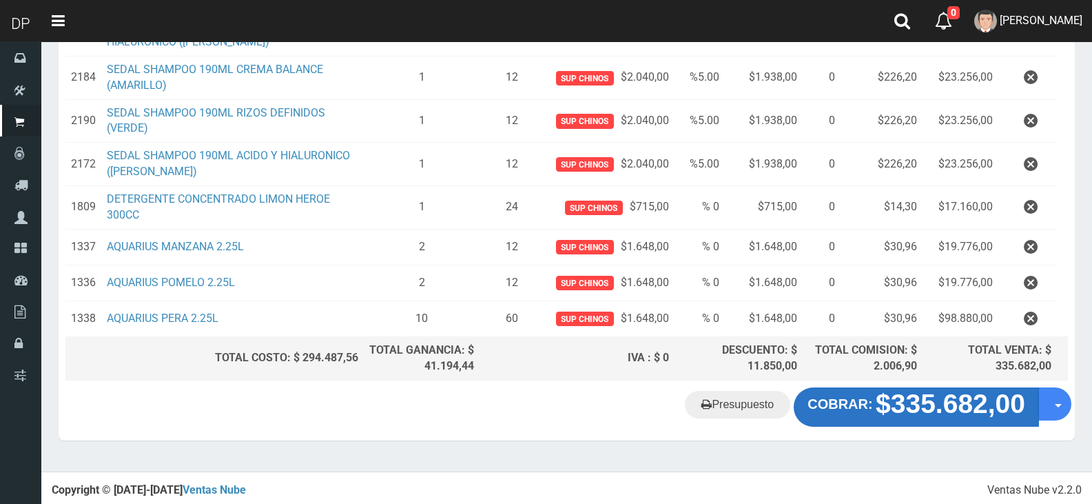
click at [933, 418] on strong "$335.682,00" at bounding box center [951, 404] width 150 height 30
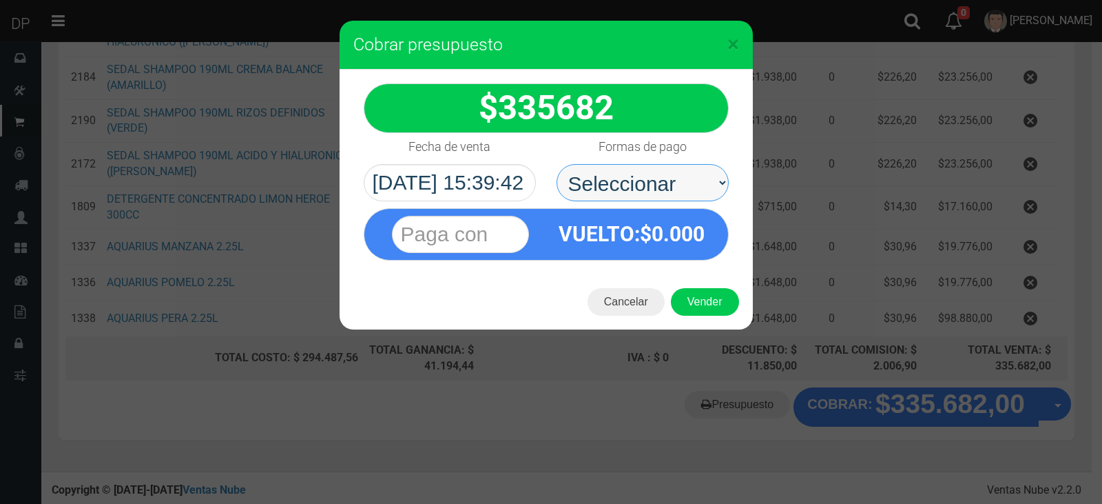
click at [642, 187] on select "Seleccionar Efectivo Tarjeta de Crédito Depósito Débito" at bounding box center [643, 182] width 172 height 37
click at [557, 164] on select "Seleccionar Efectivo Tarjeta de Crédito Depósito Débito" at bounding box center [643, 182] width 172 height 37
click at [660, 192] on select "Seleccionar Efectivo Tarjeta de Crédito Depósito Débito" at bounding box center [643, 182] width 172 height 37
select select "Efectivo"
click at [557, 164] on select "Seleccionar Efectivo Tarjeta de Crédito Depósito Débito" at bounding box center [643, 182] width 172 height 37
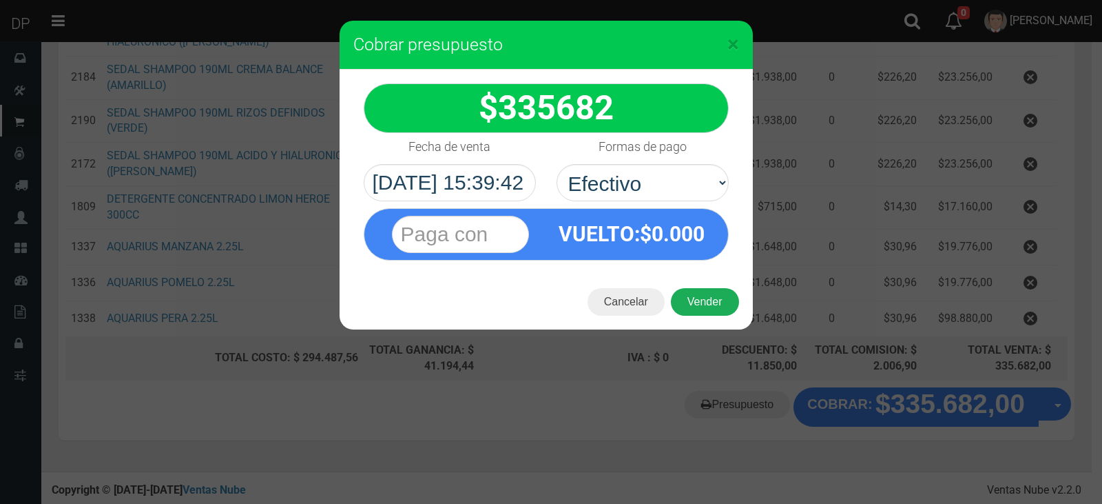
click at [725, 307] on button "Vender" at bounding box center [705, 302] width 68 height 28
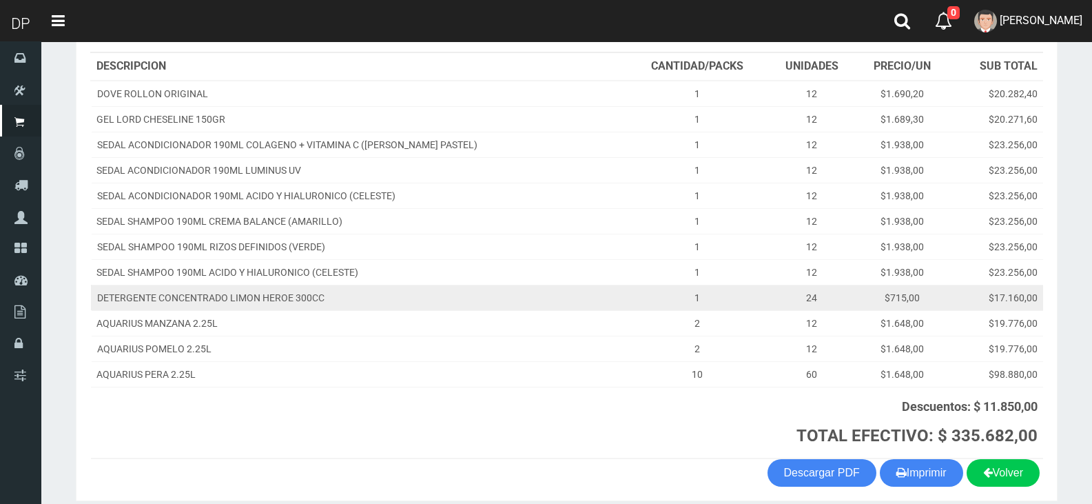
scroll to position [267, 0]
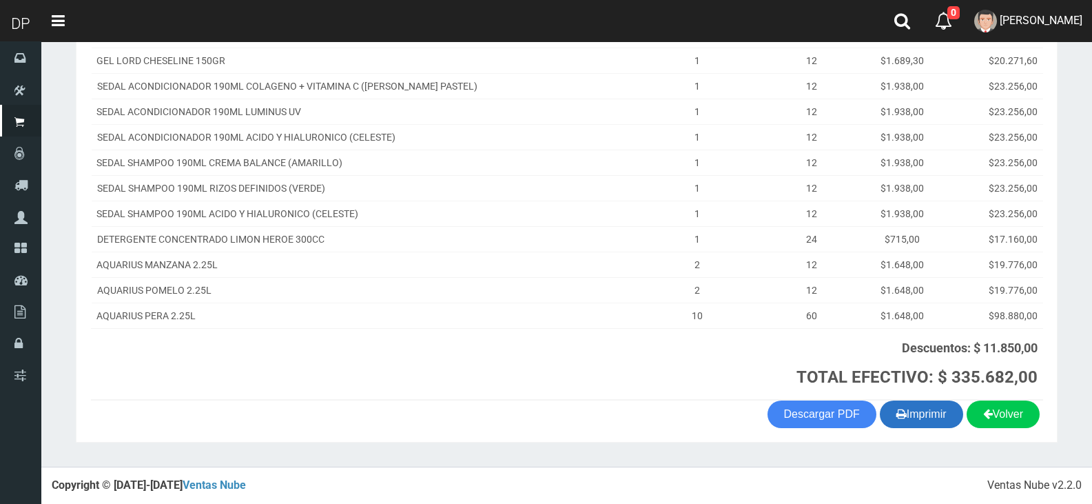
click at [905, 412] on button "Imprimir" at bounding box center [921, 414] width 83 height 28
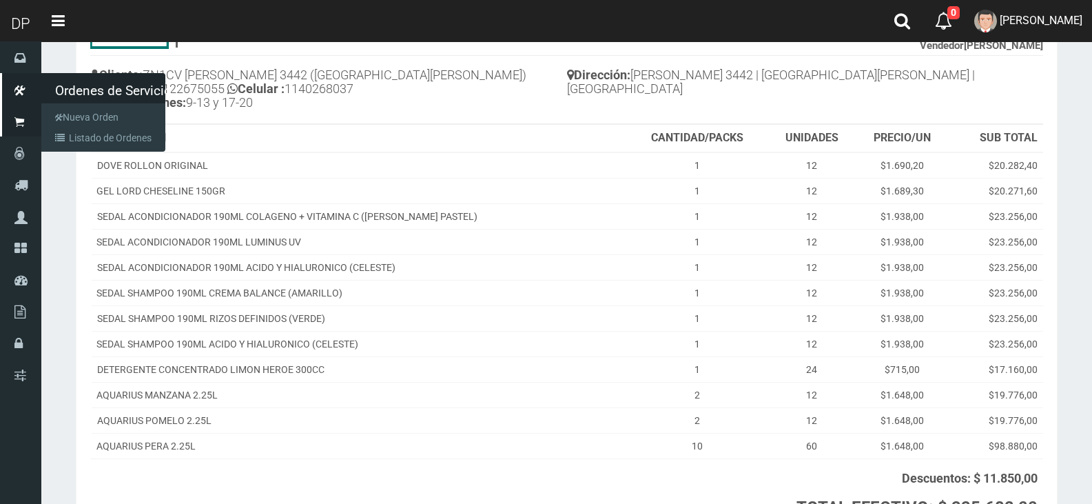
scroll to position [129, 0]
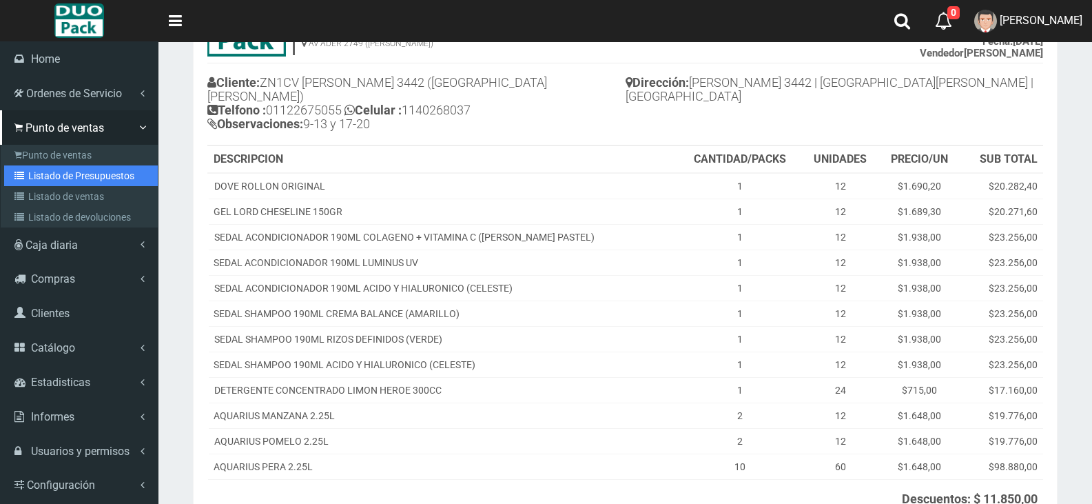
click at [94, 185] on link "Listado de Presupuestos" at bounding box center [81, 175] width 154 height 21
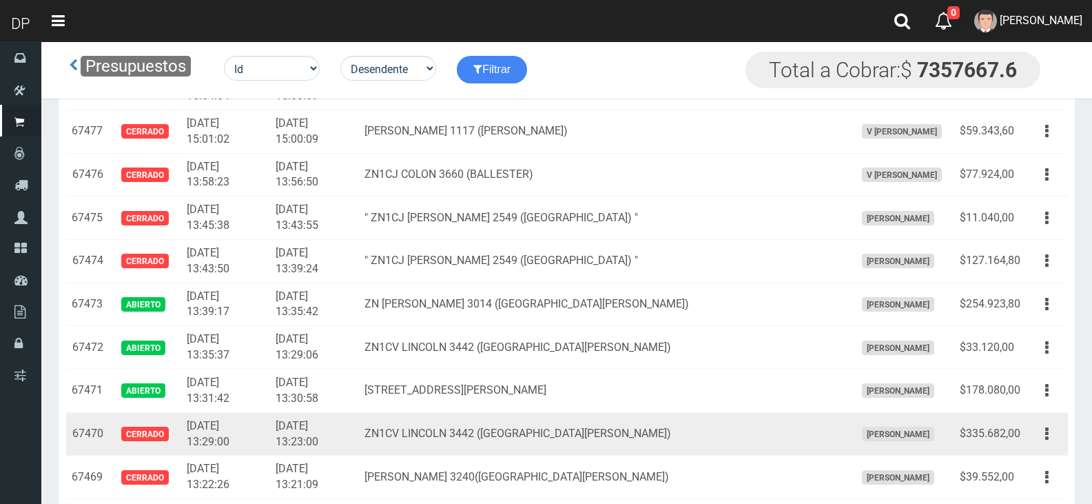
scroll to position [1780, 0]
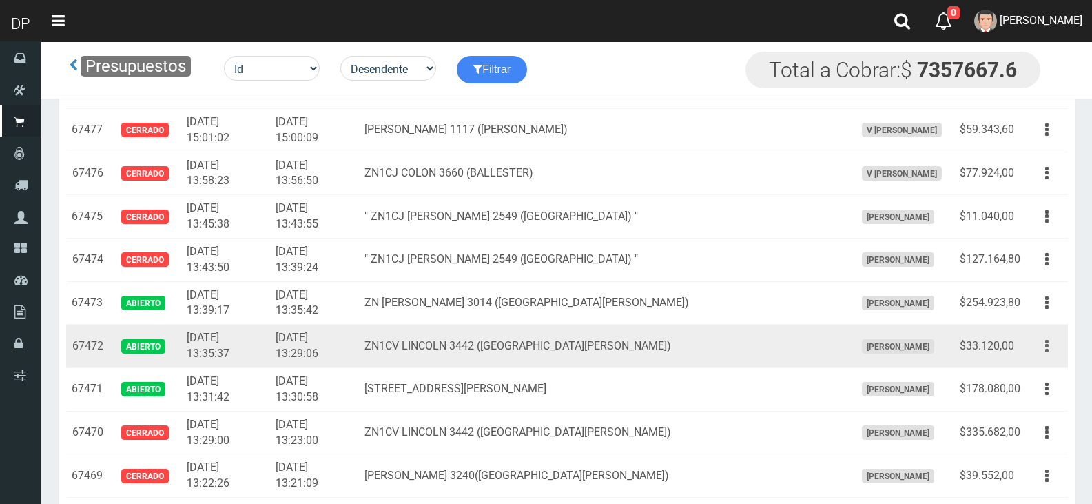
click at [1051, 347] on button "button" at bounding box center [1046, 346] width 31 height 24
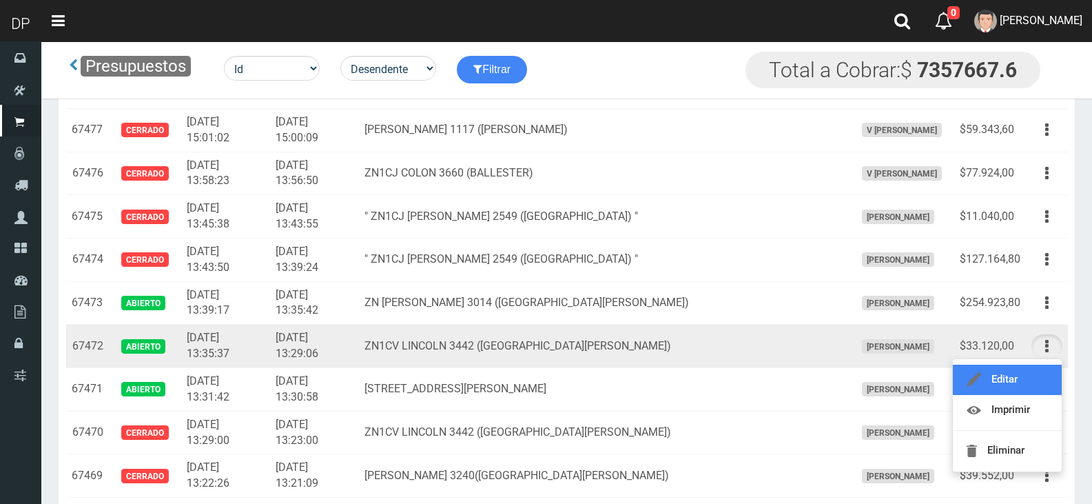
click at [980, 380] on icon at bounding box center [974, 379] width 14 height 17
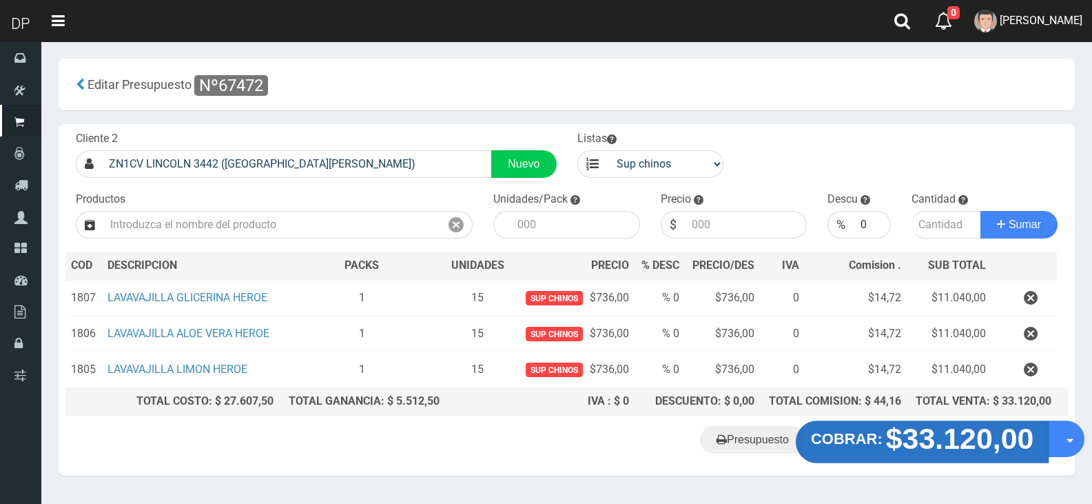
click at [957, 451] on strong "$33.120,00" at bounding box center [960, 438] width 148 height 32
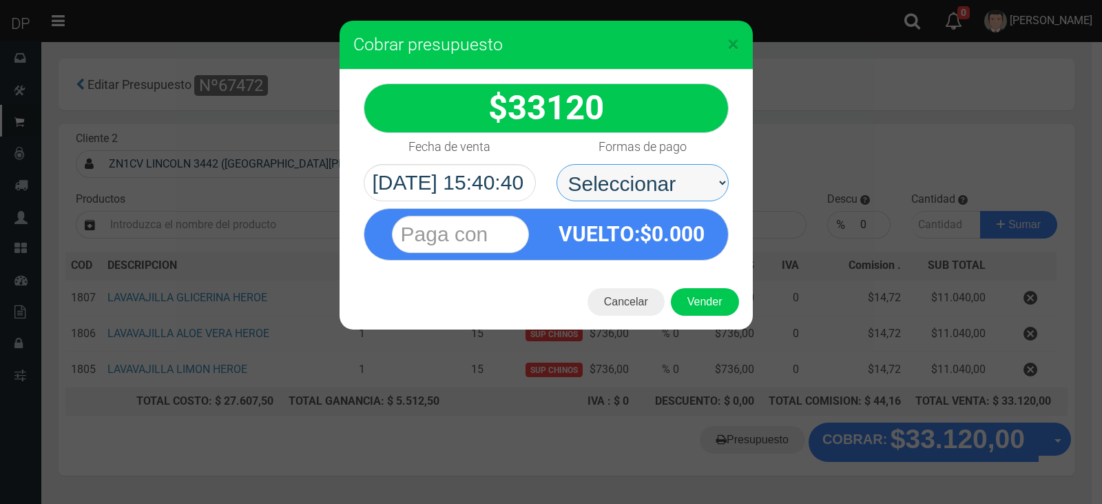
drag, startPoint x: 623, startPoint y: 189, endPoint x: 621, endPoint y: 197, distance: 8.5
click at [623, 189] on select "Seleccionar Efectivo Tarjeta de Crédito Depósito Débito" at bounding box center [643, 182] width 172 height 37
select select "Efectivo"
click at [557, 164] on select "Seleccionar Efectivo Tarjeta de Crédito Depósito Débito" at bounding box center [643, 182] width 172 height 37
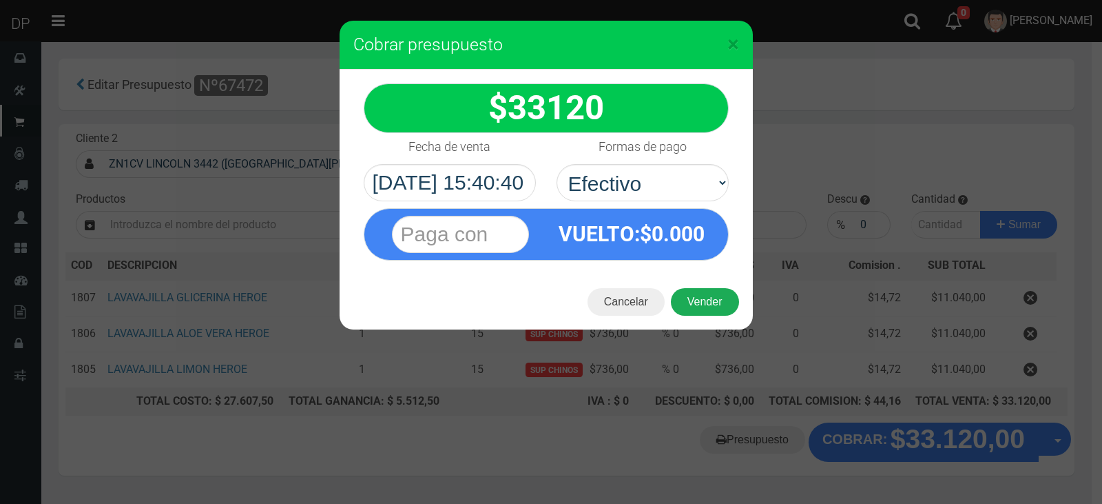
click at [712, 298] on button "Vender" at bounding box center [705, 302] width 68 height 28
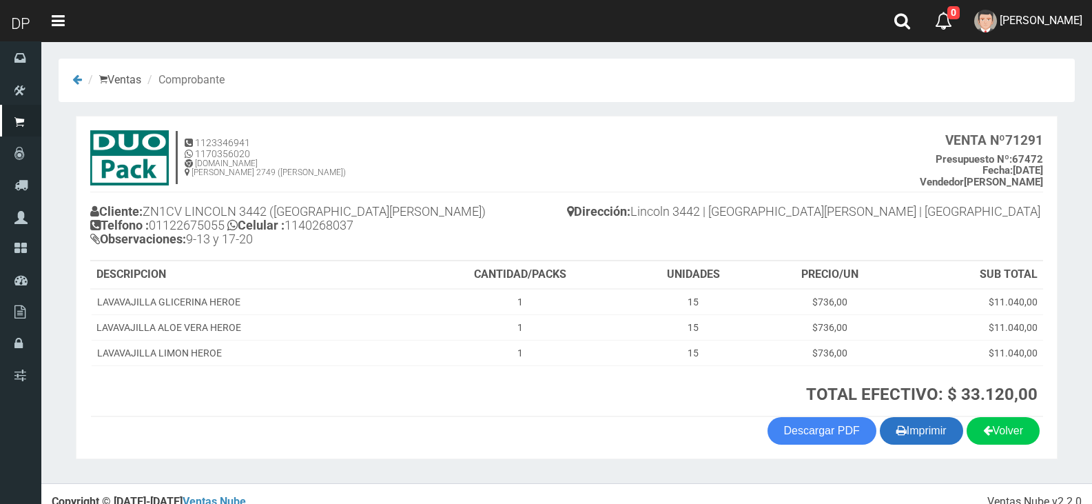
click at [923, 433] on button "Imprimir" at bounding box center [921, 431] width 83 height 28
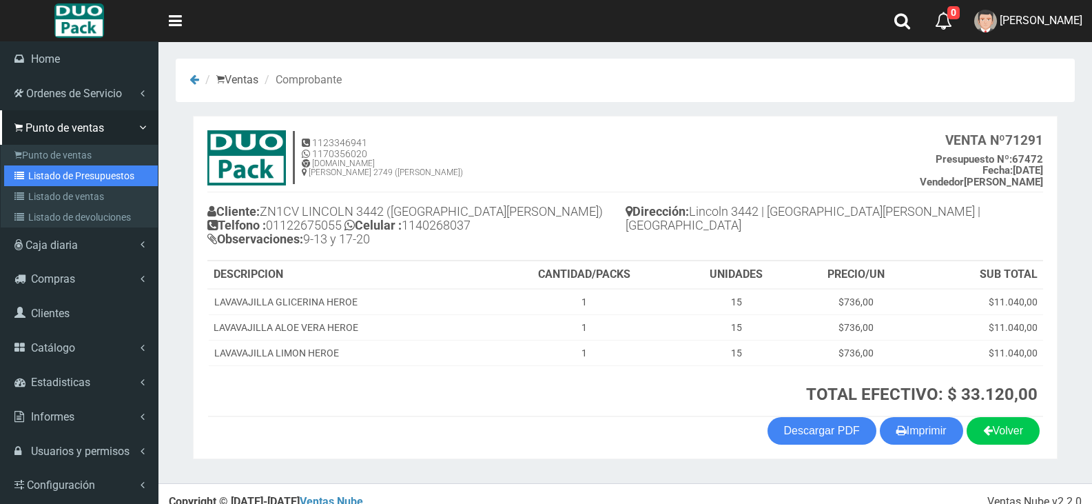
click at [92, 169] on link "Listado de Presupuestos" at bounding box center [81, 175] width 154 height 21
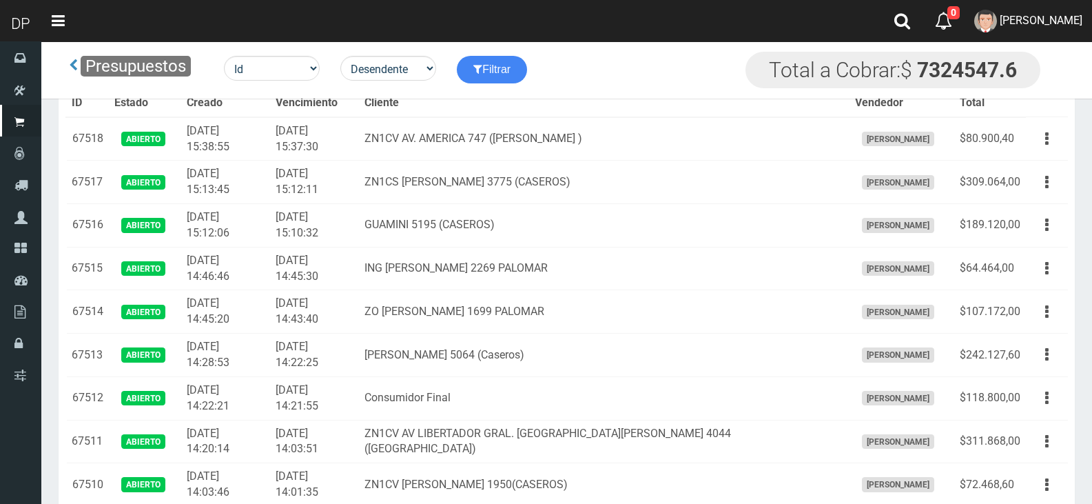
scroll to position [1642, 0]
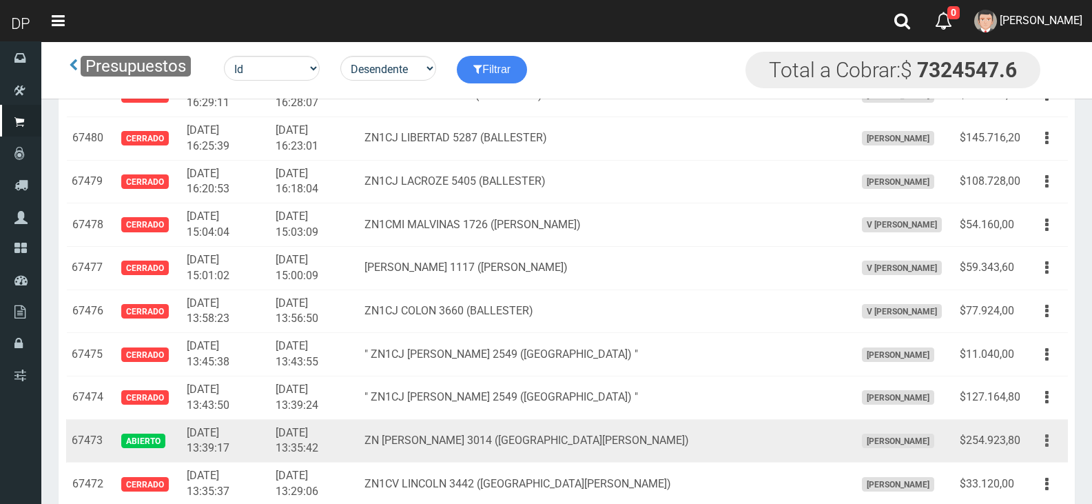
click at [1046, 446] on icon "button" at bounding box center [1046, 441] width 3 height 24
click at [1031, 464] on link "Editar" at bounding box center [1007, 474] width 109 height 30
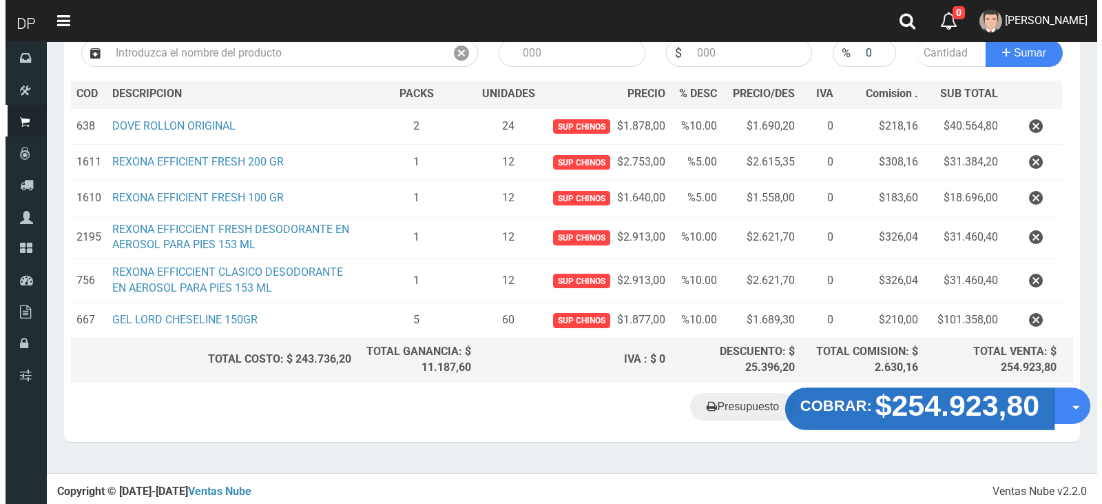
scroll to position [173, 0]
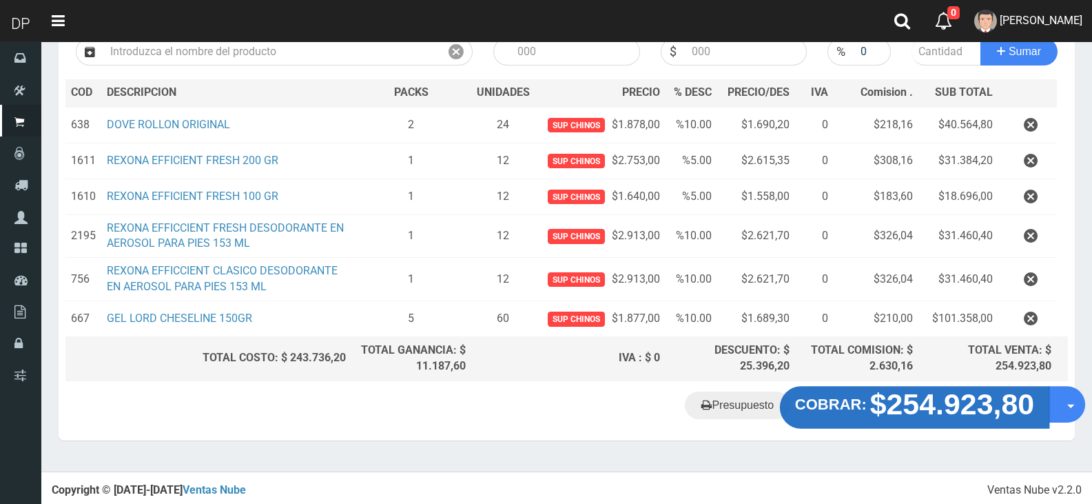
click at [953, 408] on strong "$254.923,80" at bounding box center [952, 403] width 165 height 32
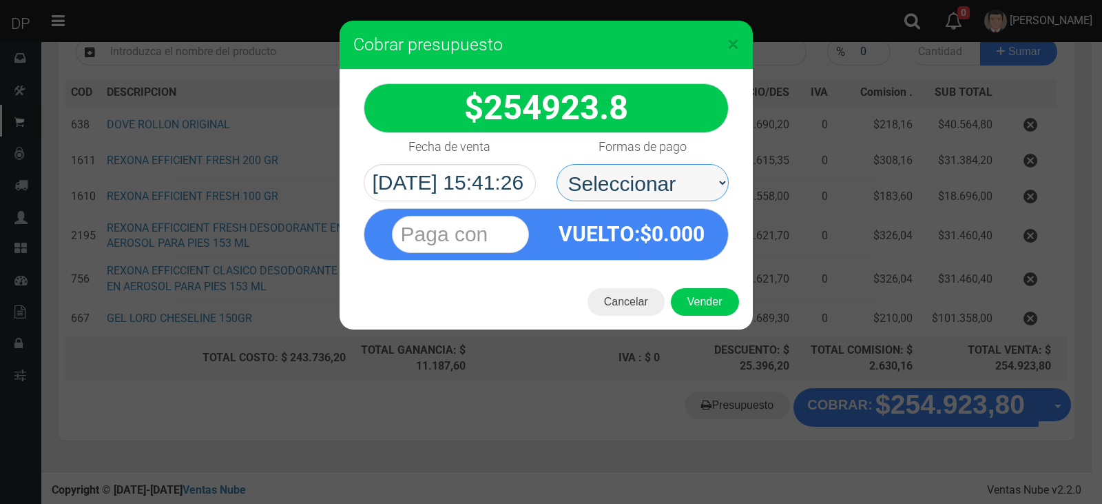
click at [674, 172] on select "Seleccionar Efectivo Tarjeta de Crédito Depósito Débito" at bounding box center [643, 182] width 172 height 37
select select "Efectivo"
click at [557, 164] on select "Seleccionar Efectivo Tarjeta de Crédito Depósito Débito" at bounding box center [643, 182] width 172 height 37
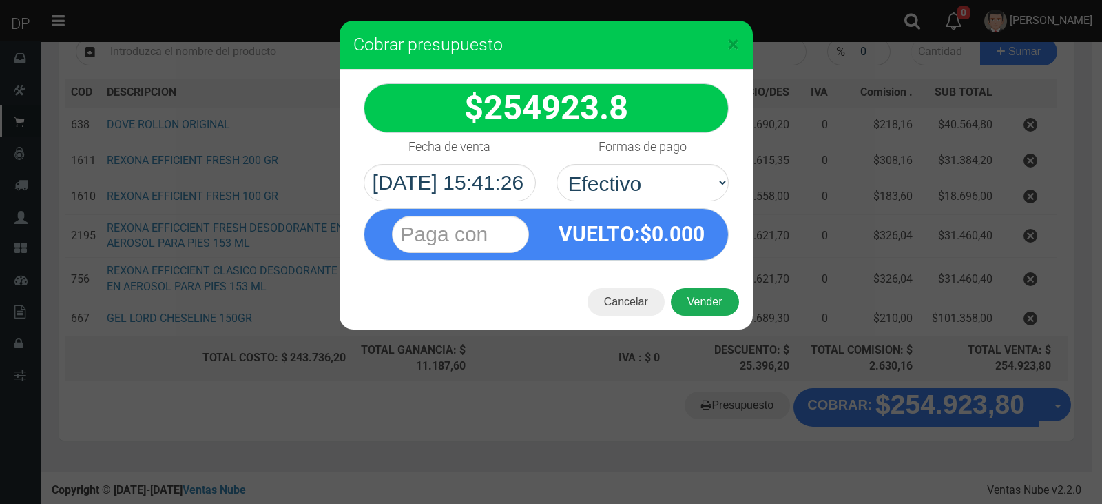
click at [706, 305] on button "Vender" at bounding box center [705, 302] width 68 height 28
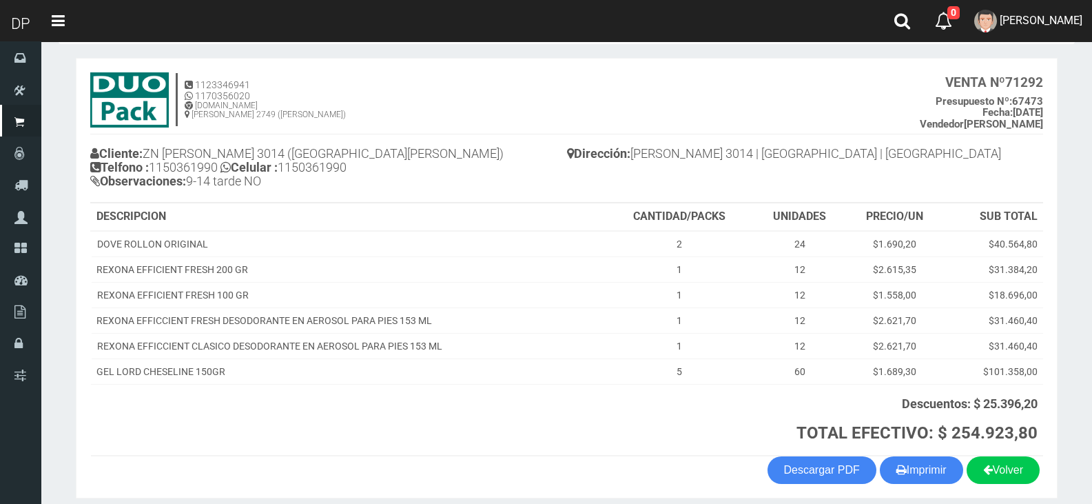
scroll to position [114, 0]
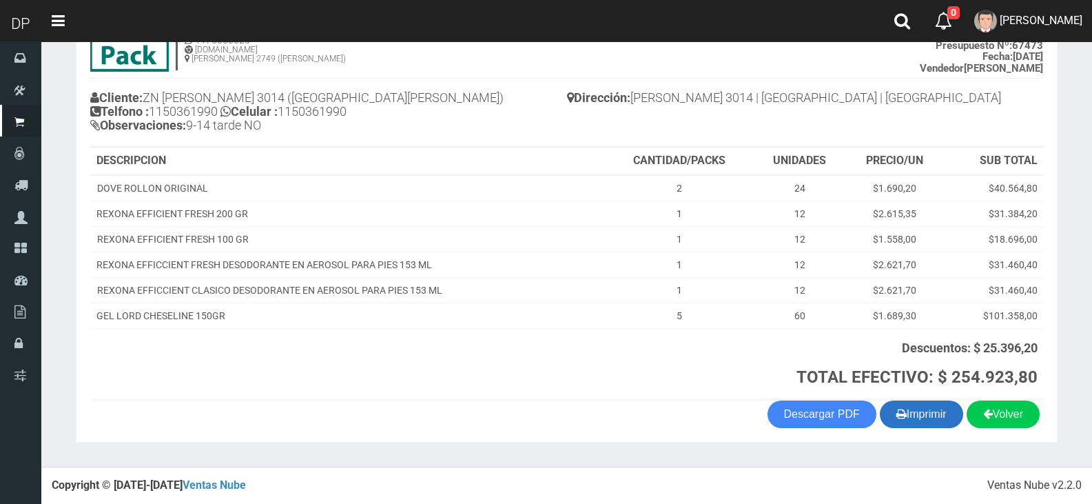
click at [909, 407] on button "Imprimir" at bounding box center [921, 414] width 83 height 28
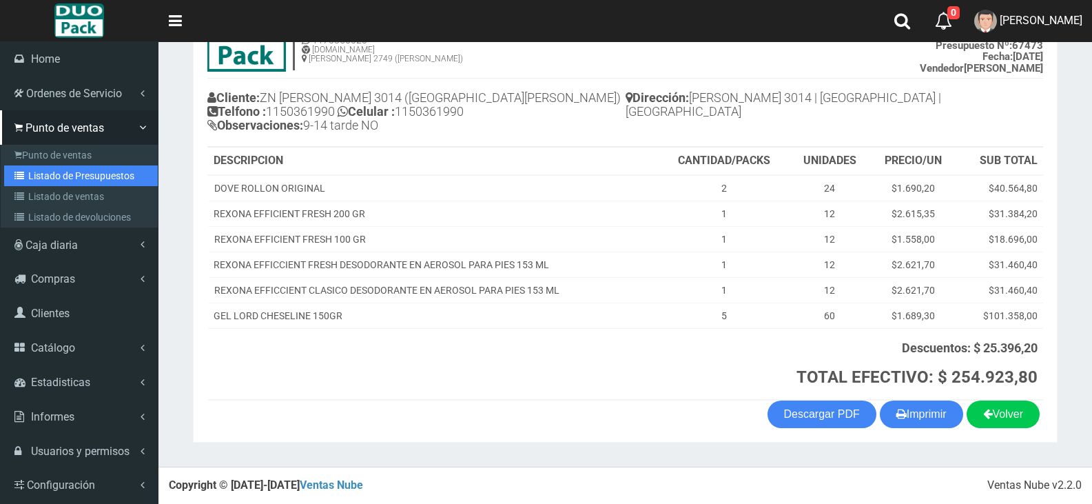
click at [100, 179] on link "Listado de Presupuestos" at bounding box center [81, 175] width 154 height 21
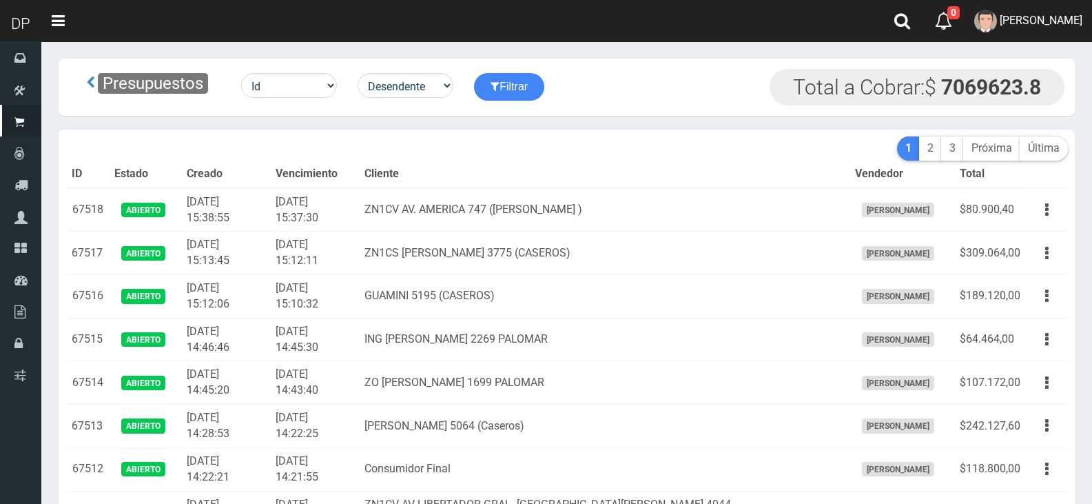
scroll to position [1642, 0]
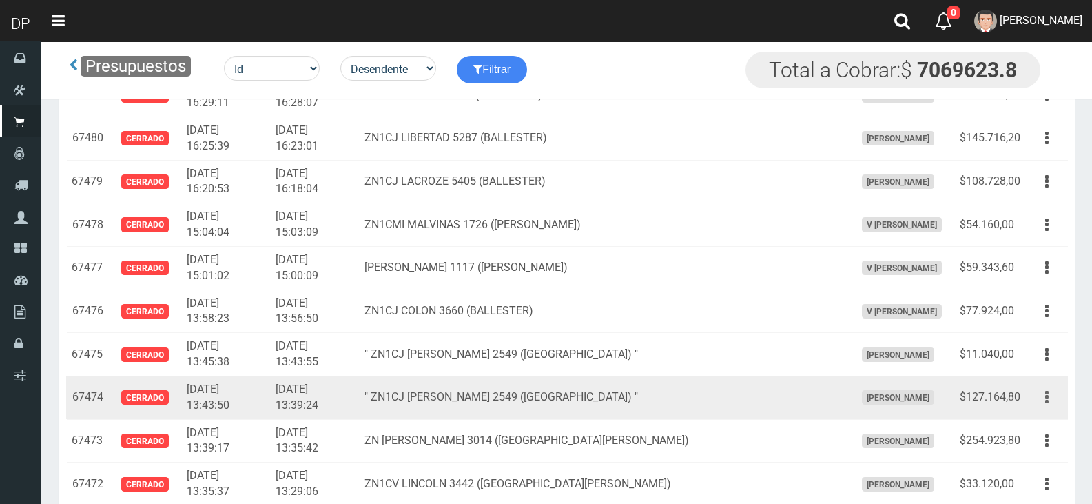
click at [1051, 398] on button "button" at bounding box center [1046, 397] width 31 height 24
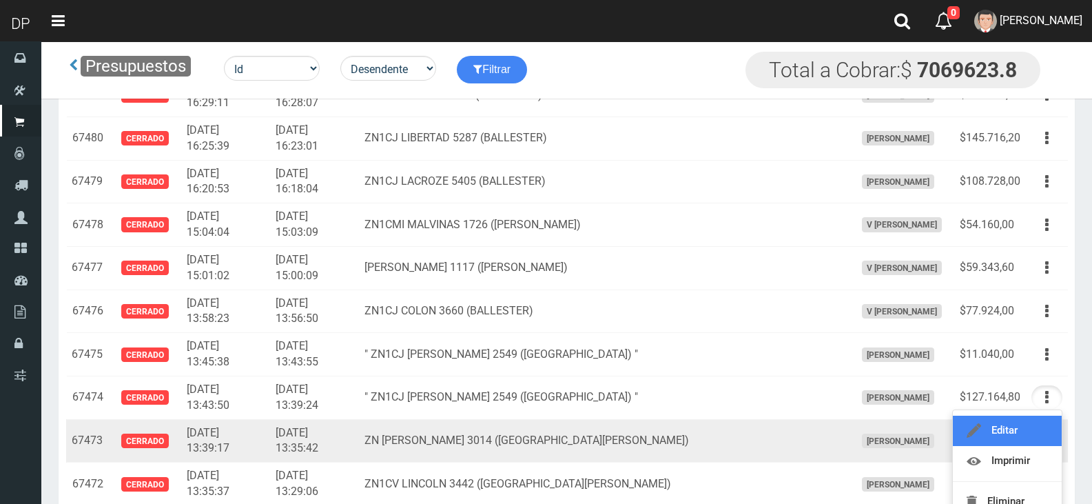
drag, startPoint x: 1018, startPoint y: 431, endPoint x: 981, endPoint y: 427, distance: 36.7
click at [1018, 431] on link "Editar" at bounding box center [1007, 430] width 109 height 30
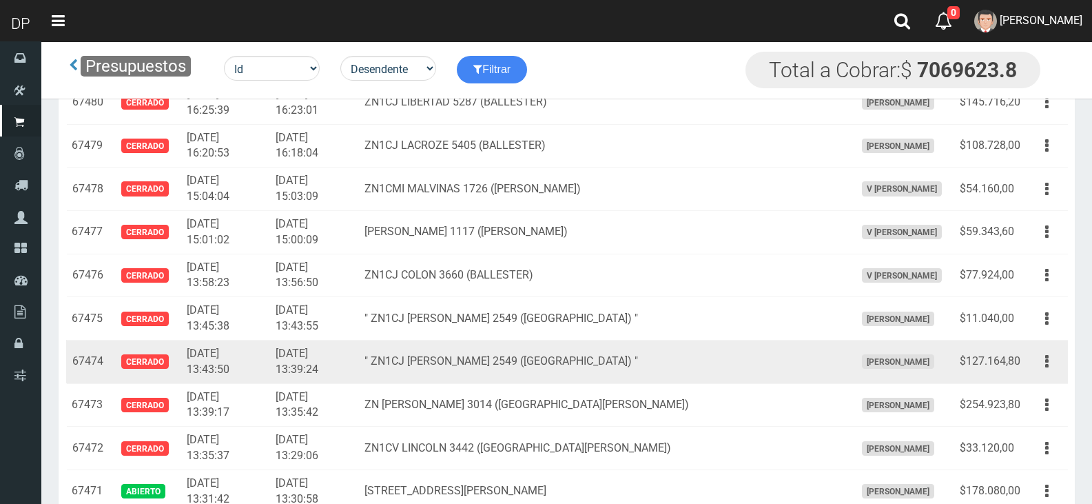
scroll to position [1711, 0]
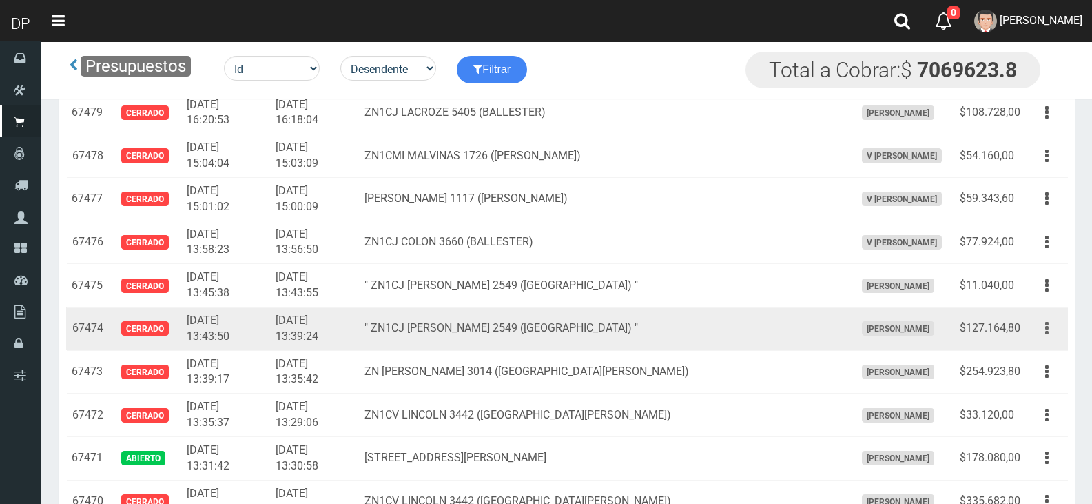
click at [1047, 327] on icon "button" at bounding box center [1046, 328] width 3 height 24
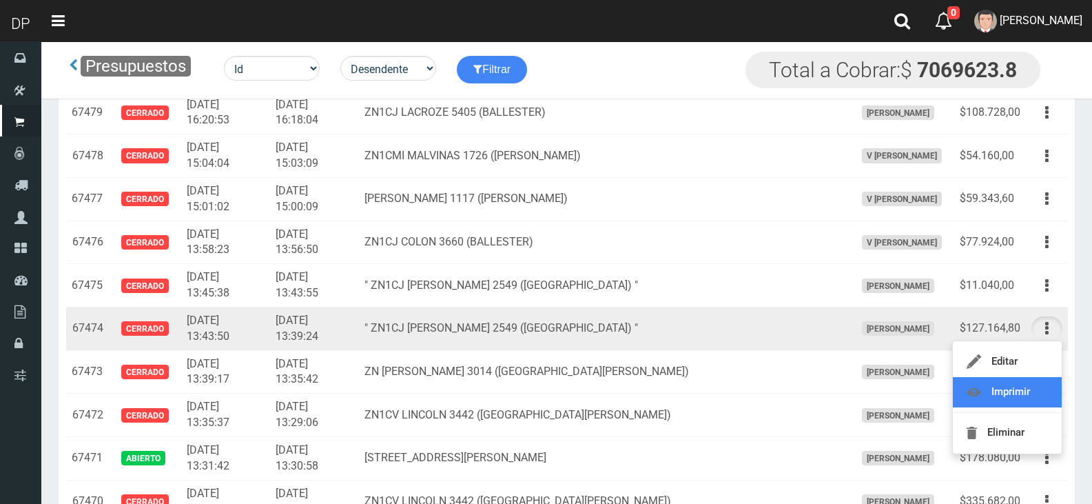
click at [1017, 403] on link "Imprimir" at bounding box center [1007, 392] width 109 height 30
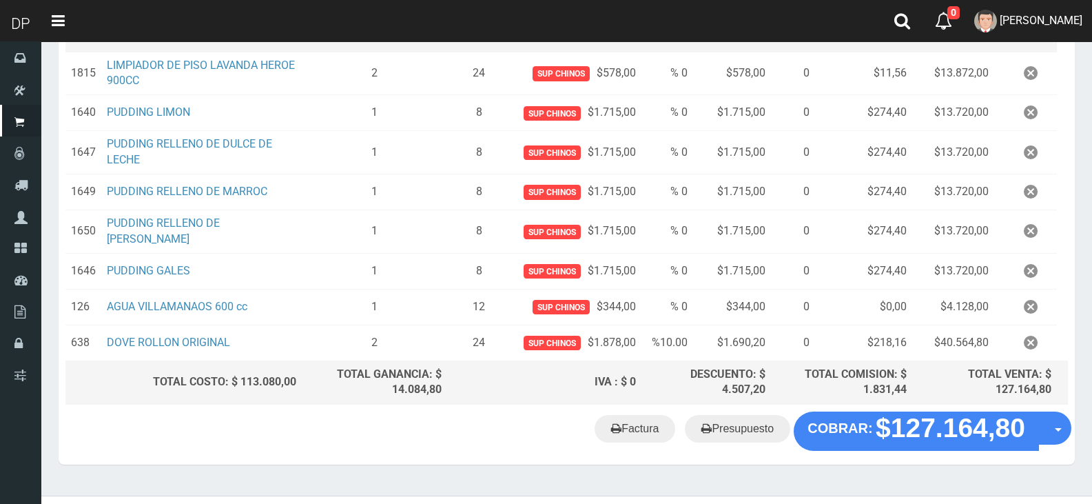
scroll to position [259, 0]
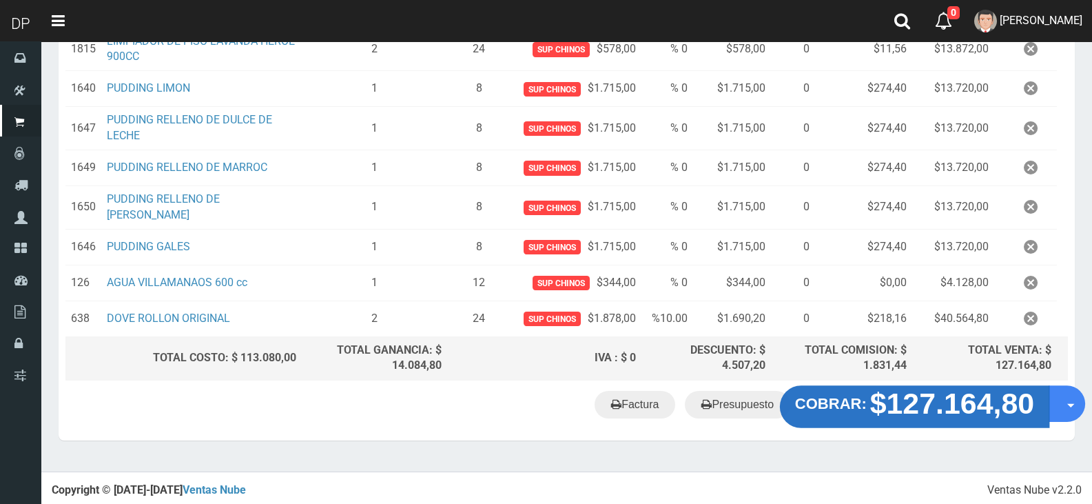
click at [972, 407] on strong "$127.164,80" at bounding box center [952, 403] width 165 height 32
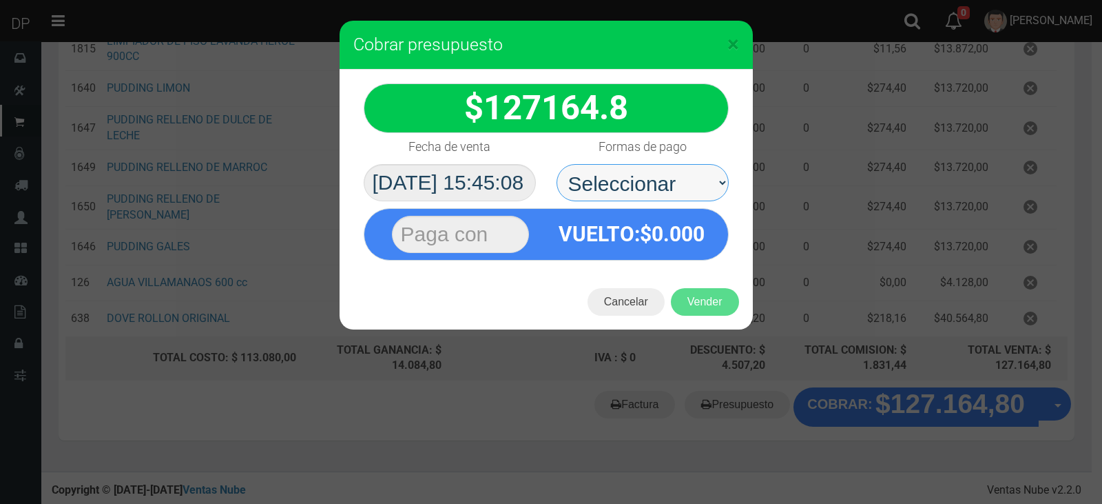
click at [635, 187] on select "Seleccionar Efectivo Tarjeta de Crédito Depósito Débito" at bounding box center [643, 182] width 172 height 37
select select "Efectivo"
click at [557, 164] on select "Seleccionar Efectivo Tarjeta de Crédito Depósito Débito" at bounding box center [643, 182] width 172 height 37
click at [650, 302] on button "Cancelar" at bounding box center [626, 302] width 77 height 28
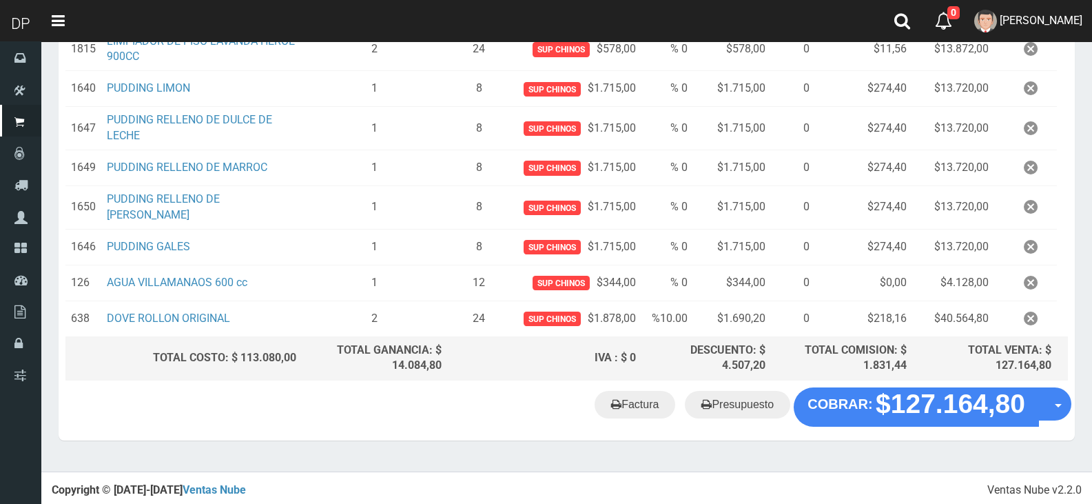
click at [942, 426] on div "Factura Presupuesto COBRAR: $127.164,80 Opciones" at bounding box center [567, 413] width 1016 height 52
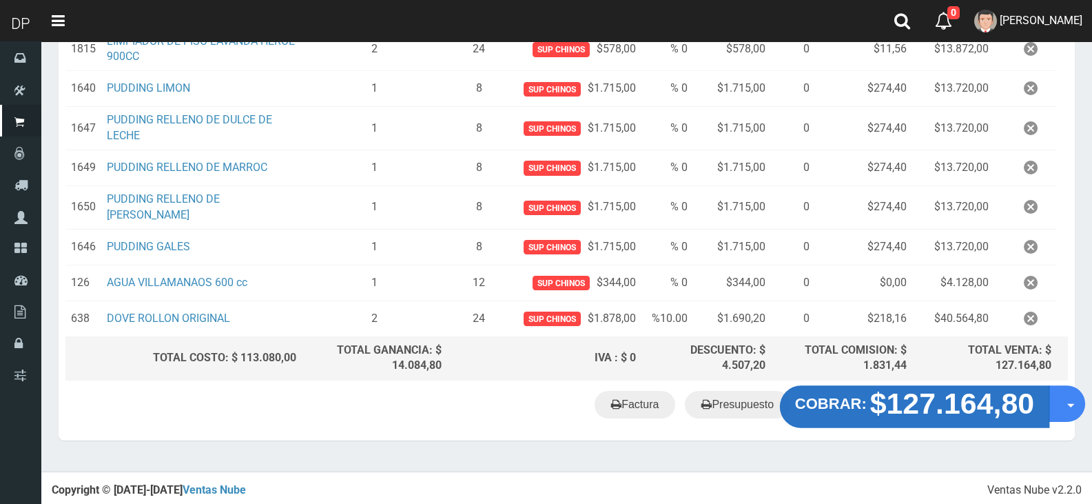
click at [883, 386] on button "COBRAR: $127.164,80" at bounding box center [914, 406] width 269 height 43
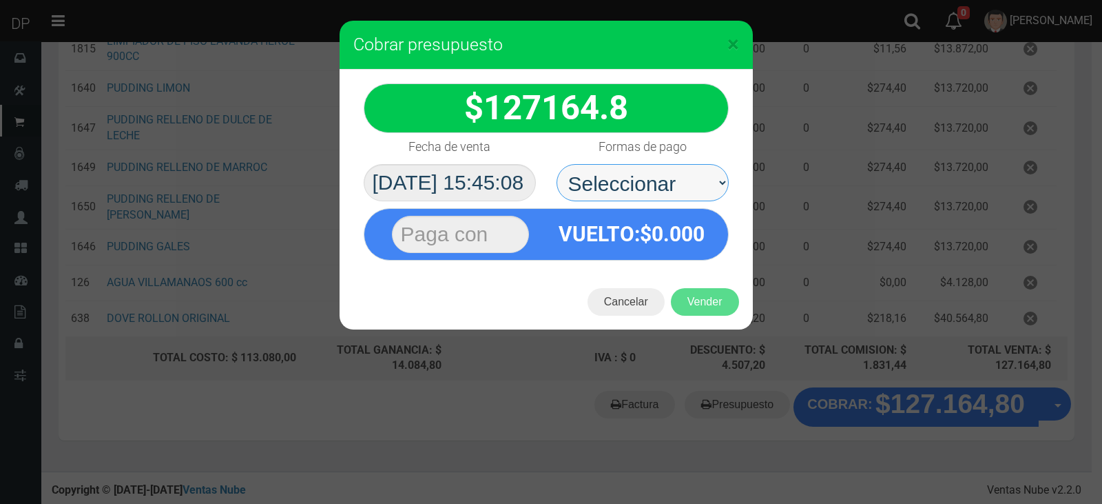
click at [663, 200] on select "Seleccionar Efectivo Tarjeta de Crédito Depósito Débito" at bounding box center [643, 182] width 172 height 37
select select "Efectivo"
click at [557, 164] on select "Seleccionar Efectivo Tarjeta de Crédito Depósito Débito" at bounding box center [643, 182] width 172 height 37
click at [626, 302] on button "Cancelar" at bounding box center [626, 302] width 77 height 28
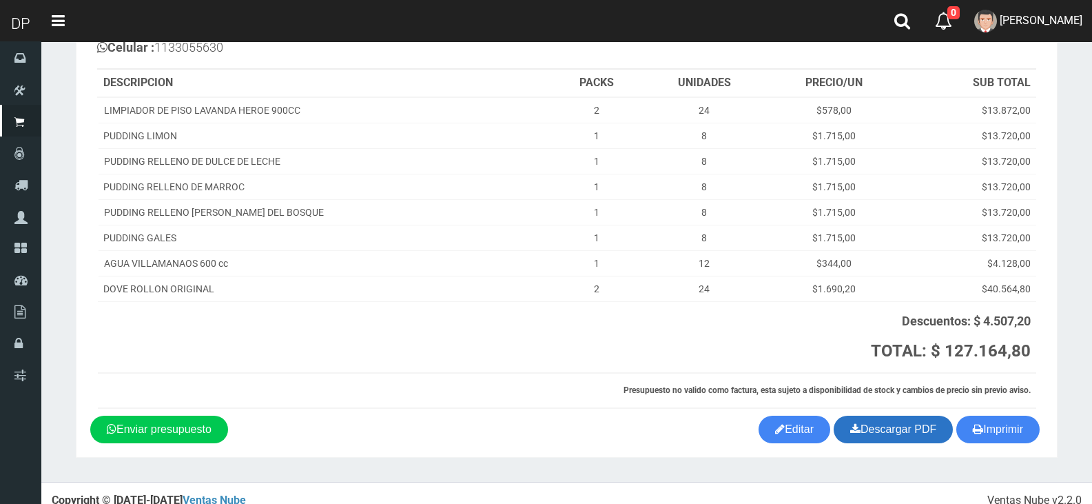
scroll to position [154, 0]
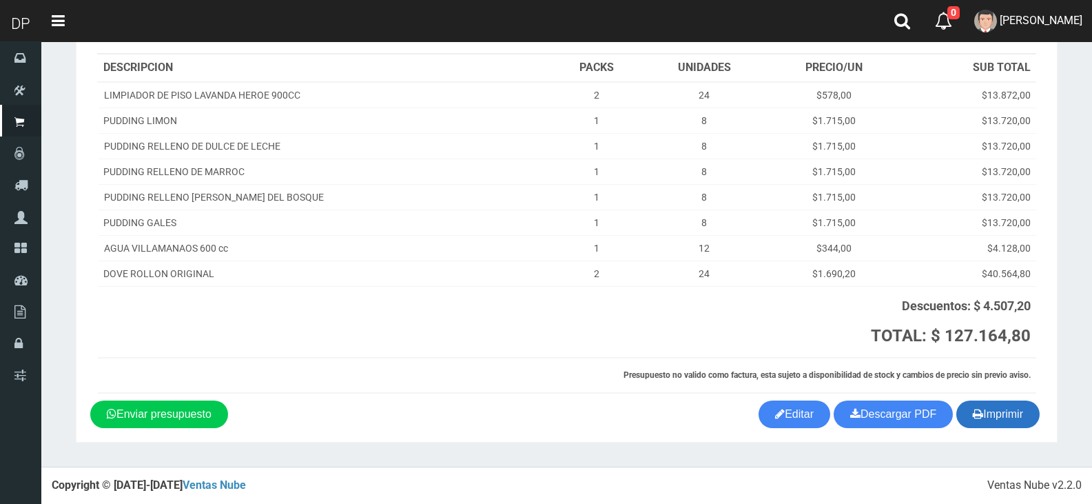
click at [994, 424] on button "Imprimir" at bounding box center [997, 414] width 83 height 28
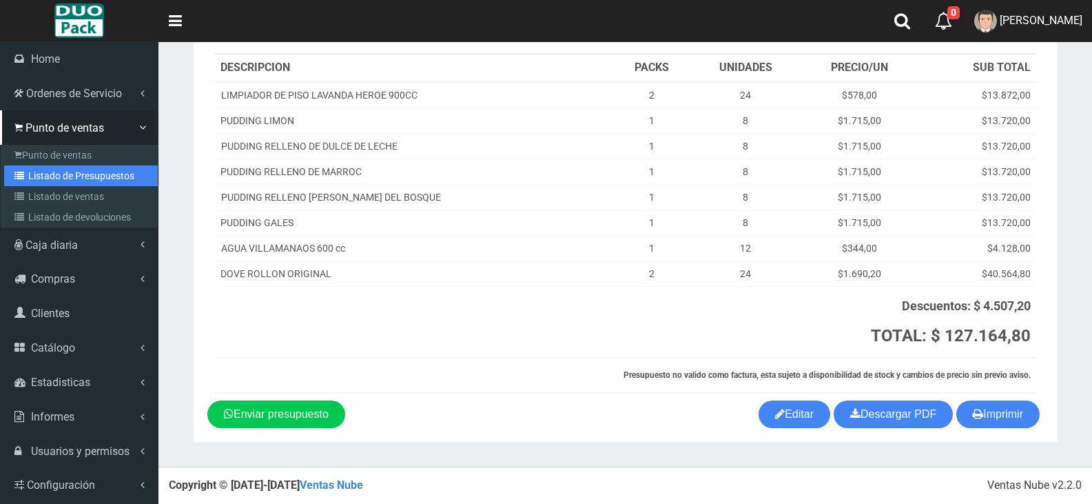
click at [76, 165] on link "Listado de Presupuestos" at bounding box center [81, 175] width 154 height 21
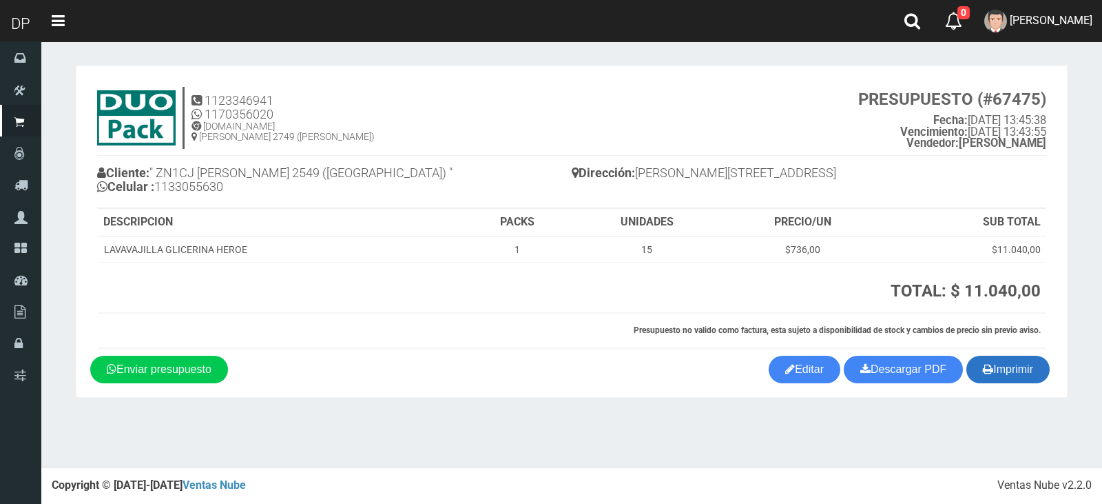
click at [1011, 375] on button "Imprimir" at bounding box center [1008, 370] width 83 height 28
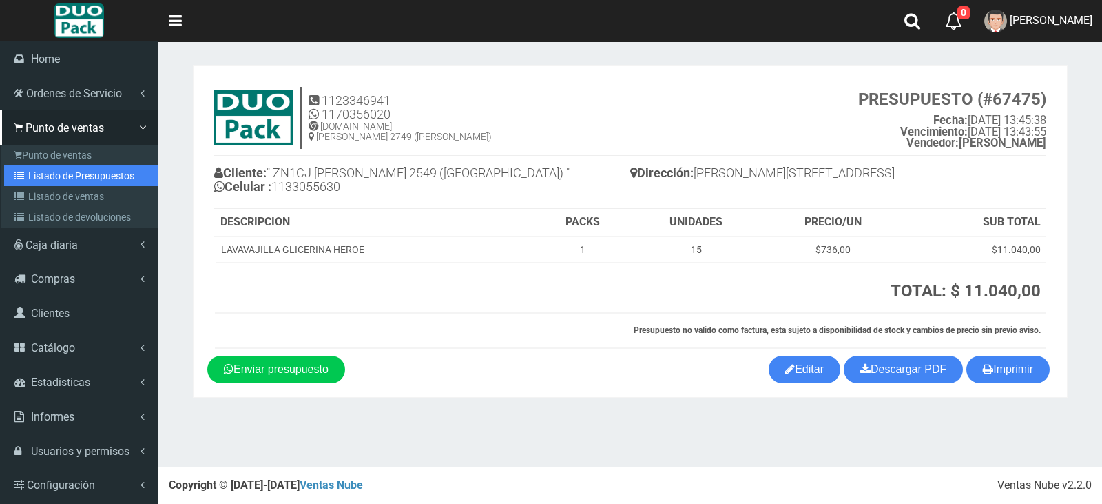
click at [107, 180] on link "Listado de Presupuestos" at bounding box center [81, 175] width 154 height 21
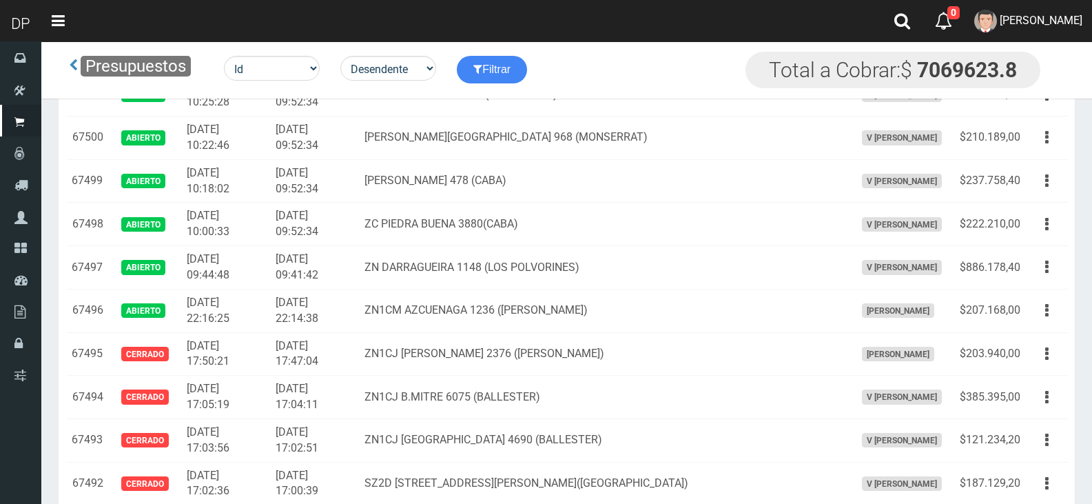
scroll to position [3255, 0]
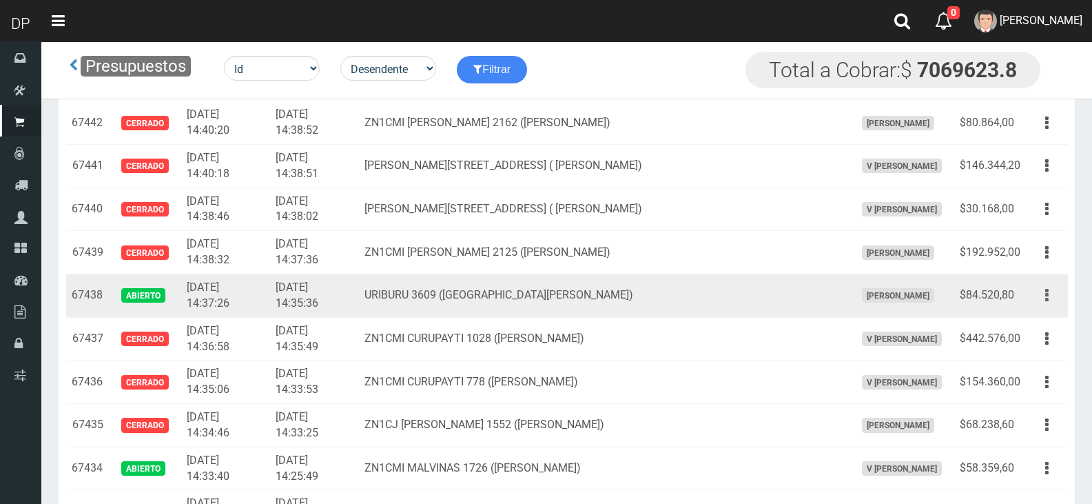
click at [1044, 298] on button "button" at bounding box center [1046, 295] width 31 height 24
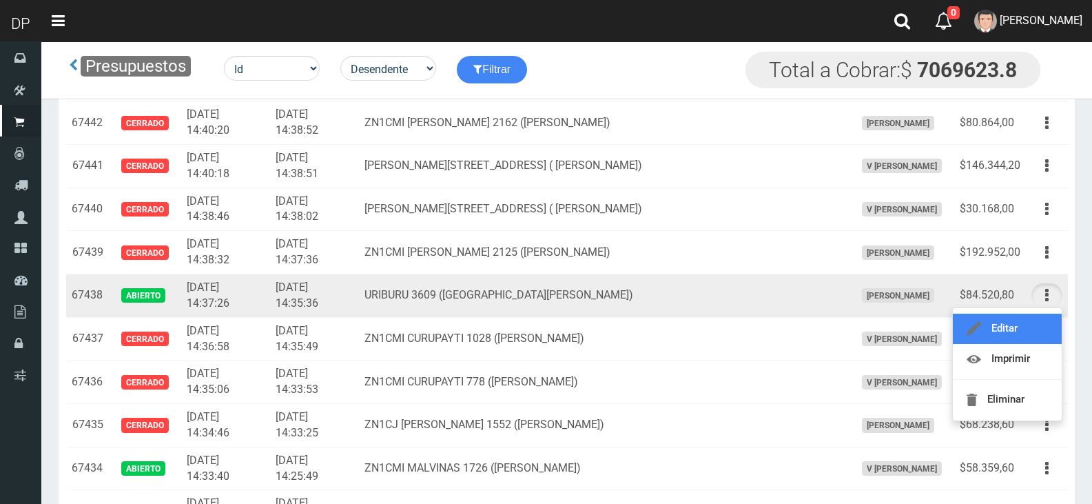
click at [1001, 326] on link "Editar" at bounding box center [1007, 328] width 109 height 30
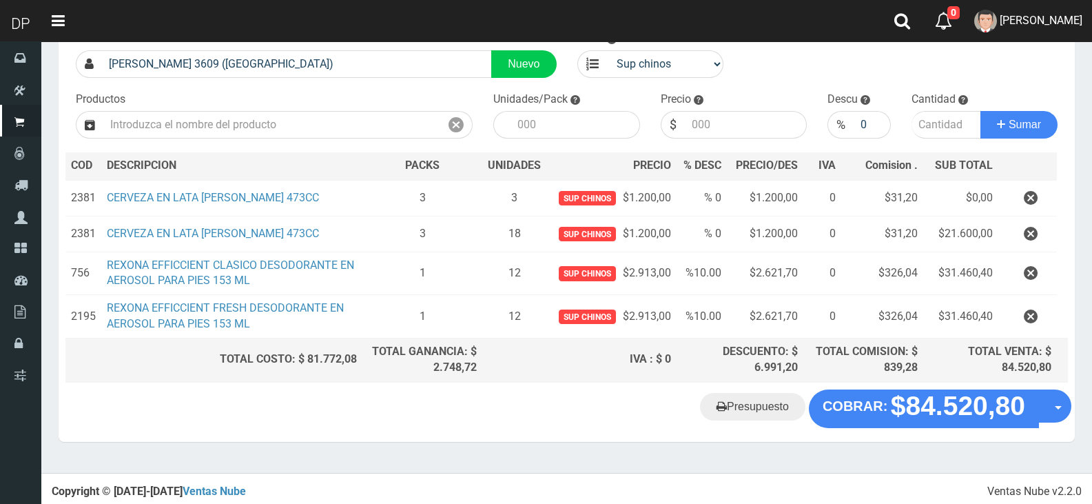
scroll to position [101, 0]
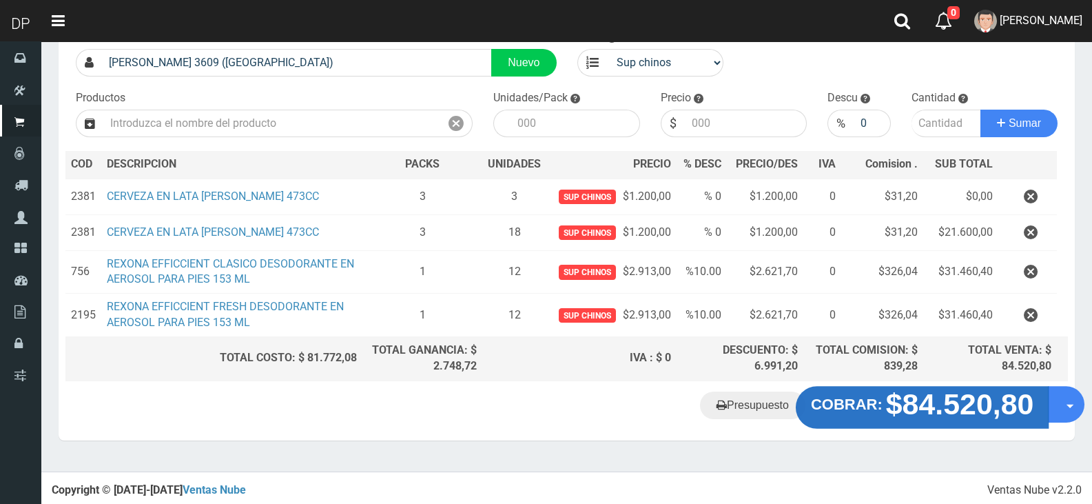
click at [950, 412] on strong "$84.520,80" at bounding box center [960, 403] width 148 height 32
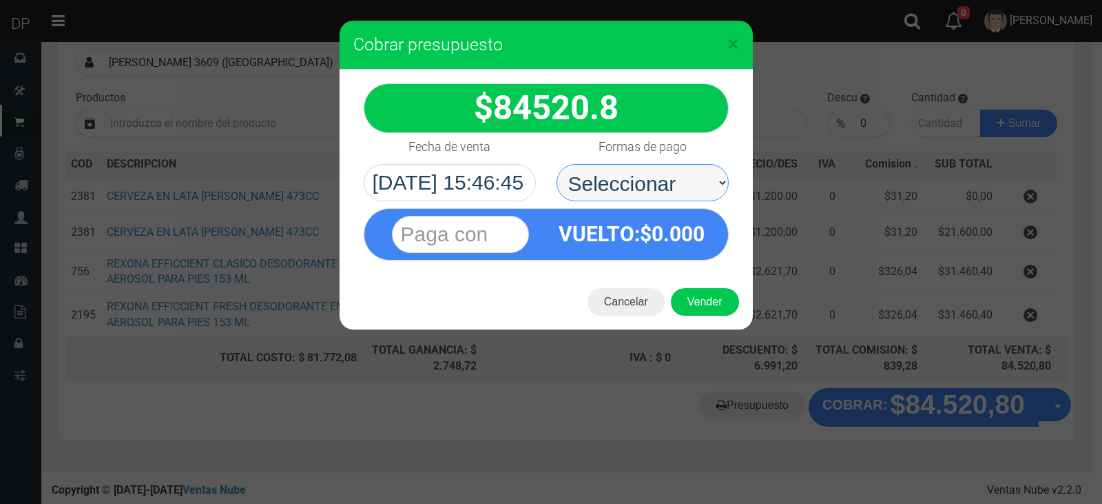
click at [658, 196] on select "Seleccionar Efectivo Tarjeta de Crédito Depósito Débito" at bounding box center [643, 182] width 172 height 37
select select "Efectivo"
click at [557, 164] on select "Seleccionar Efectivo Tarjeta de Crédito Depósito Débito" at bounding box center [643, 182] width 172 height 37
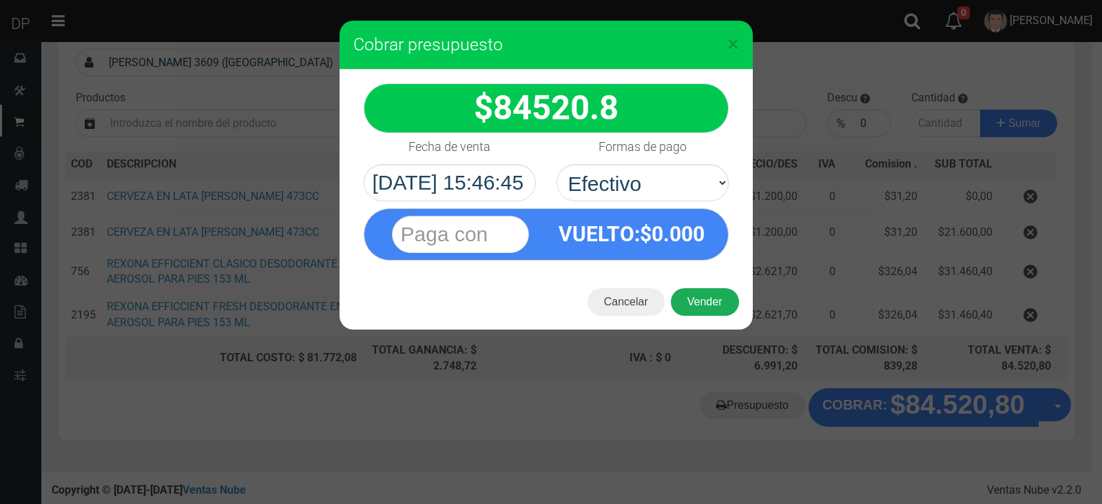
click at [701, 293] on button "Vender" at bounding box center [705, 302] width 68 height 28
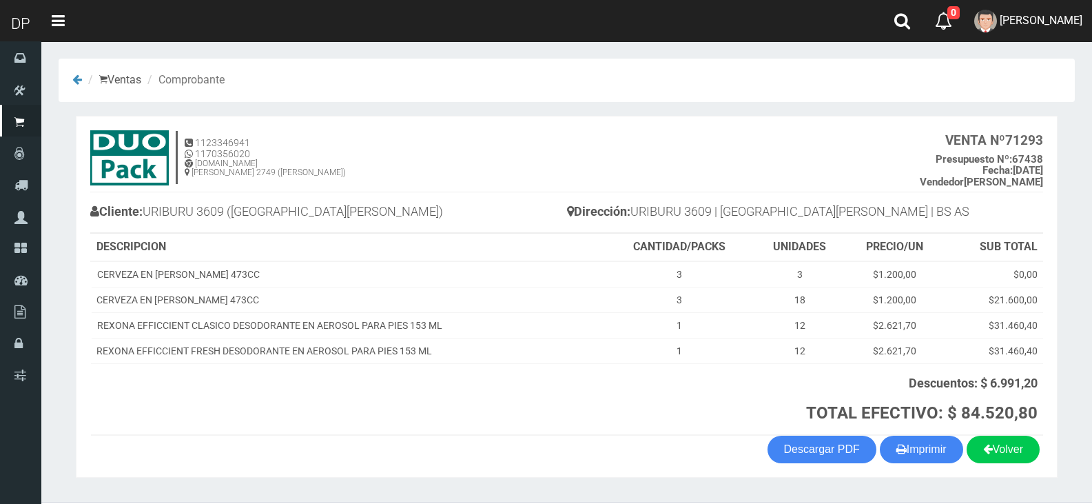
scroll to position [35, 0]
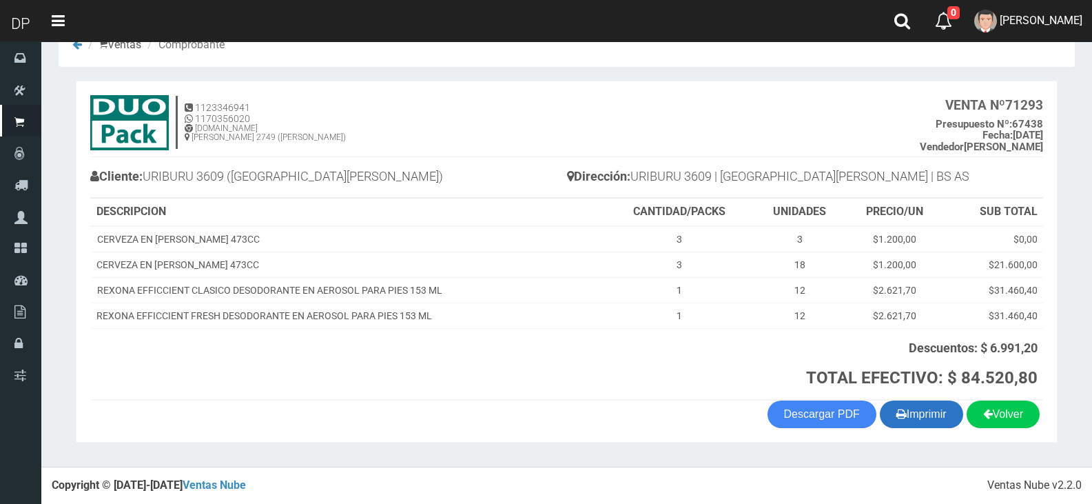
click at [926, 412] on button "Imprimir" at bounding box center [921, 414] width 83 height 28
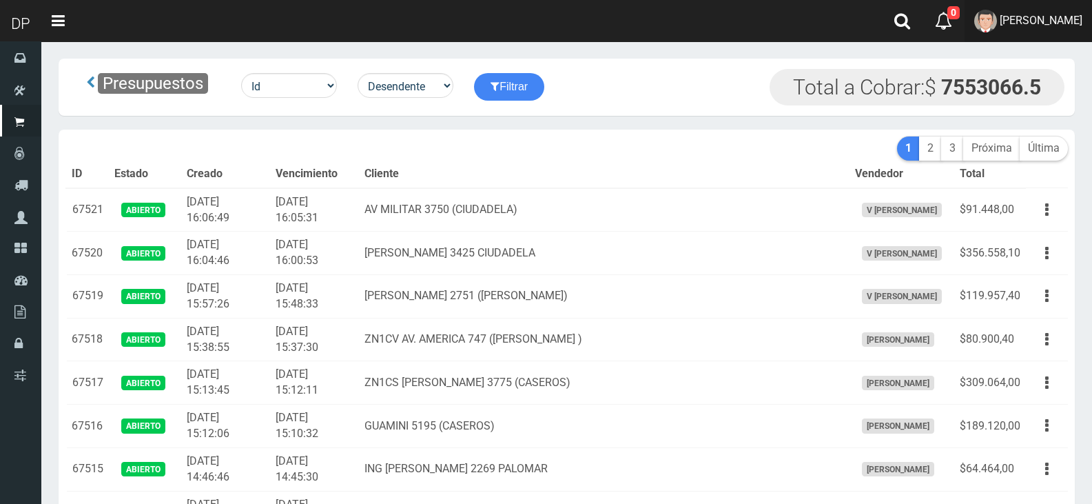
scroll to position [908, 0]
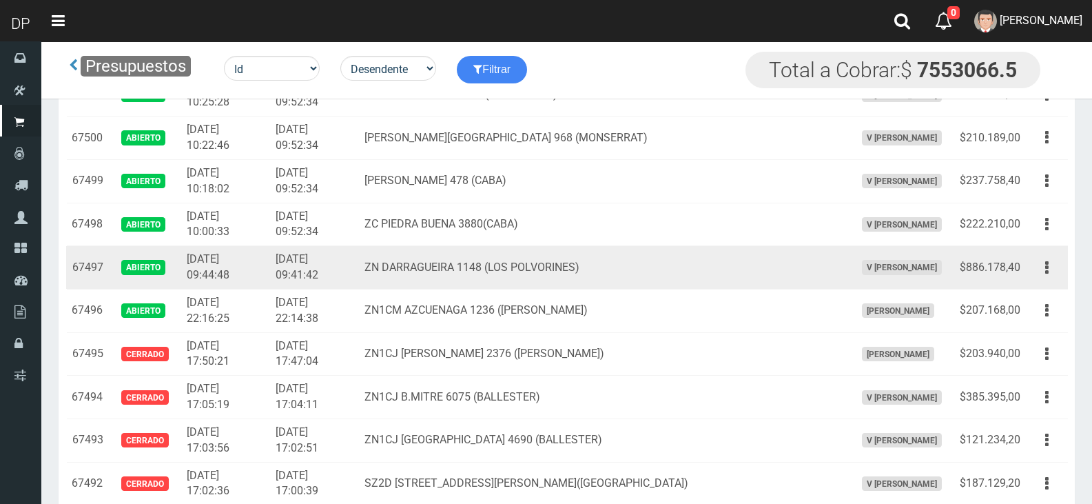
drag, startPoint x: 1044, startPoint y: 260, endPoint x: 1009, endPoint y: 272, distance: 37.3
click at [1044, 260] on button "button" at bounding box center [1046, 268] width 31 height 24
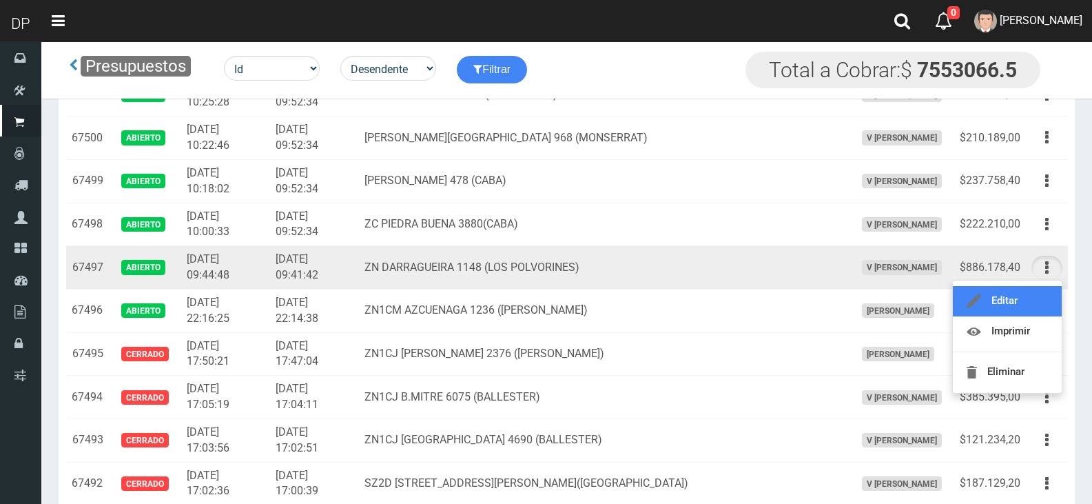
click at [974, 289] on link "Editar" at bounding box center [1007, 301] width 109 height 30
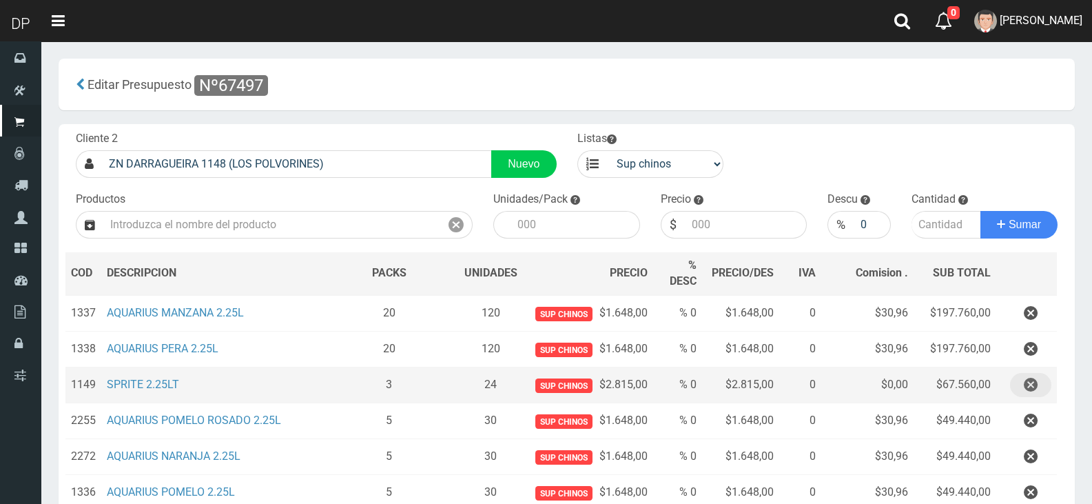
click at [1030, 373] on icon "button" at bounding box center [1031, 385] width 14 height 24
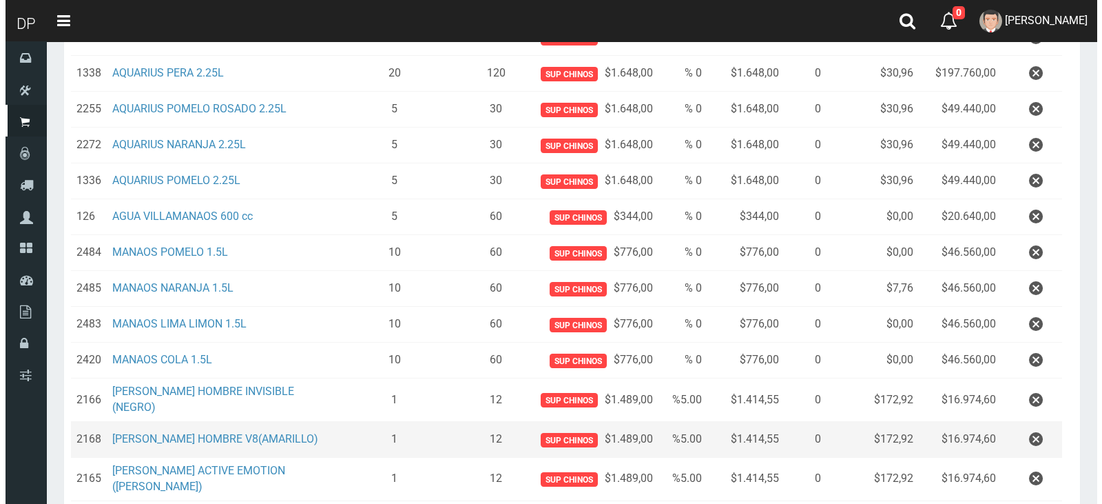
scroll to position [467, 0]
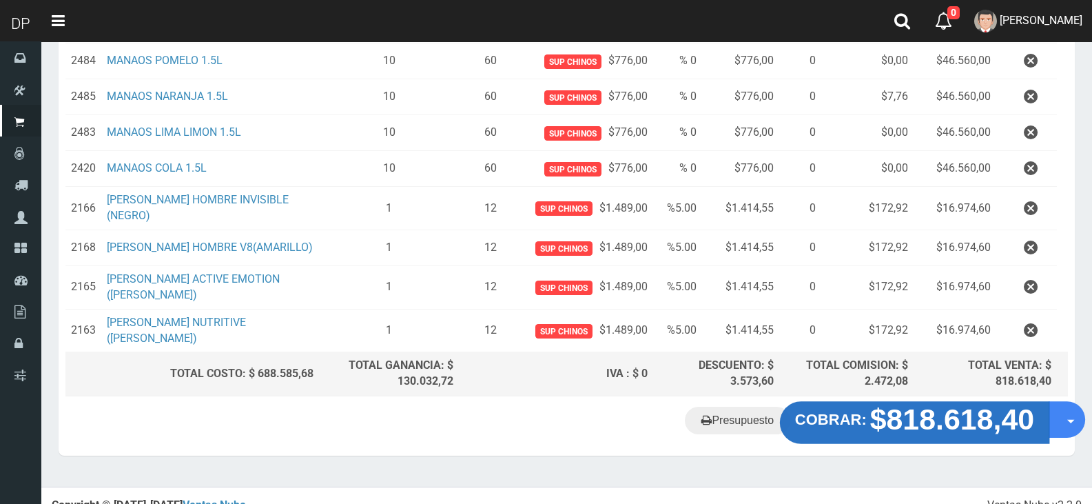
click at [937, 413] on strong "$818.618,40" at bounding box center [952, 419] width 165 height 32
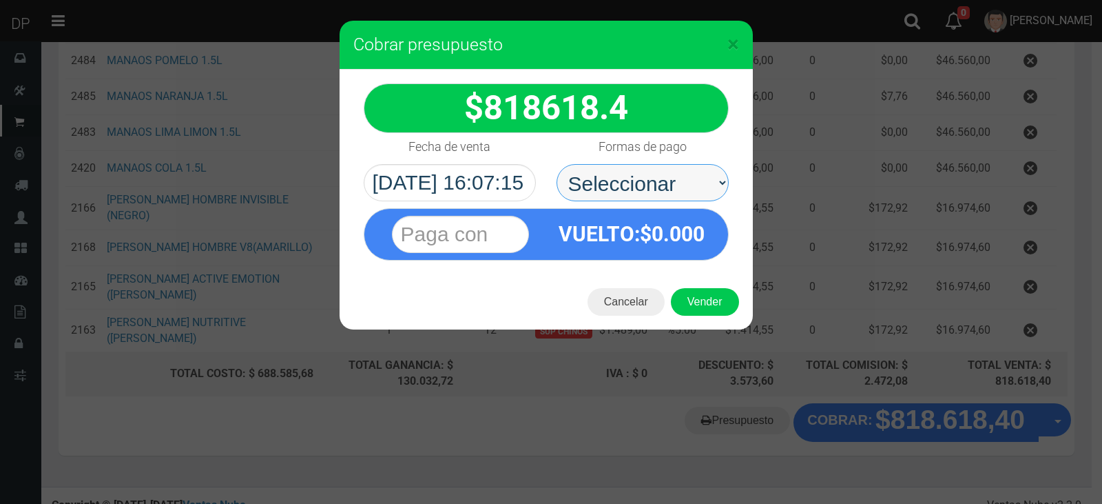
drag, startPoint x: 663, startPoint y: 176, endPoint x: 651, endPoint y: 196, distance: 23.2
click at [662, 176] on select "Seleccionar Efectivo Tarjeta de Crédito Depósito Débito" at bounding box center [643, 182] width 172 height 37
select select "Efectivo"
click at [557, 164] on select "Seleccionar Efectivo Tarjeta de Crédito Depósito Débito" at bounding box center [643, 182] width 172 height 37
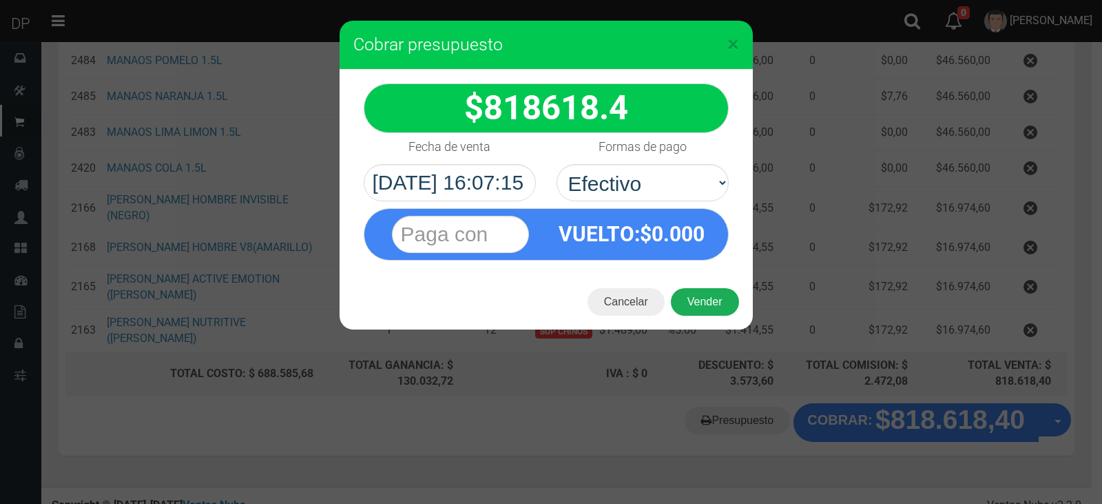
click at [699, 295] on button "Vender" at bounding box center [705, 302] width 68 height 28
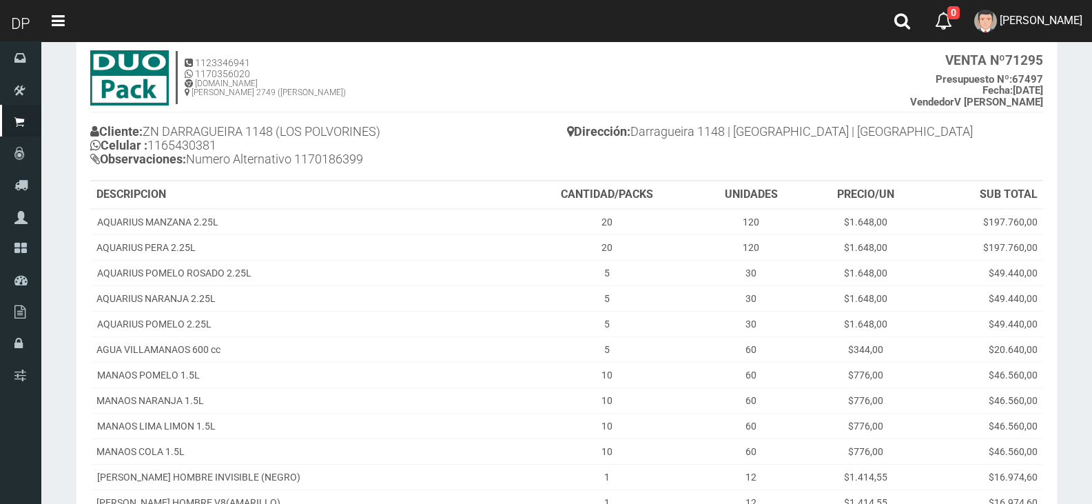
scroll to position [318, 0]
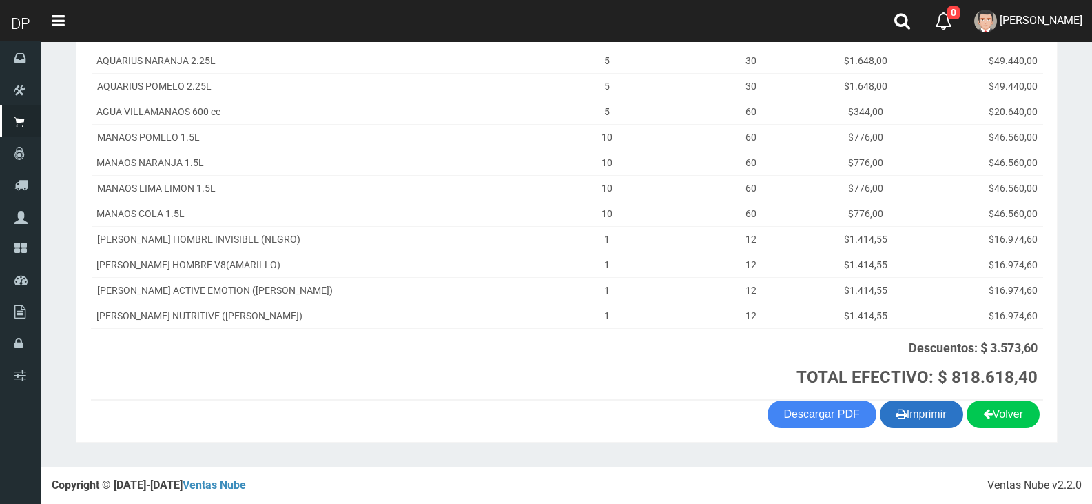
click at [940, 413] on button "Imprimir" at bounding box center [921, 414] width 83 height 28
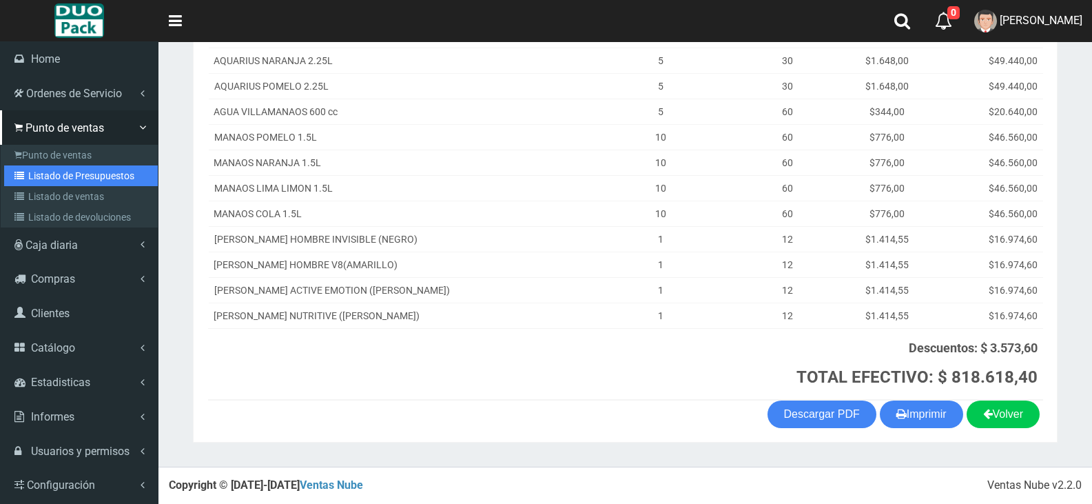
click at [107, 176] on link "Listado de Presupuestos" at bounding box center [81, 175] width 154 height 21
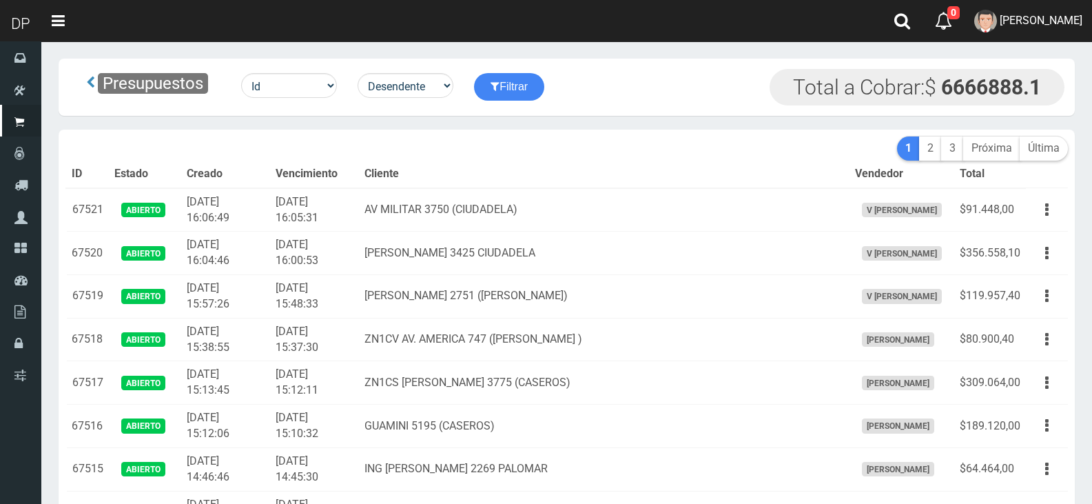
scroll to position [7300, 0]
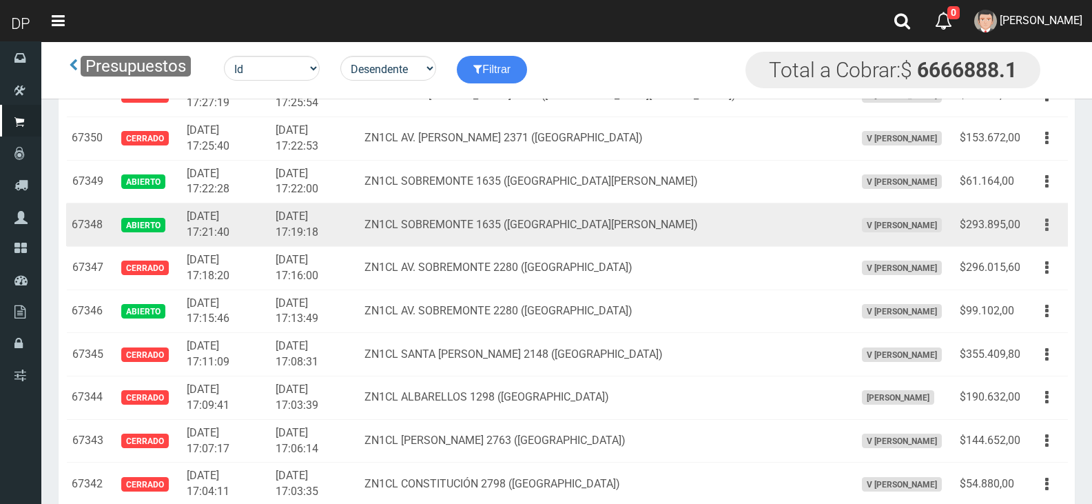
click at [1054, 224] on button "button" at bounding box center [1046, 225] width 31 height 24
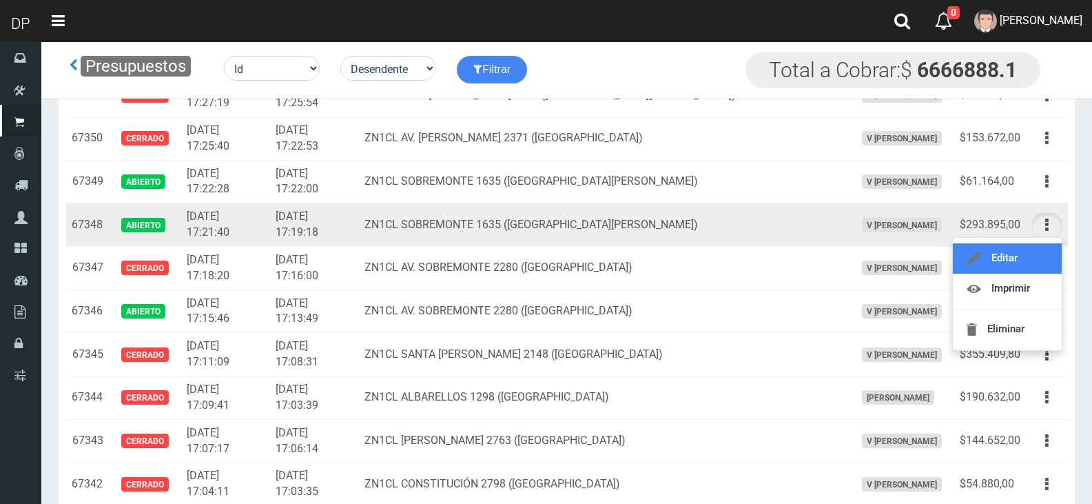
click at [1018, 258] on link "Editar" at bounding box center [1007, 258] width 109 height 30
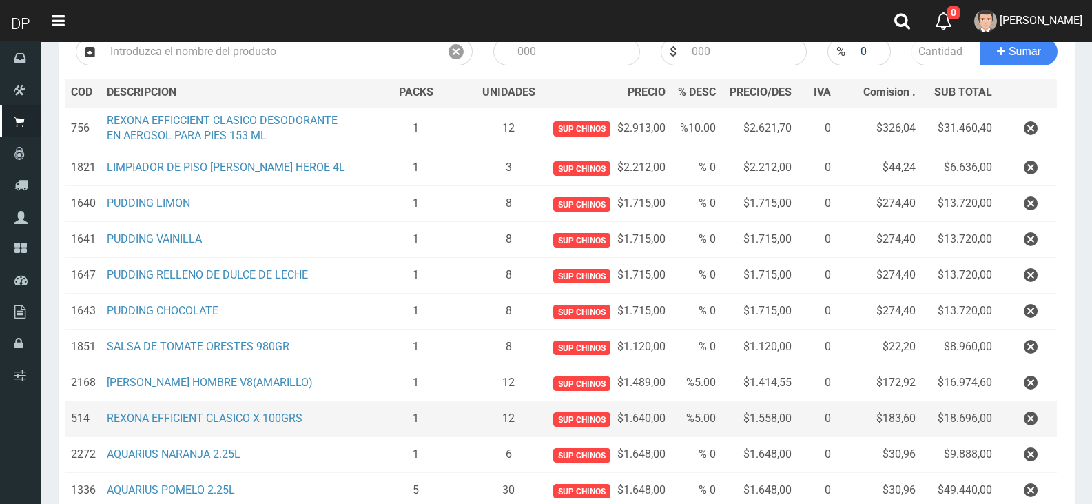
scroll to position [207, 0]
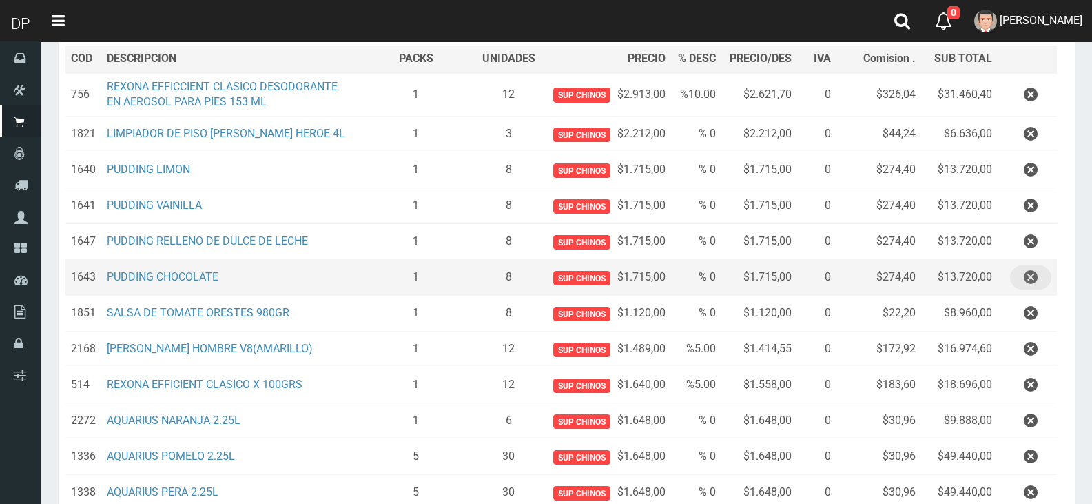
click at [1035, 282] on icon "button" at bounding box center [1031, 277] width 14 height 24
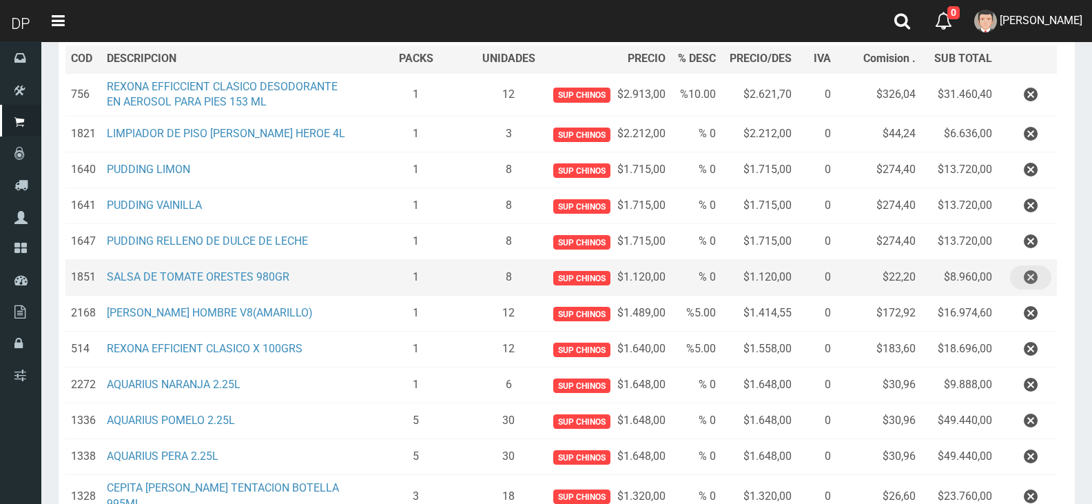
click at [1029, 280] on icon "button" at bounding box center [1031, 277] width 14 height 24
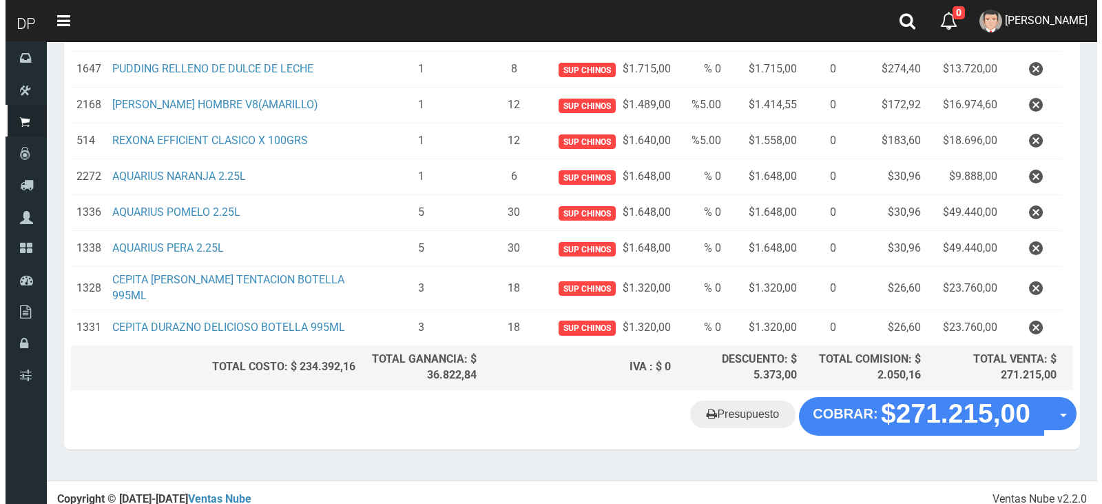
scroll to position [381, 0]
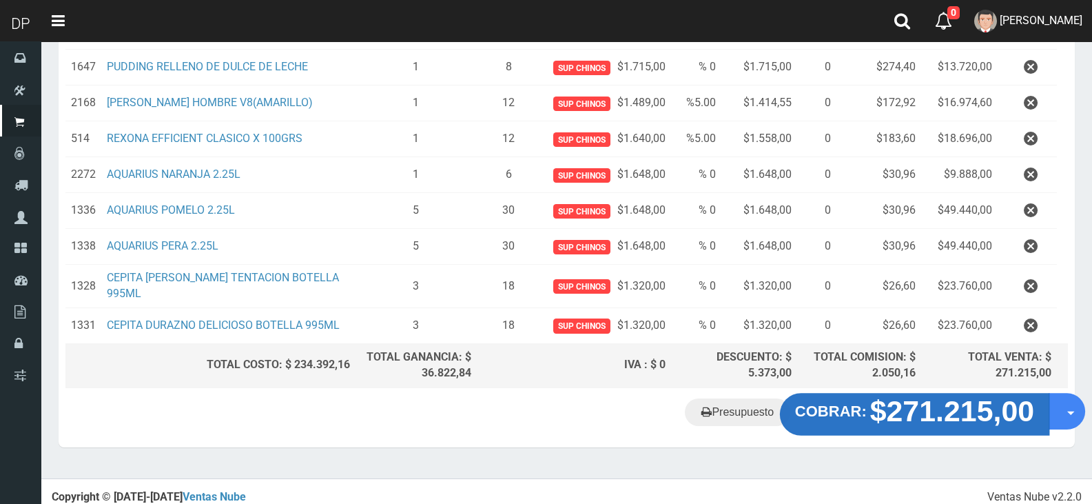
click at [974, 409] on strong "$271.215,00" at bounding box center [952, 410] width 165 height 32
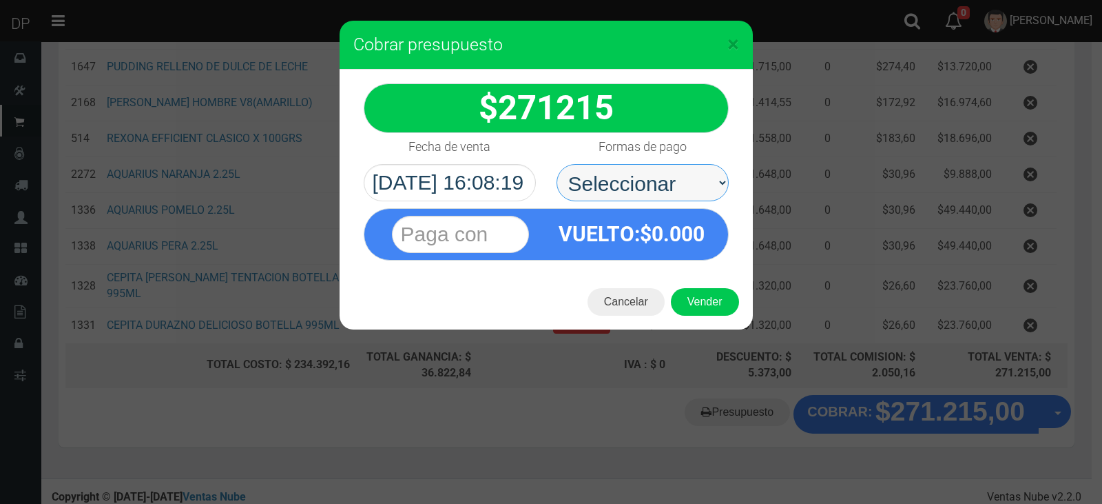
drag, startPoint x: 673, startPoint y: 192, endPoint x: 666, endPoint y: 200, distance: 11.3
click at [673, 191] on select "Seleccionar Efectivo Tarjeta de Crédito Depósito Débito" at bounding box center [643, 182] width 172 height 37
select select "Efectivo"
click at [557, 164] on select "Seleccionar Efectivo Tarjeta de Crédito Depósito Débito" at bounding box center [643, 182] width 172 height 37
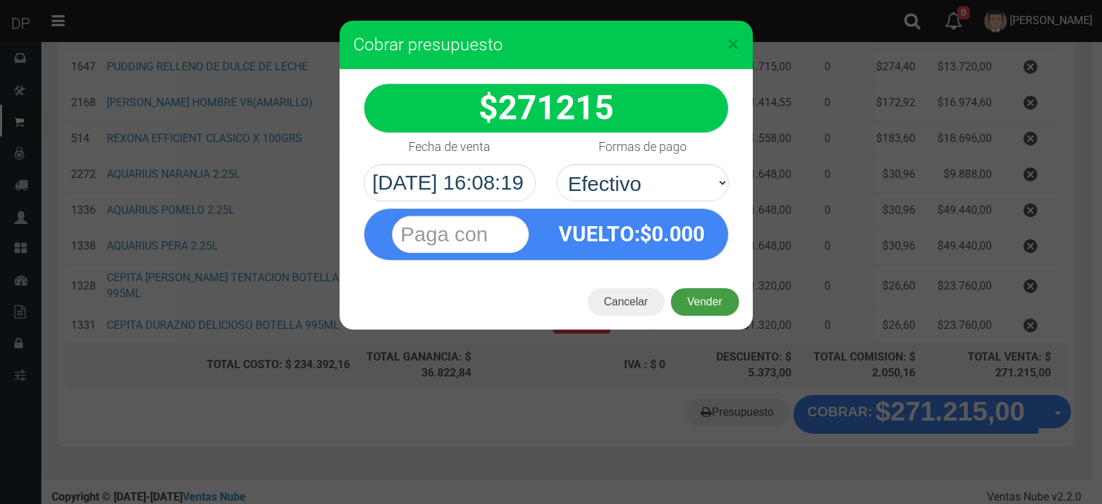
click at [703, 297] on button "Vender" at bounding box center [705, 302] width 68 height 28
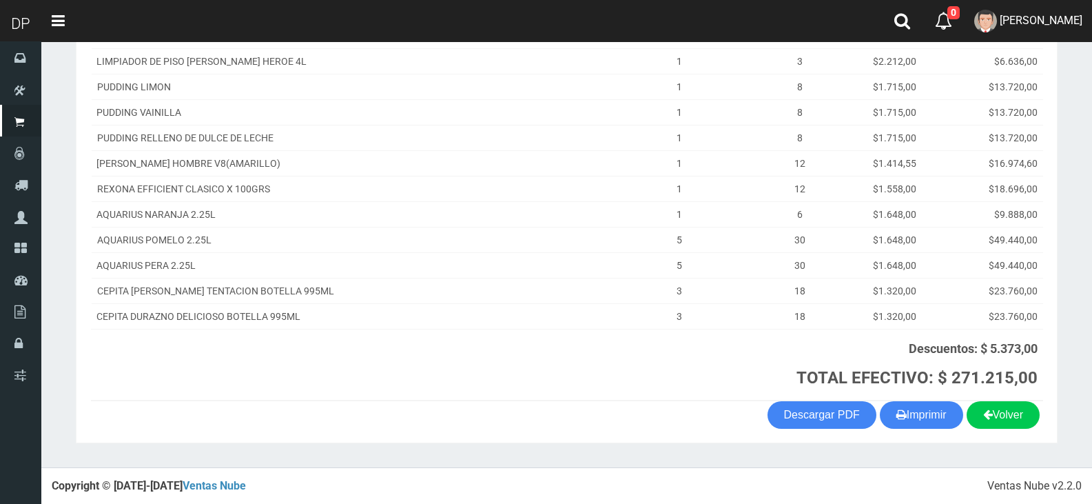
scroll to position [267, 0]
click at [938, 411] on button "Imprimir" at bounding box center [921, 414] width 83 height 28
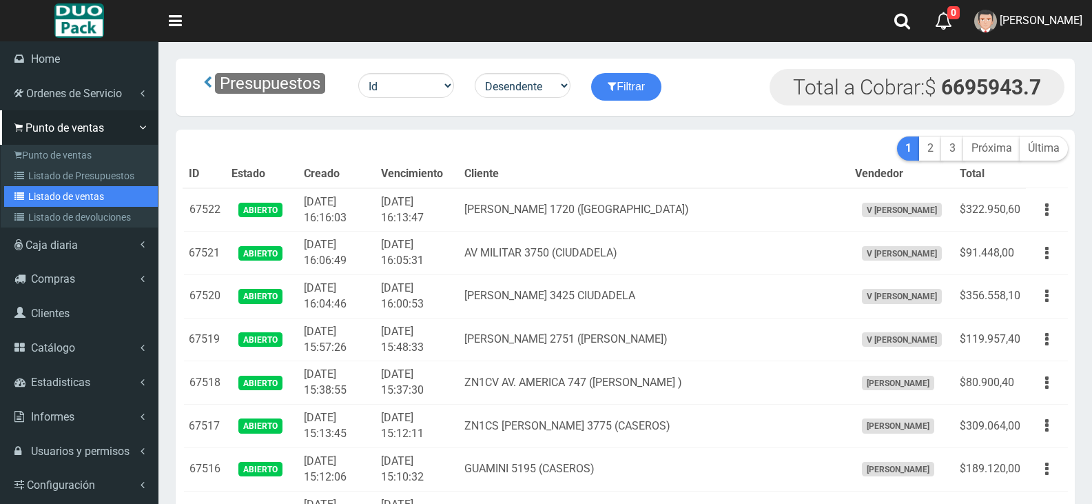
click at [84, 198] on link "Listado de ventas" at bounding box center [81, 196] width 154 height 21
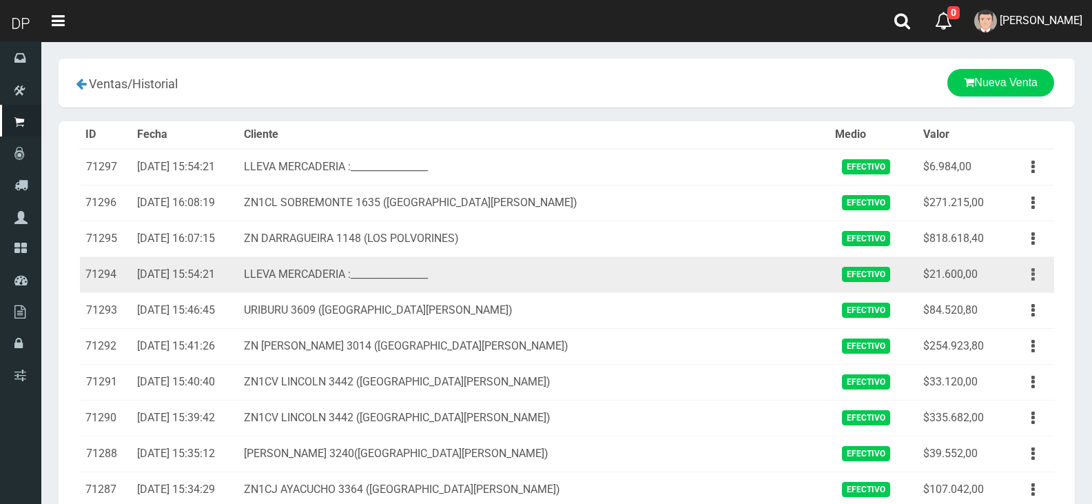
click at [1038, 275] on button "button" at bounding box center [1033, 275] width 31 height 24
click at [994, 308] on link "Ver" at bounding box center [993, 308] width 109 height 30
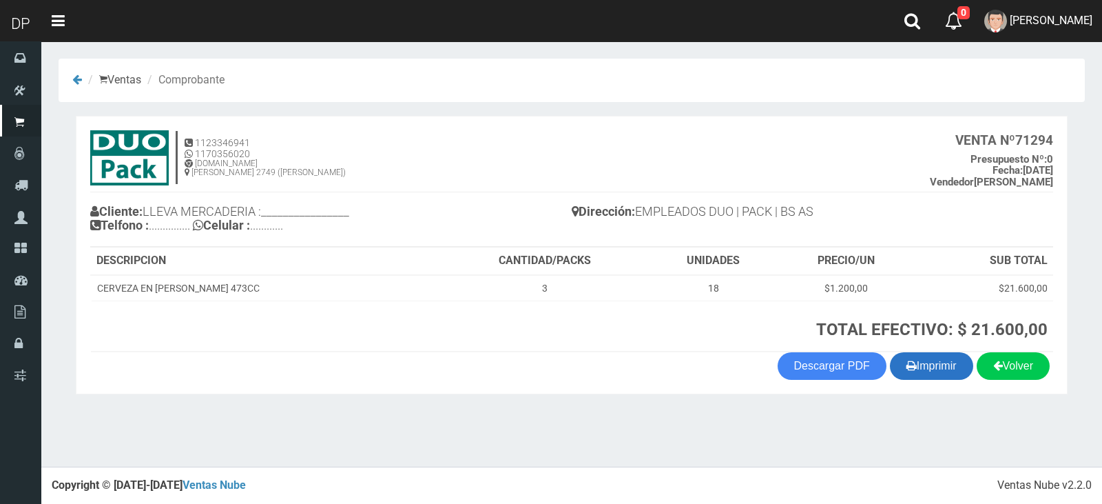
click at [933, 362] on button "Imprimir" at bounding box center [931, 366] width 83 height 28
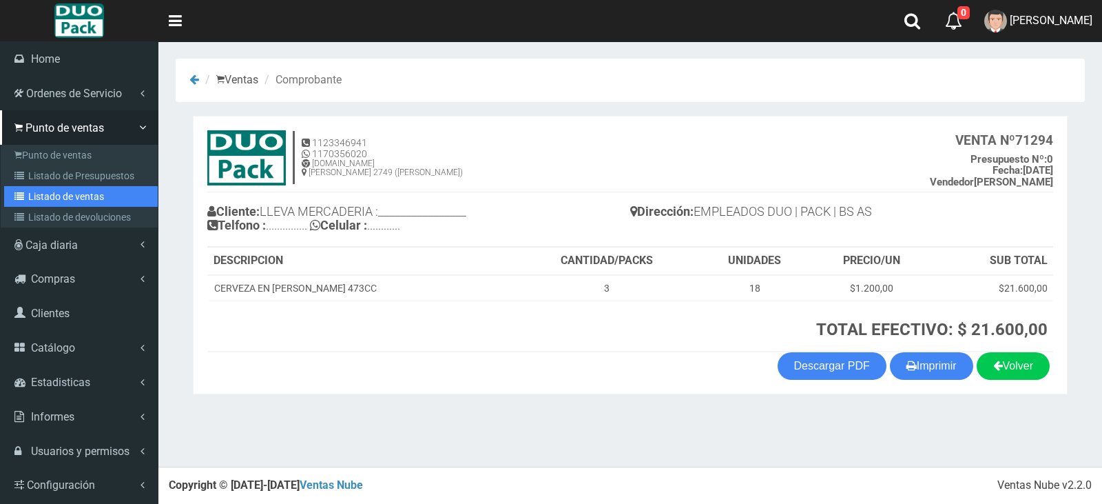
click at [98, 198] on link "Listado de ventas" at bounding box center [81, 196] width 154 height 21
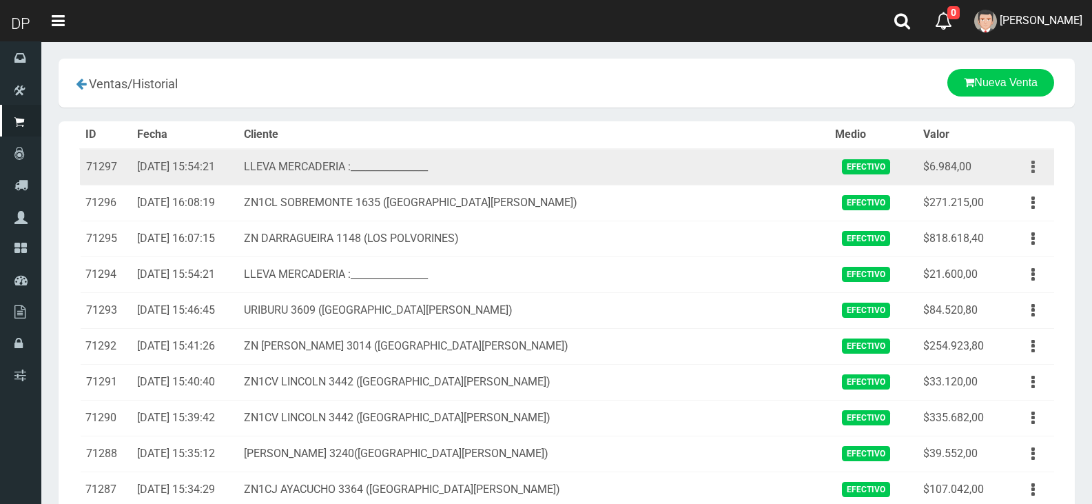
click at [1033, 164] on icon "button" at bounding box center [1032, 167] width 3 height 24
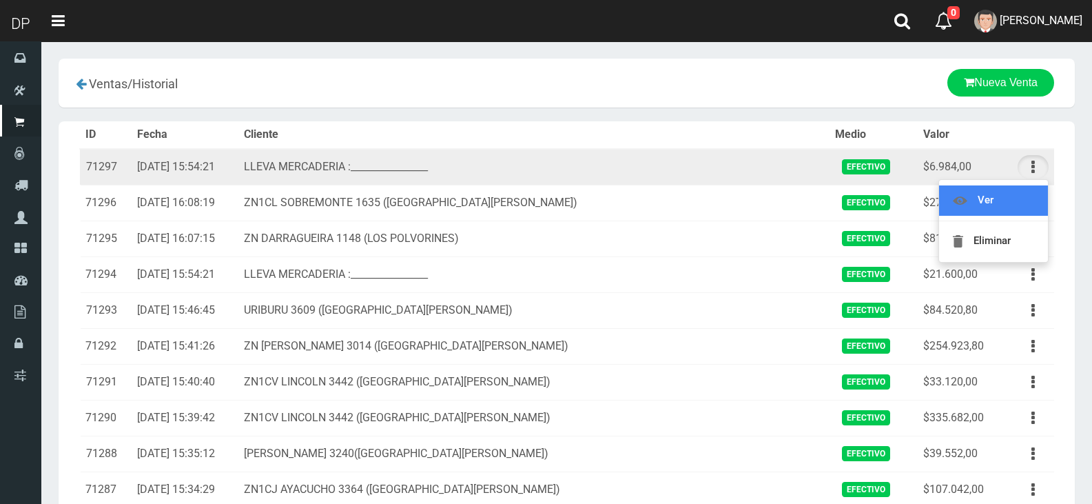
click at [1007, 203] on link "Ver" at bounding box center [993, 200] width 109 height 30
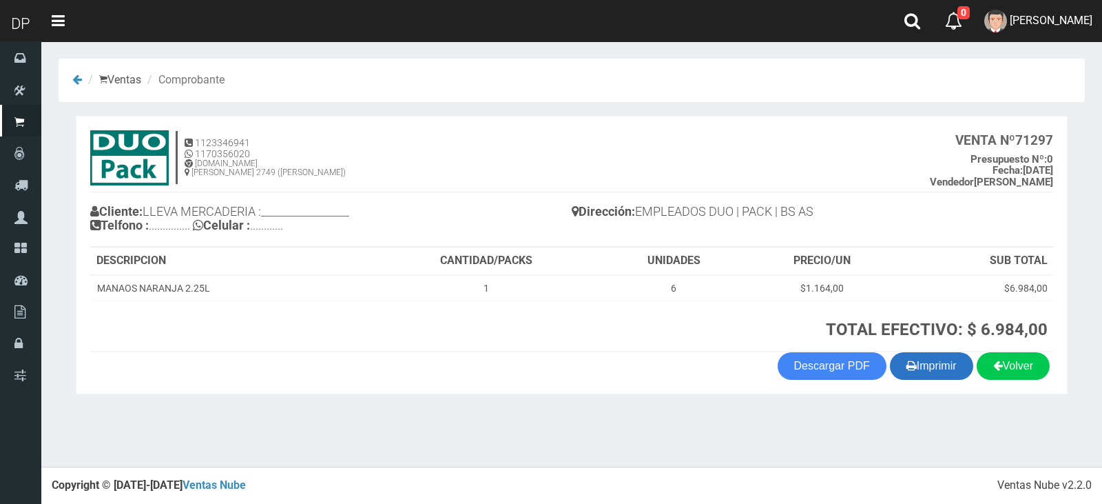
click at [931, 369] on button "Imprimir" at bounding box center [931, 366] width 83 height 28
